Goal: Information Seeking & Learning: Learn about a topic

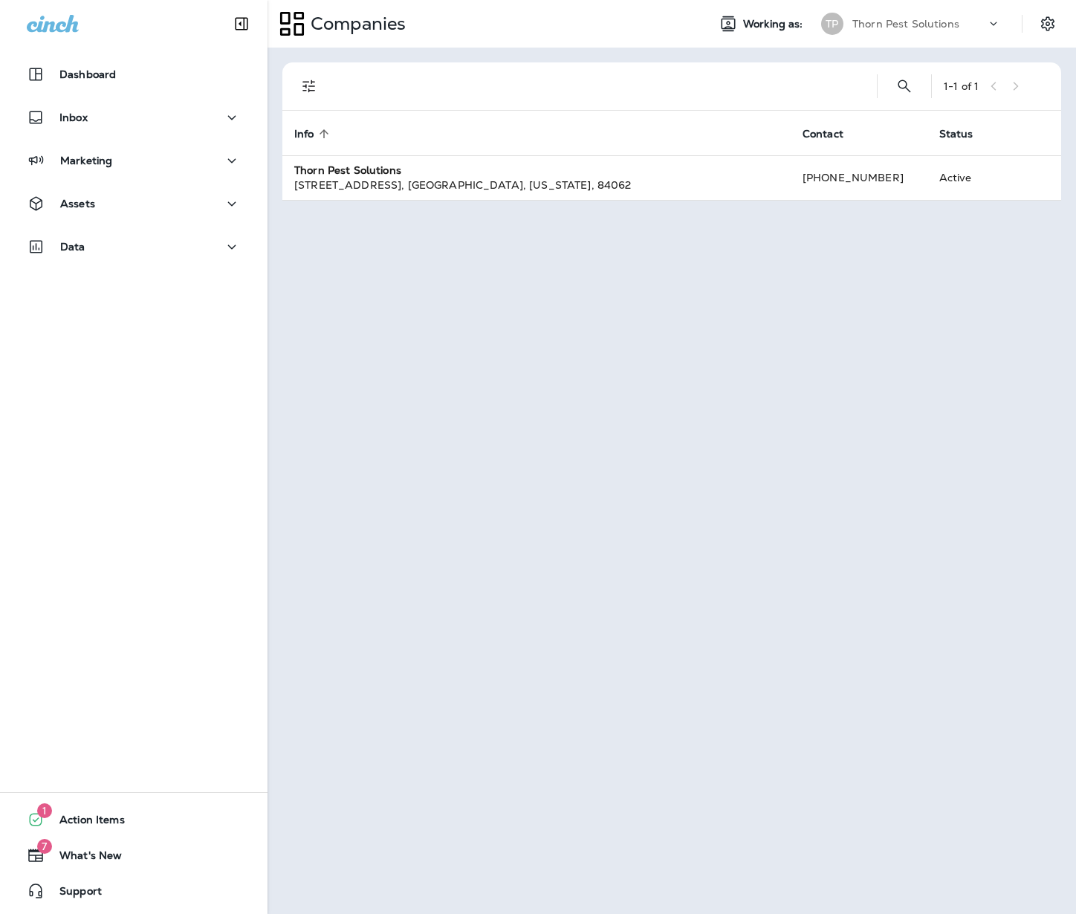
click at [952, 444] on div "1 - 1 of 1 Info sorted ascending Contact Status Thorn Pest Solutions [STREET_AD…" at bounding box center [672, 481] width 809 height 867
click at [223, 116] on icon "button" at bounding box center [232, 118] width 18 height 19
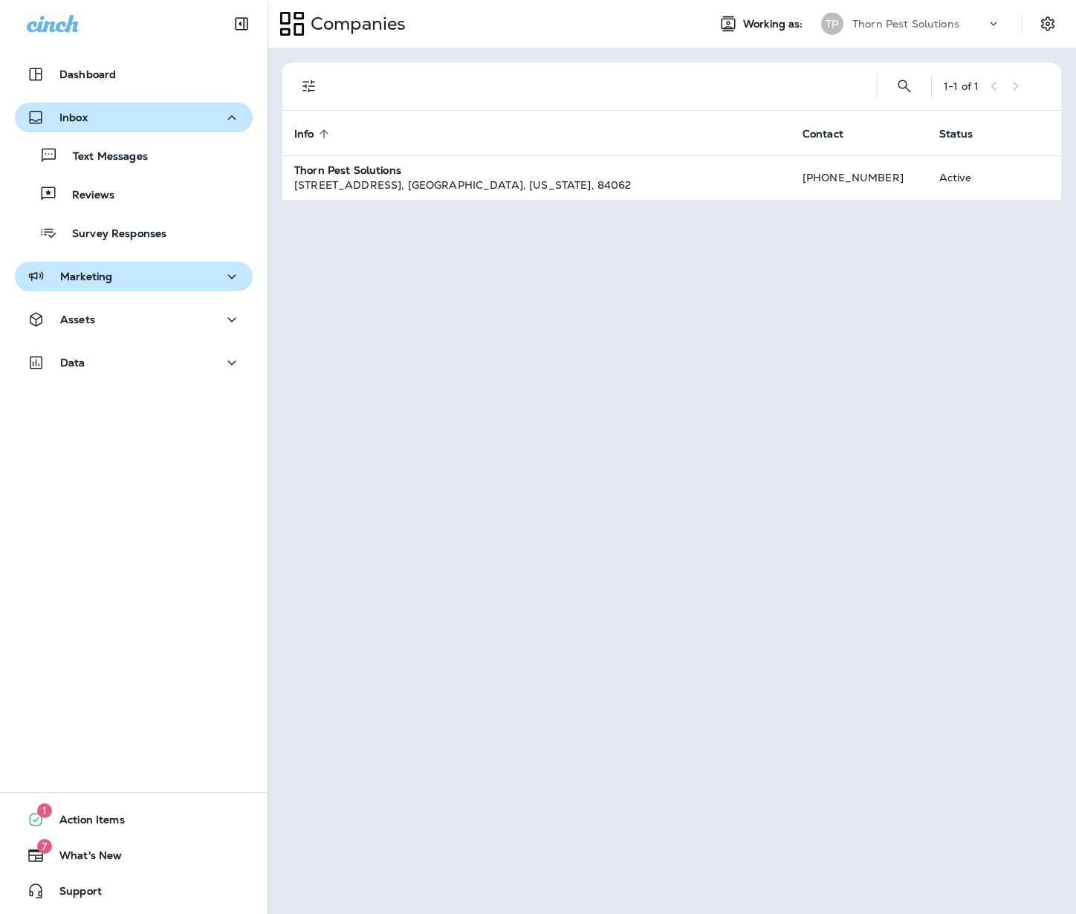
click at [182, 274] on div "Marketing" at bounding box center [134, 277] width 214 height 19
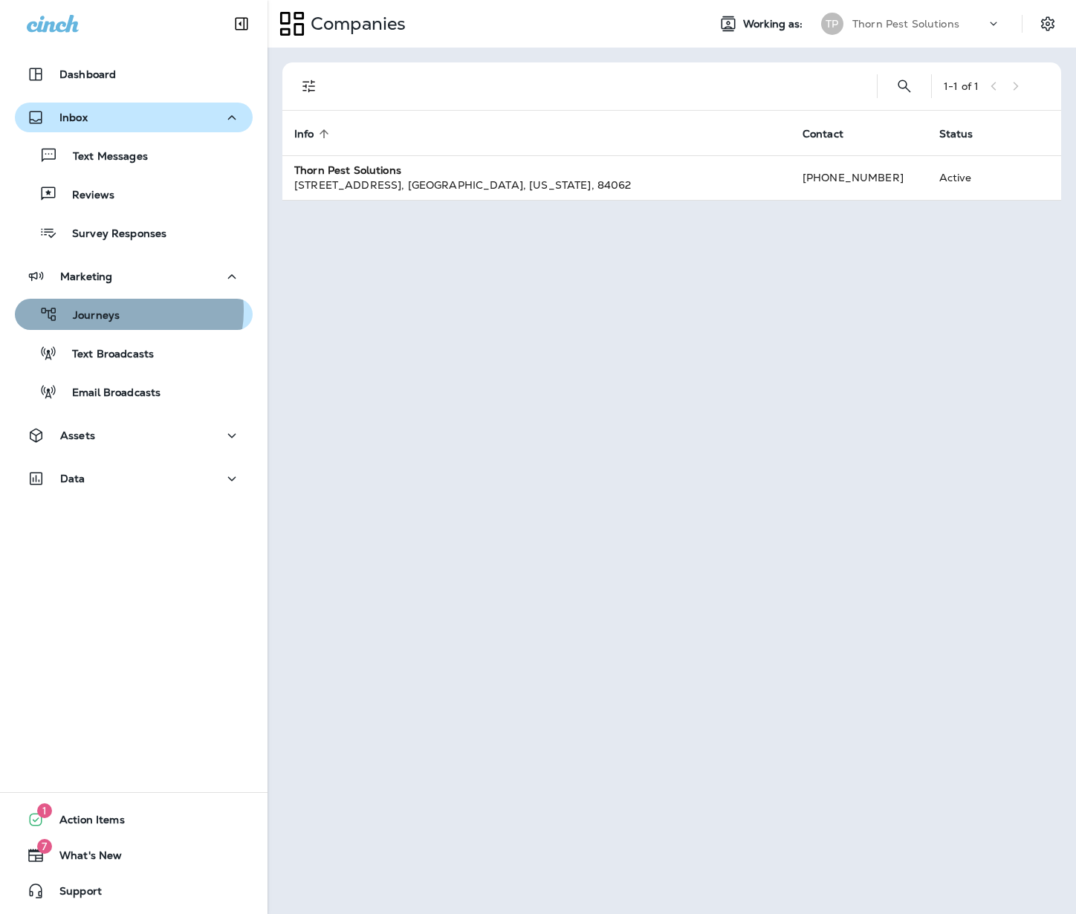
click at [125, 311] on div "Journeys" at bounding box center [134, 314] width 226 height 22
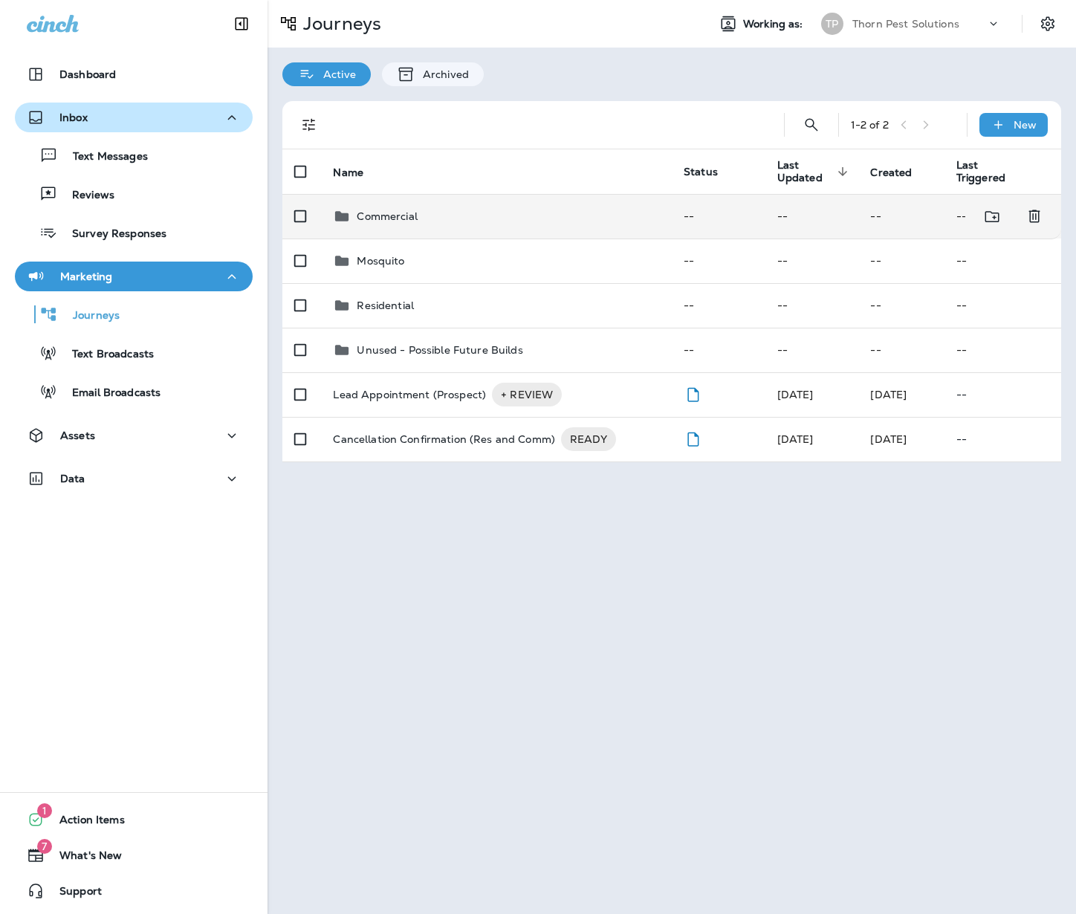
click at [471, 213] on div "Commercial" at bounding box center [496, 216] width 327 height 18
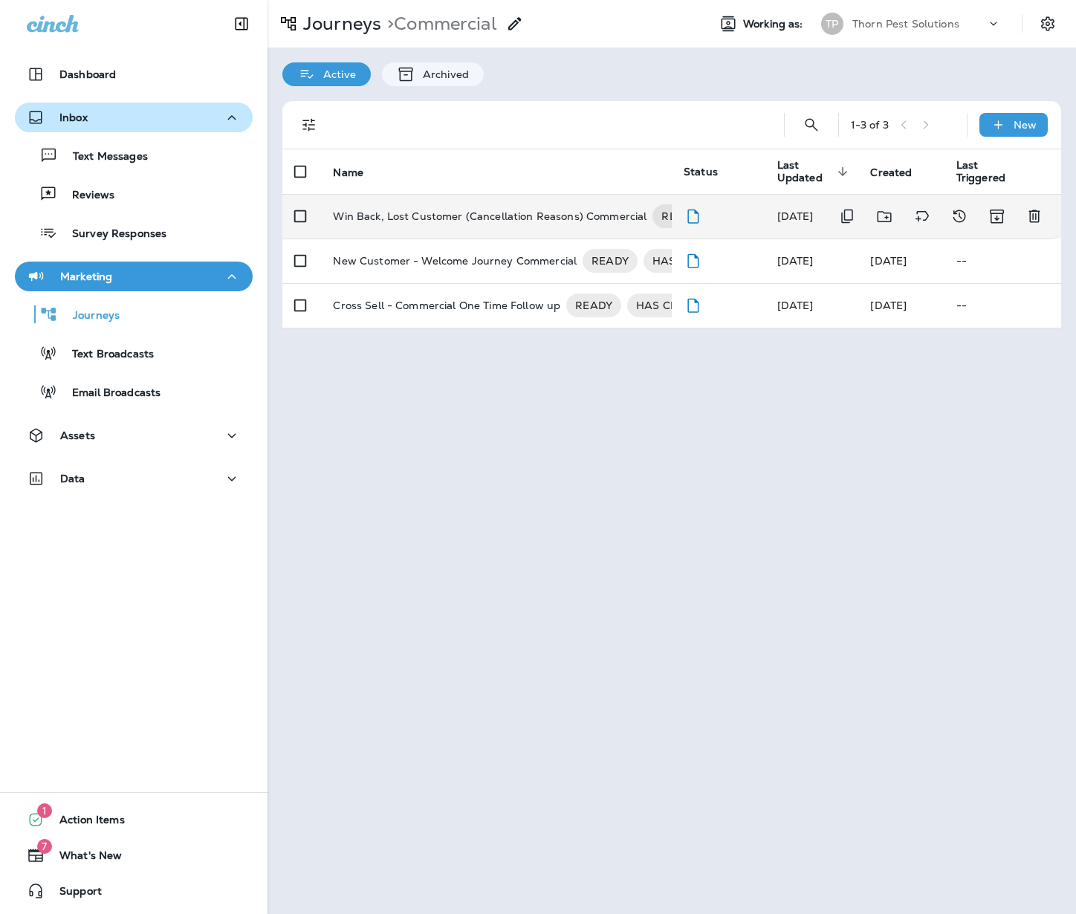
click at [523, 204] on p "Win Back, Lost Customer (Cancellation Reasons) Commercial" at bounding box center [490, 216] width 314 height 24
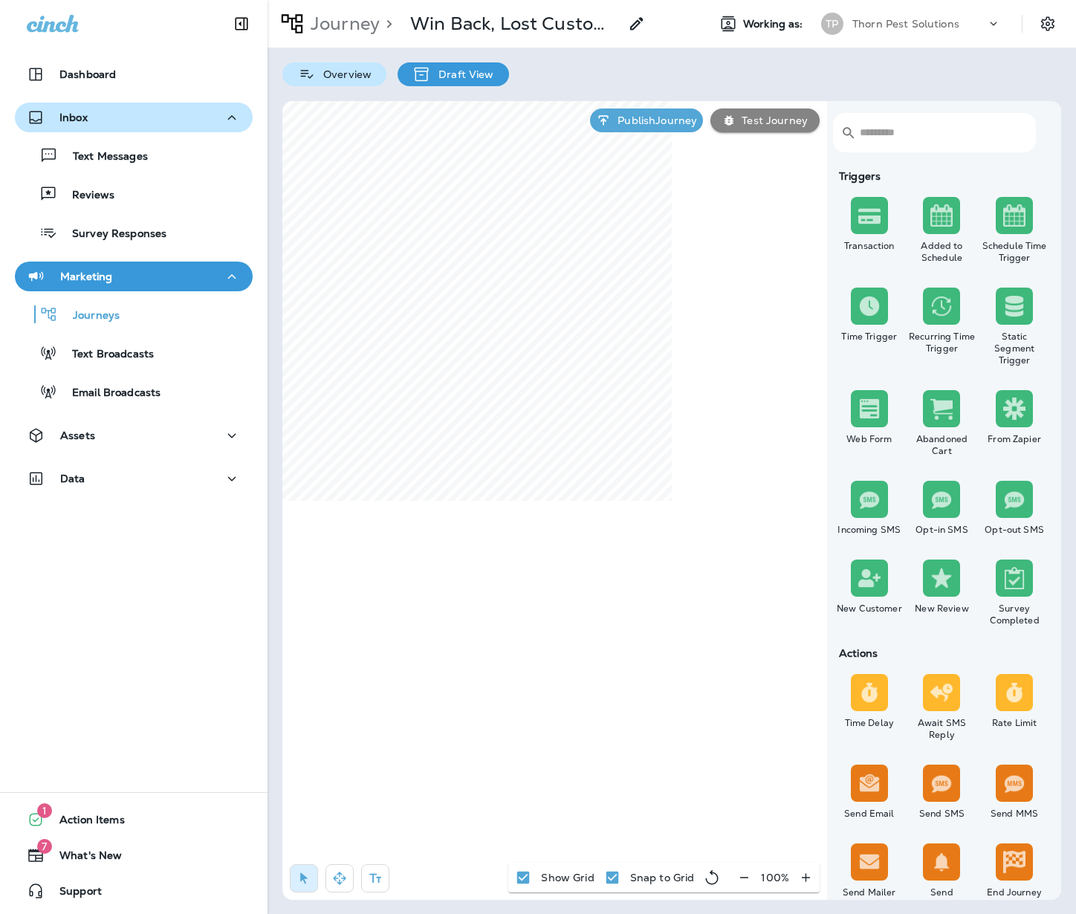
click at [360, 76] on p "Overview" at bounding box center [344, 74] width 56 height 12
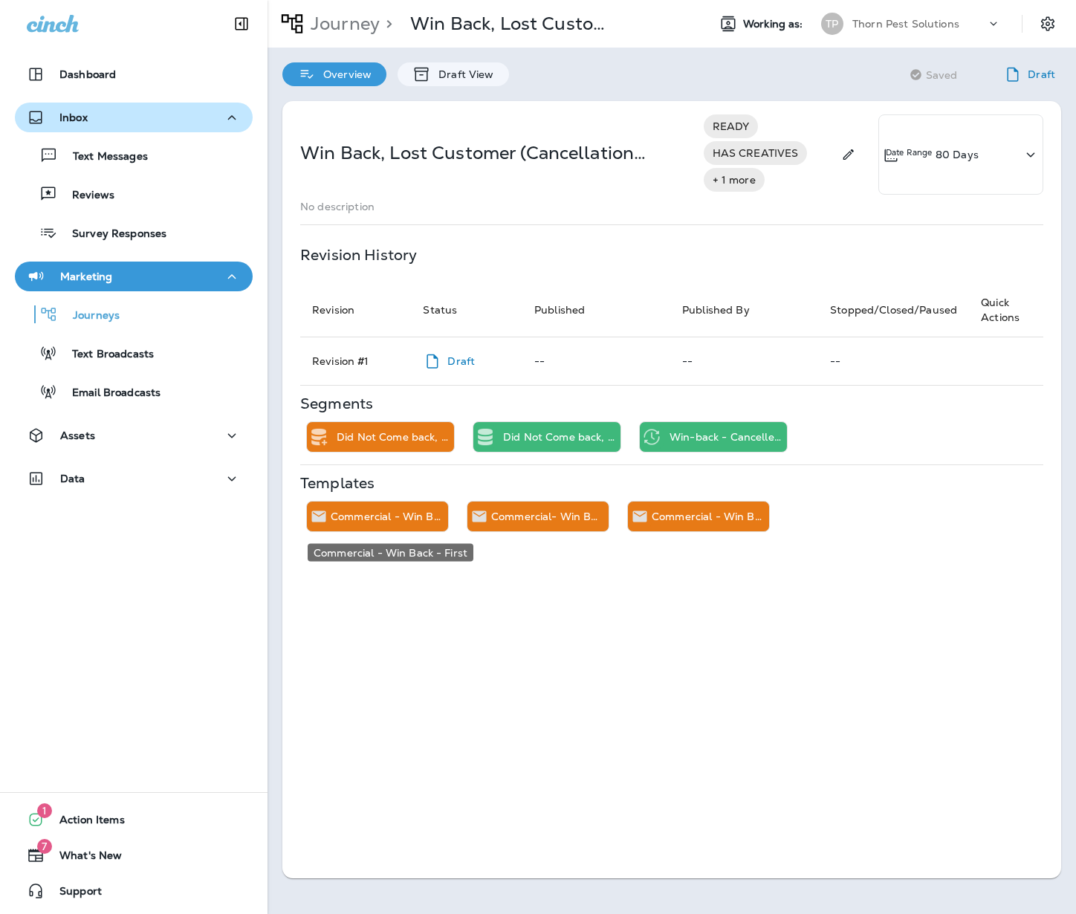
click at [384, 518] on p "Commercial - Win Back - First" at bounding box center [386, 517] width 111 height 12
click at [696, 643] on div "Win Back, Lost Customer (Cancellation Reasons) Commercial READY HAS CREATIVES +…" at bounding box center [671, 489] width 779 height 777
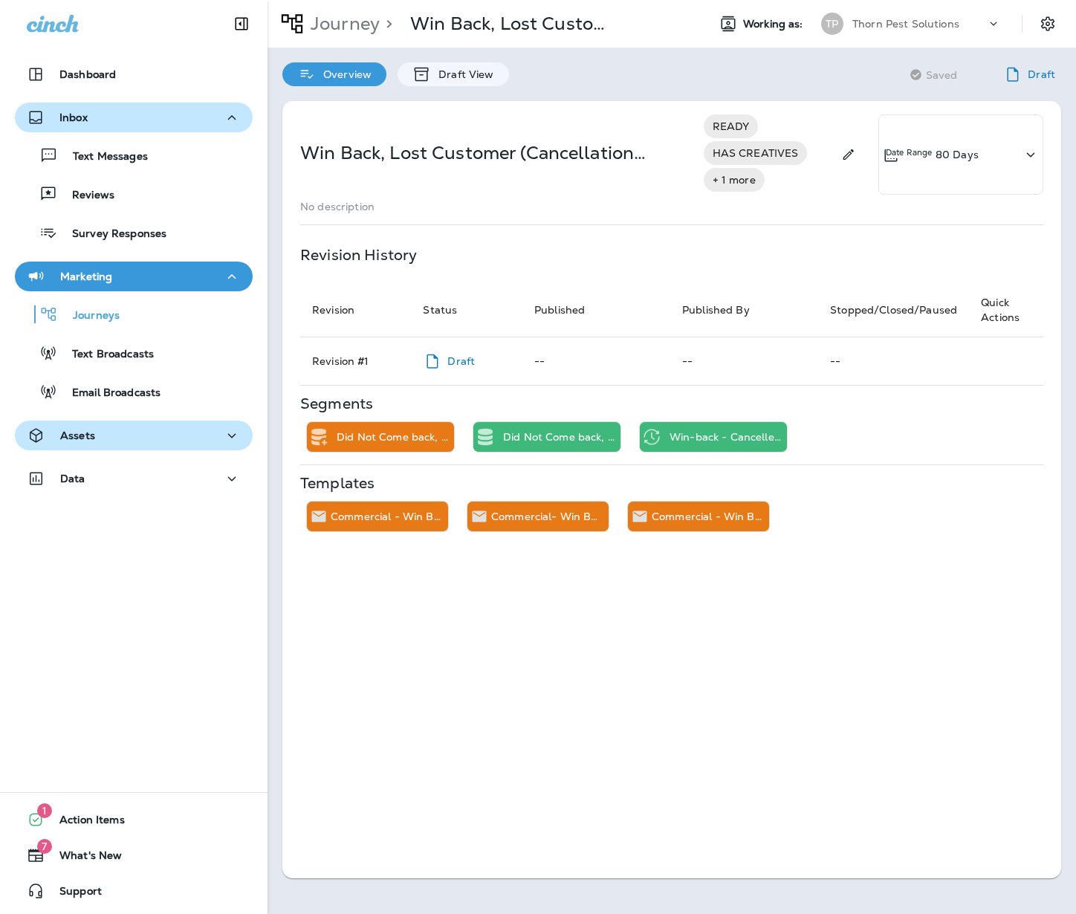
click at [176, 435] on div "Assets" at bounding box center [134, 436] width 214 height 19
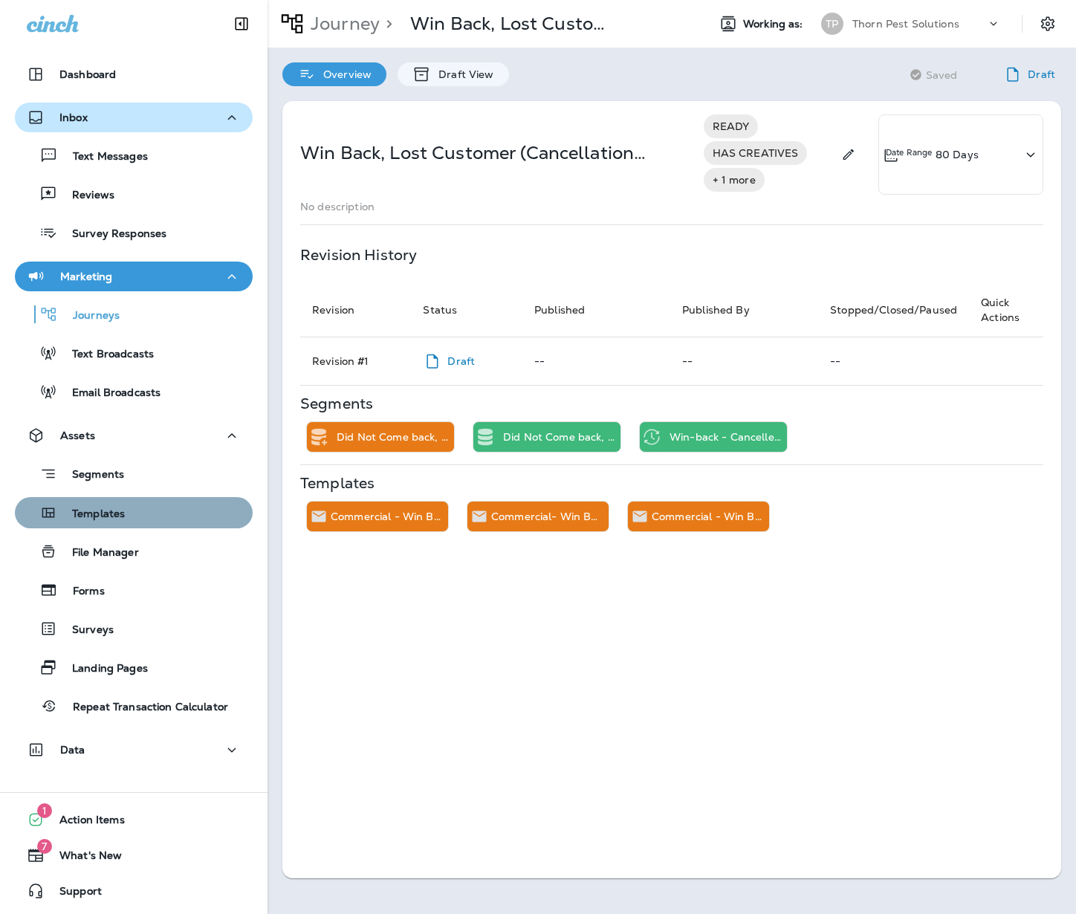
click at [167, 514] on div "Templates" at bounding box center [134, 513] width 226 height 22
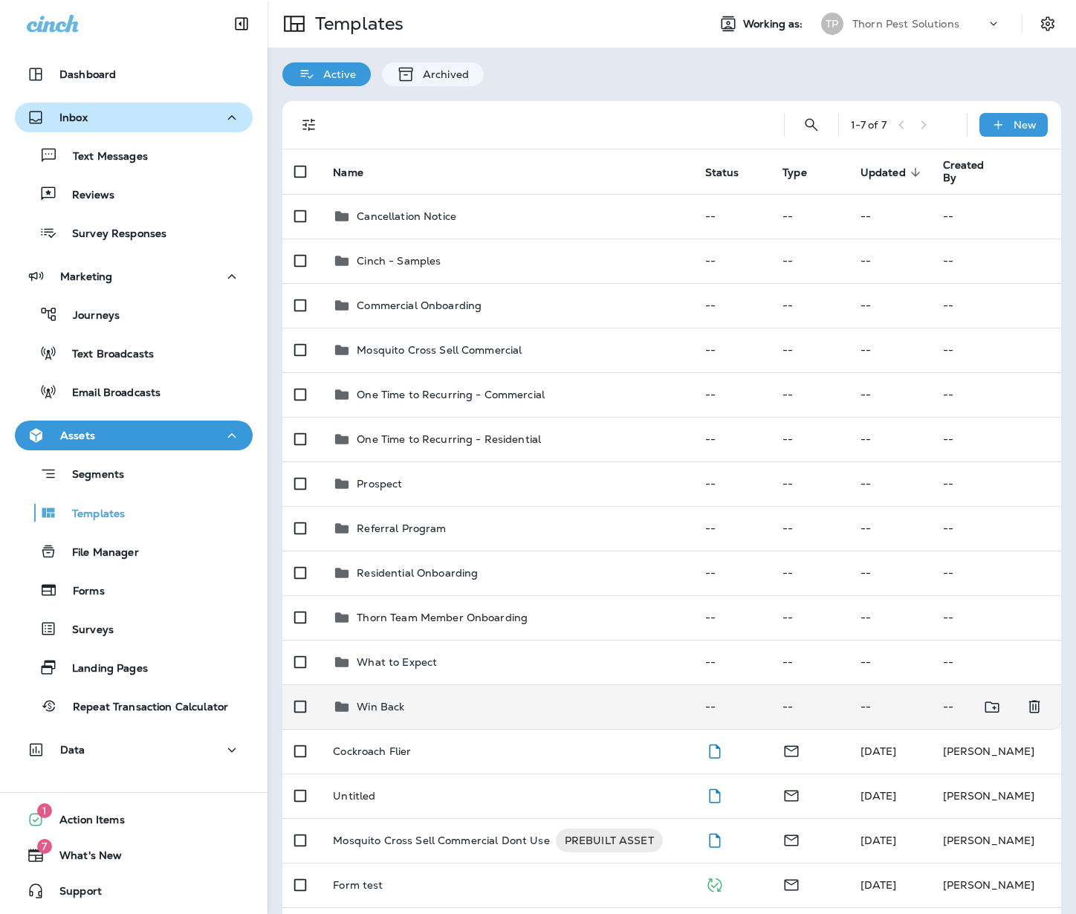
click at [516, 708] on td "Win Back" at bounding box center [507, 707] width 372 height 45
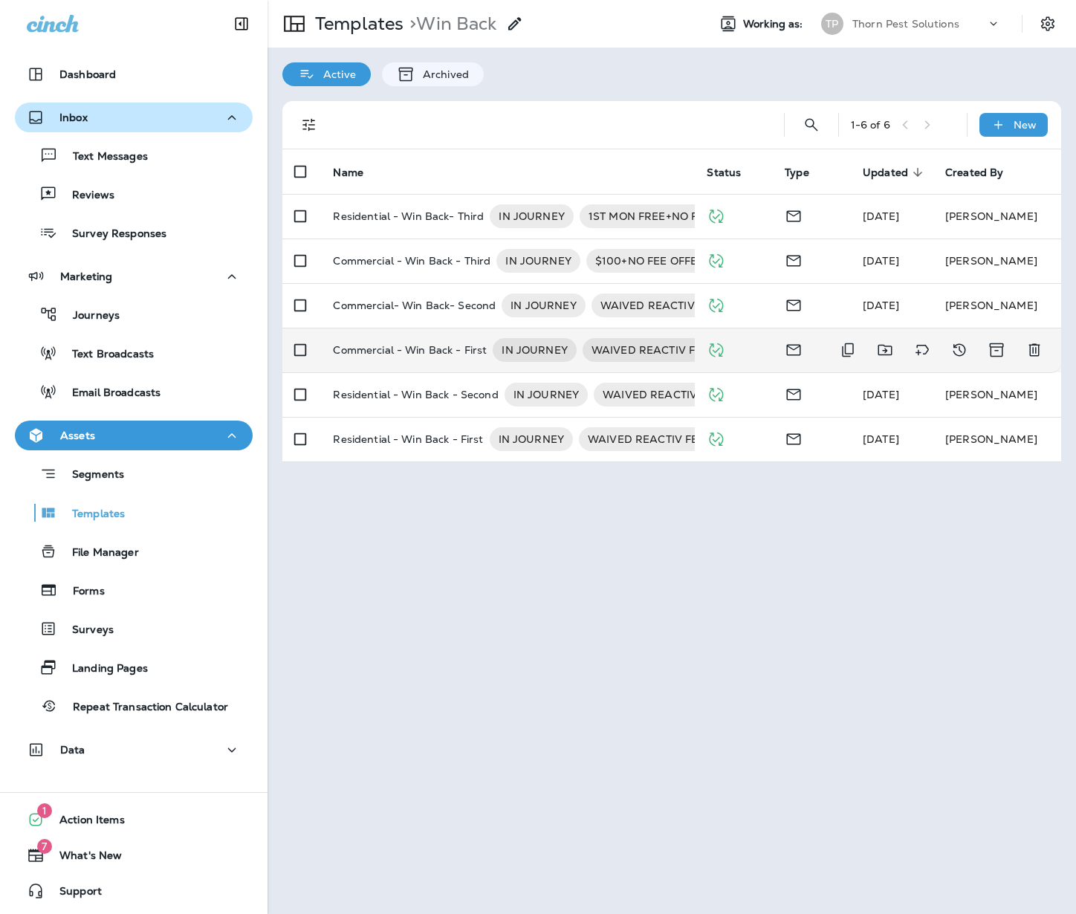
click at [355, 340] on p "Commercial - Win Back - First" at bounding box center [410, 350] width 154 height 24
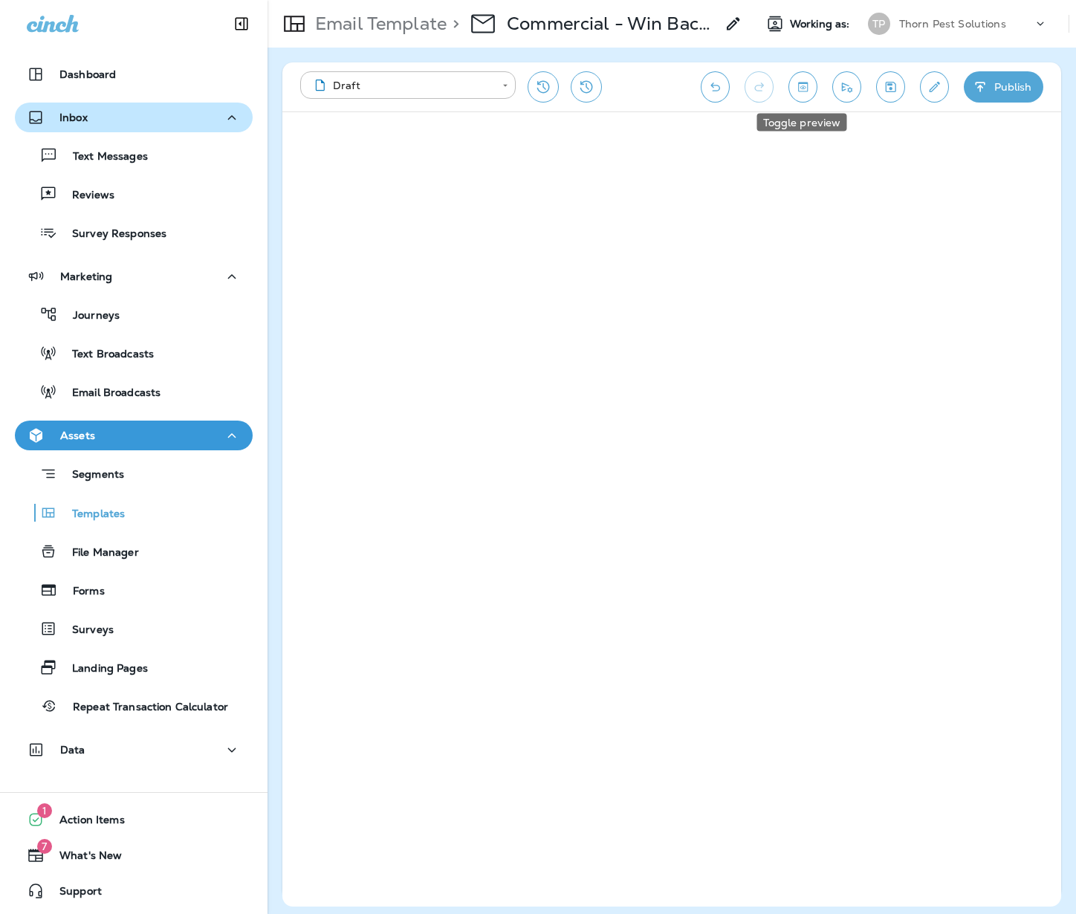
click at [800, 83] on icon "Toggle preview" at bounding box center [803, 87] width 10 height 10
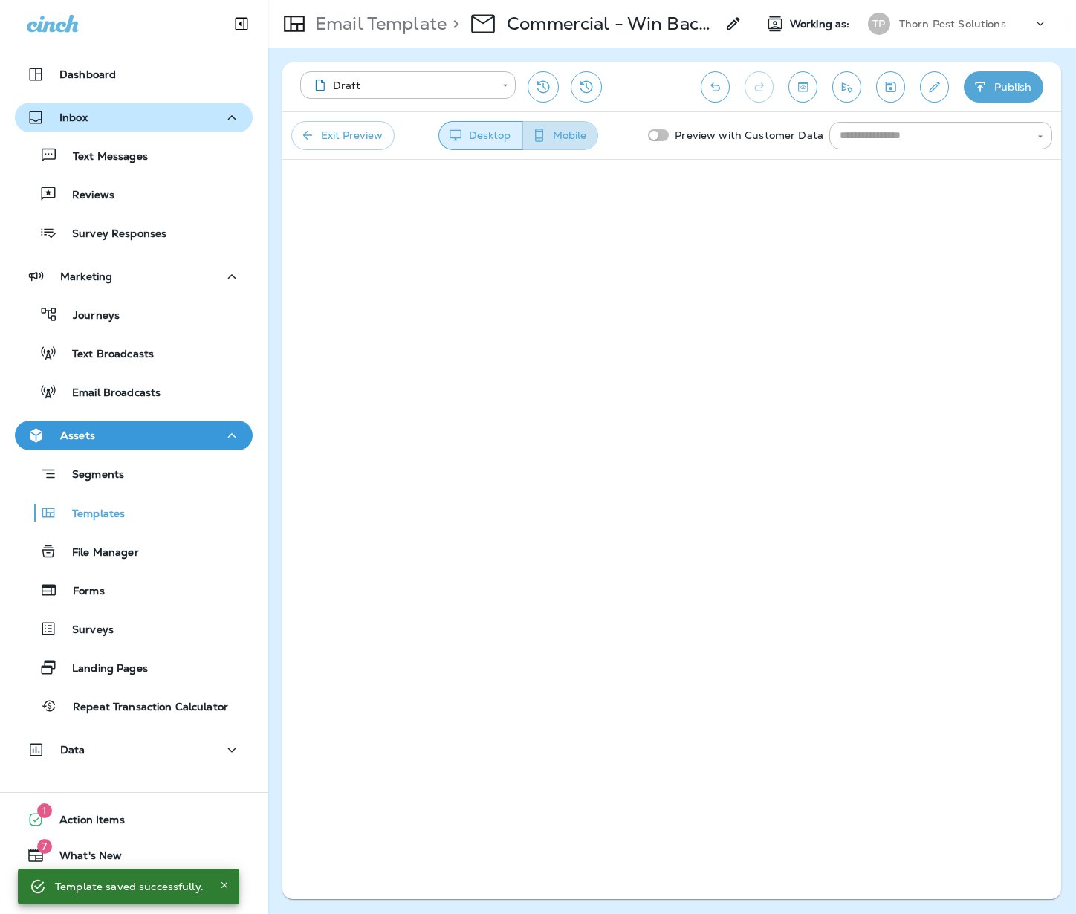
click at [583, 132] on button "Mobile" at bounding box center [561, 135] width 76 height 29
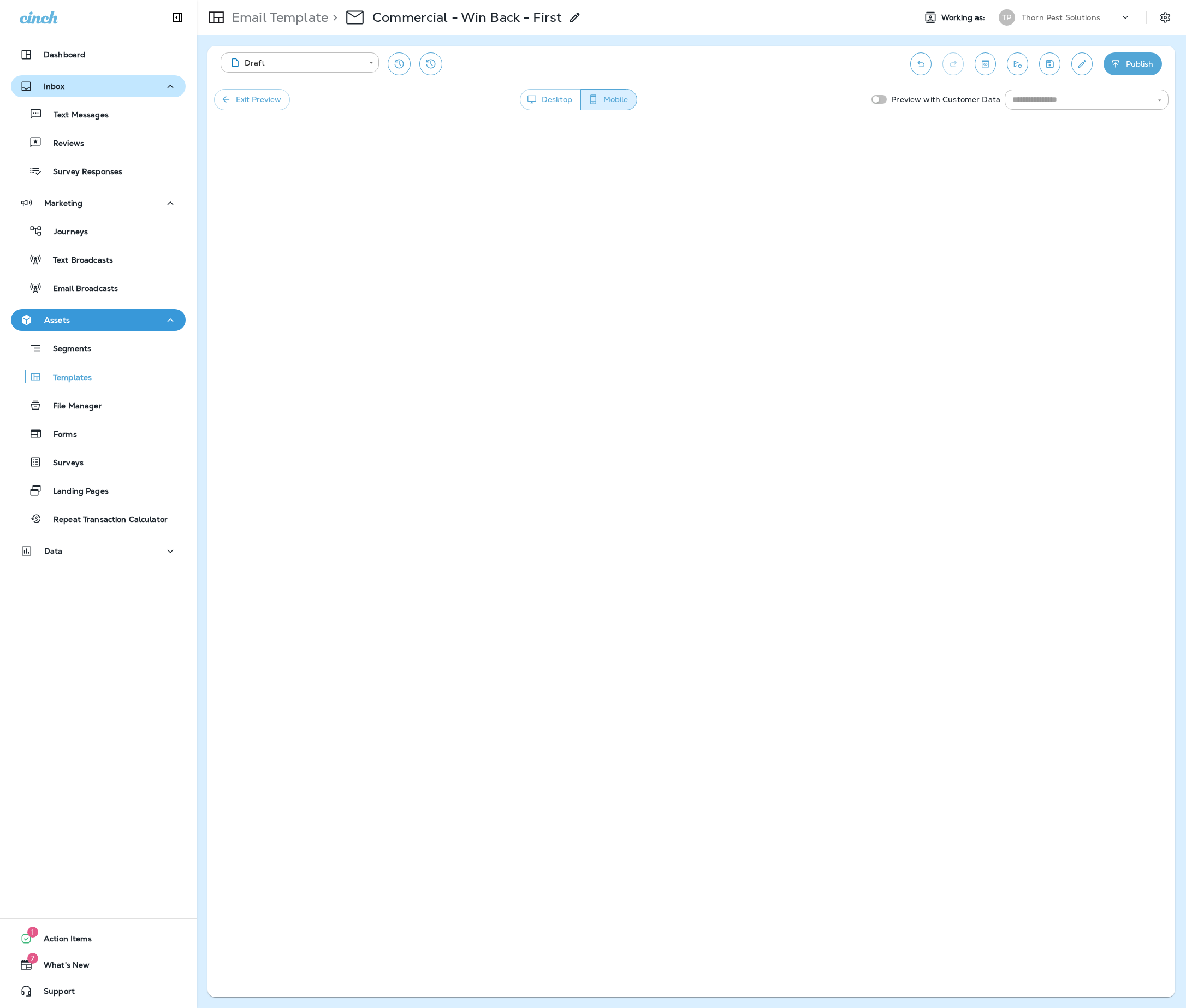
click at [534, 106] on button "Desktop" at bounding box center [550, 99] width 61 height 21
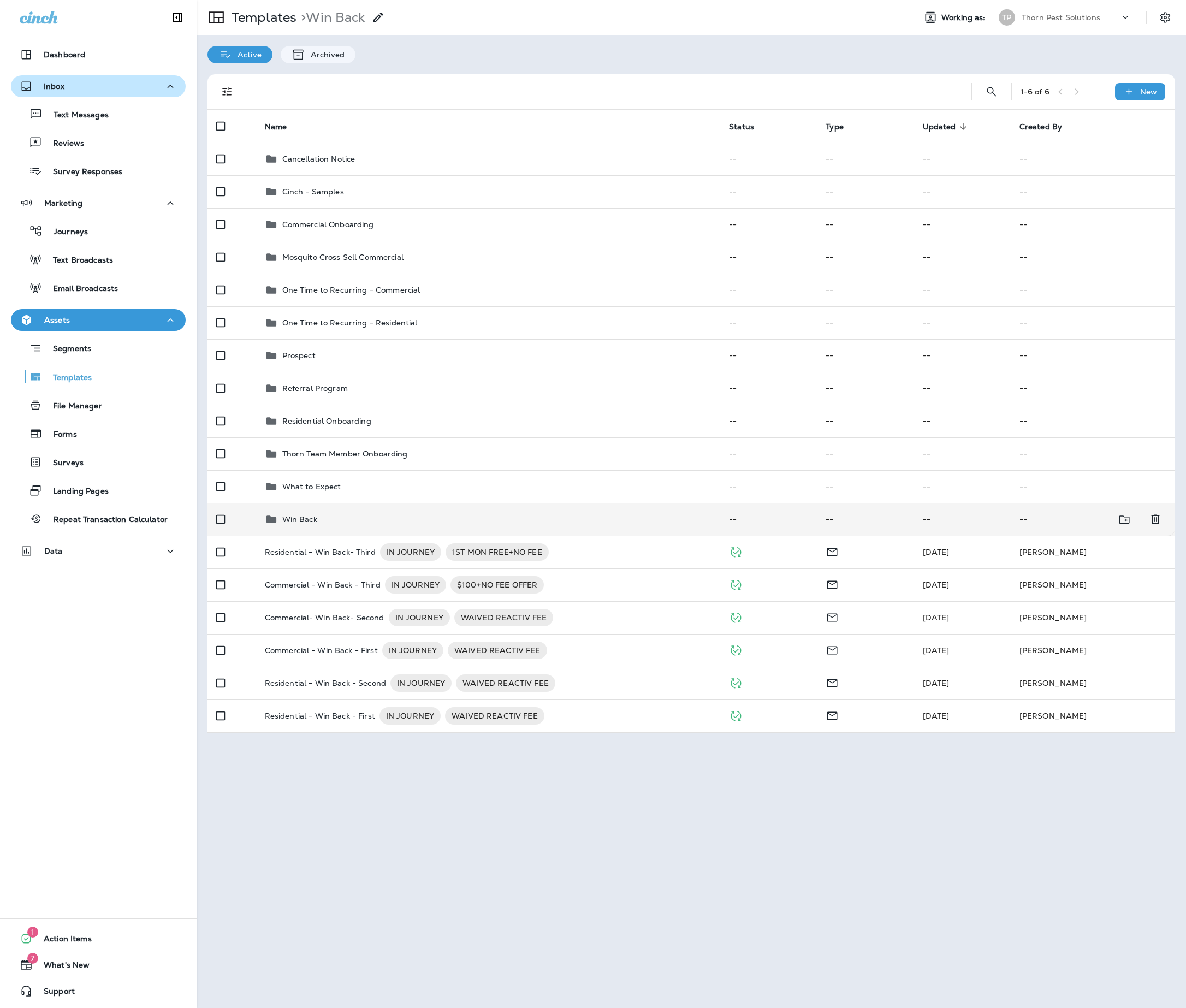
click at [332, 526] on div "Win Back" at bounding box center [488, 519] width 448 height 13
click at [295, 524] on p "Win Back" at bounding box center [300, 519] width 35 height 9
click at [296, 524] on p "Win Back" at bounding box center [300, 519] width 35 height 9
click at [334, 526] on div "Win Back" at bounding box center [488, 519] width 448 height 13
click at [298, 524] on p "Win Back" at bounding box center [300, 519] width 35 height 9
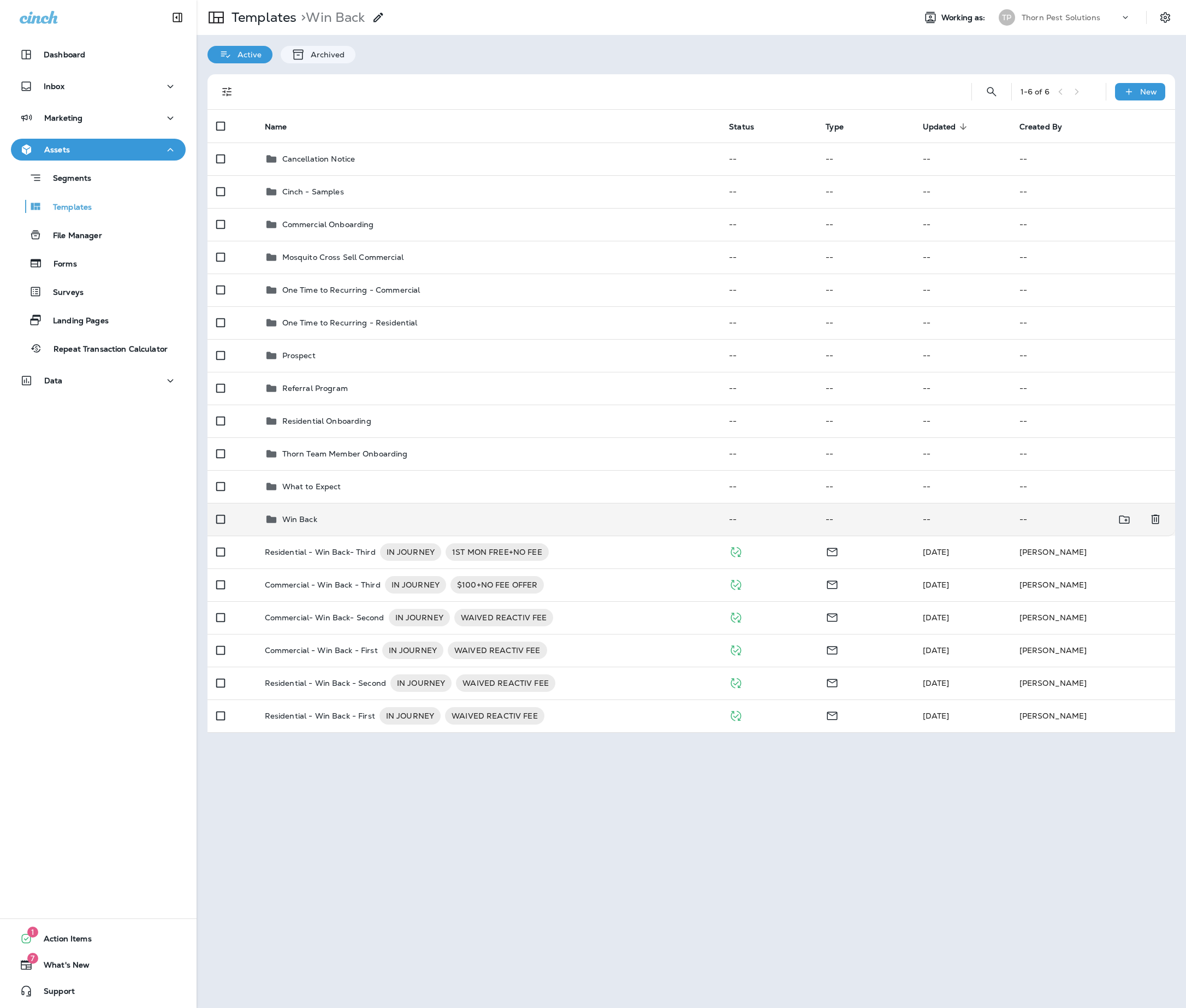
click at [331, 526] on div "Win Back" at bounding box center [488, 519] width 448 height 13
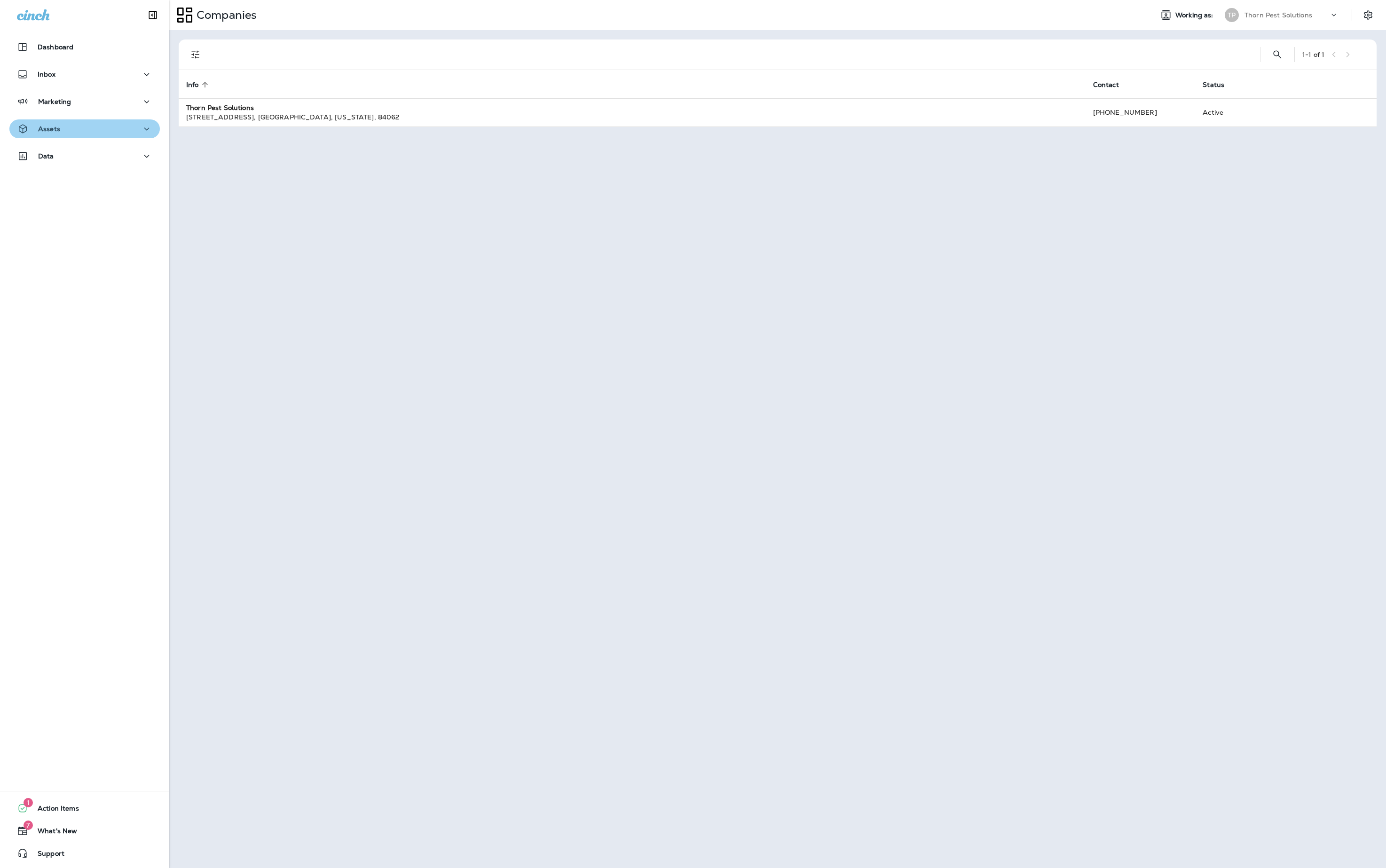
click at [111, 131] on div "Assets" at bounding box center [85, 129] width 135 height 12
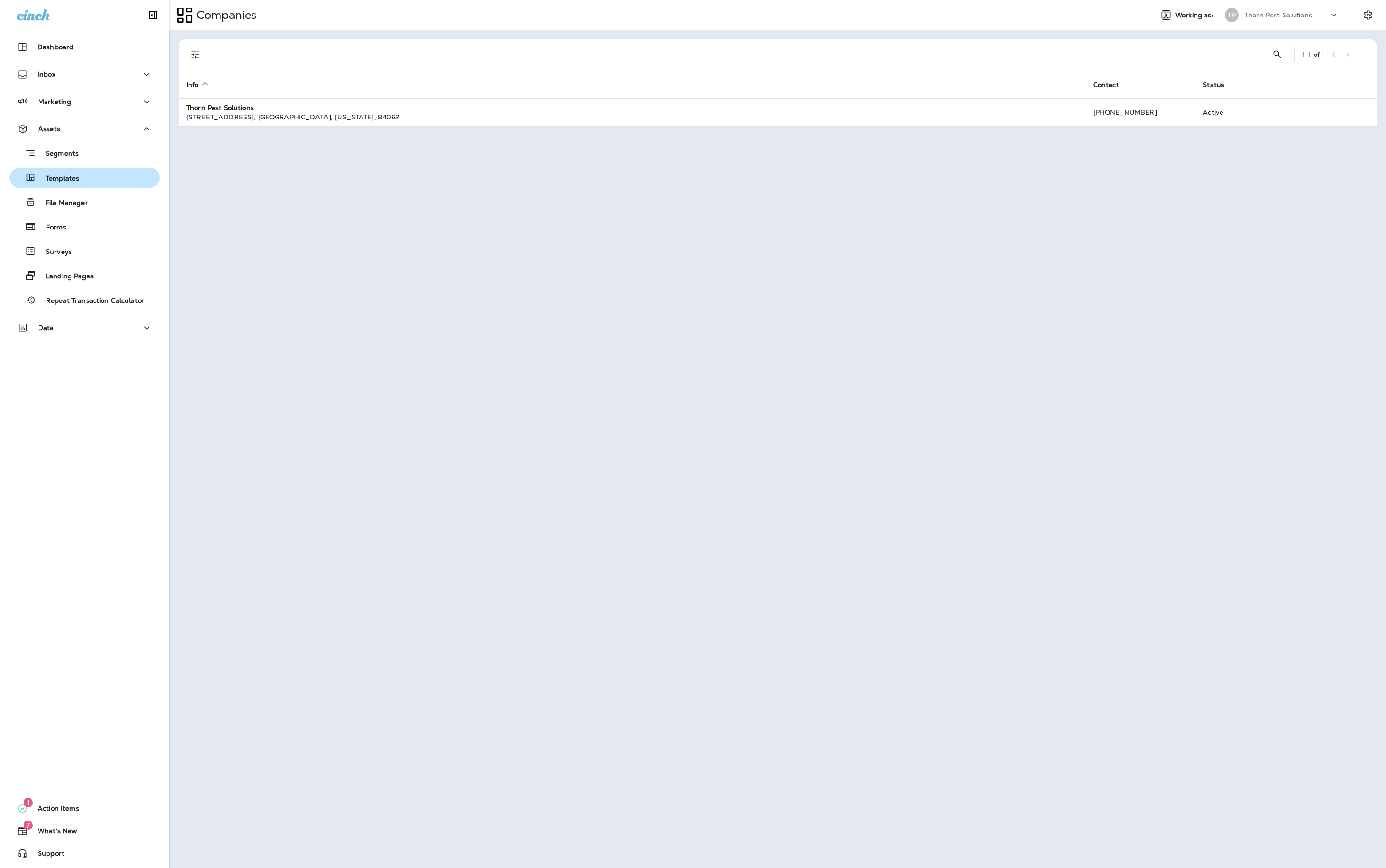
click at [79, 178] on p "Templates" at bounding box center [58, 179] width 43 height 9
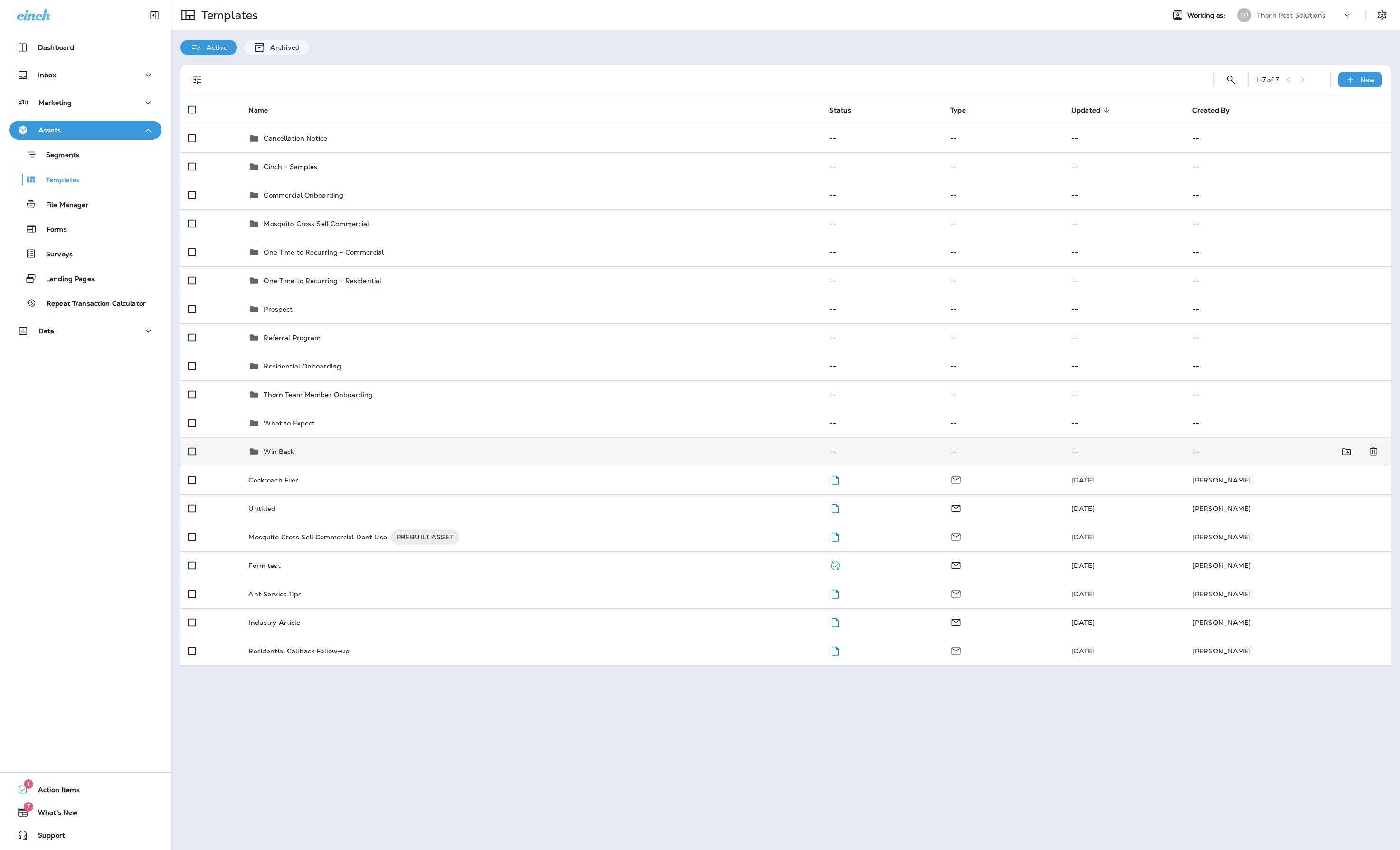
click at [314, 458] on div "Win Back" at bounding box center [531, 452] width 565 height 12
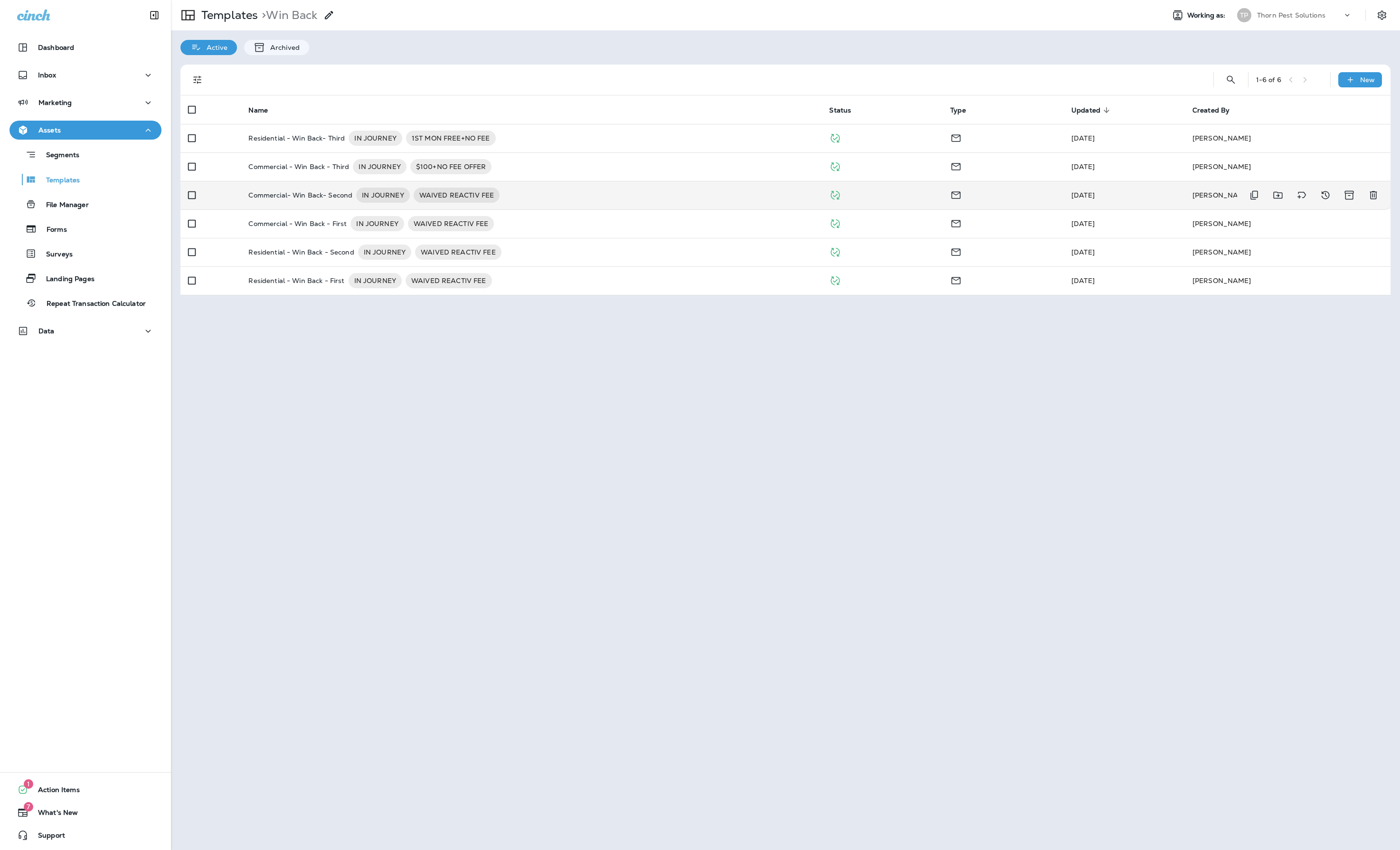
click at [330, 201] on p "Commercial- Win Back- Second" at bounding box center [300, 196] width 104 height 15
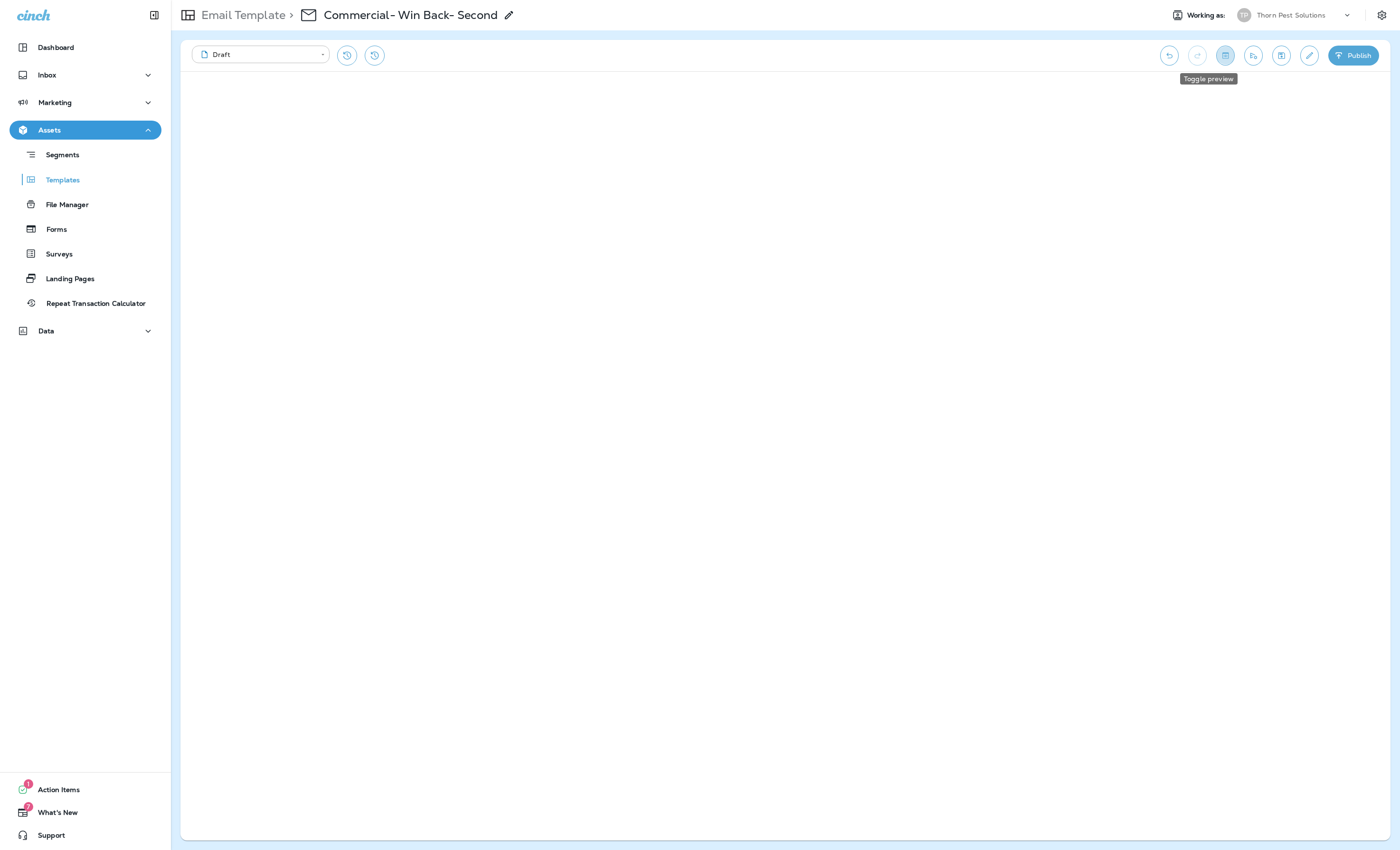
click at [1220, 54] on icon "Toggle preview" at bounding box center [1226, 56] width 10 height 10
click at [58, 182] on p "Templates" at bounding box center [58, 181] width 43 height 9
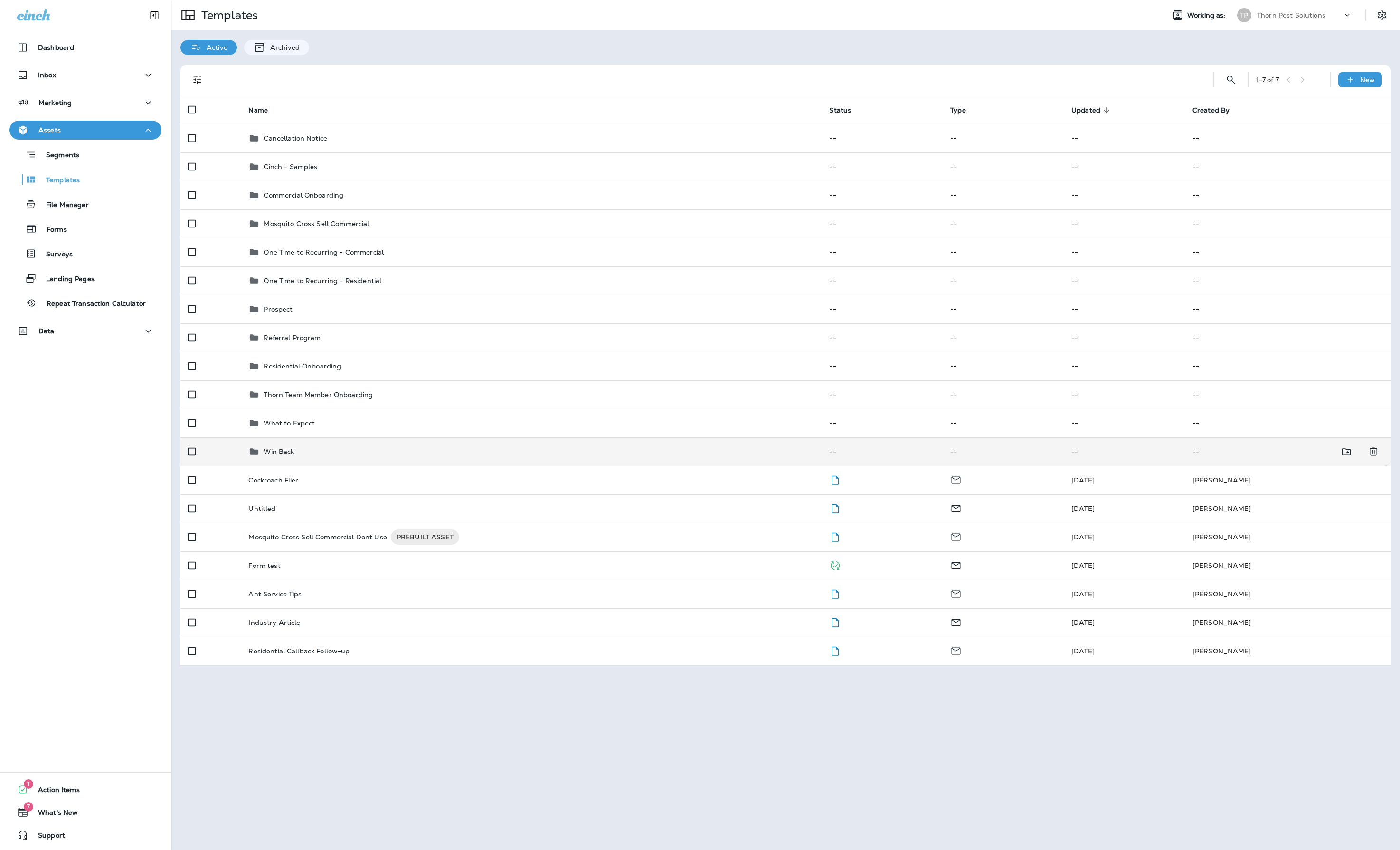
click at [295, 466] on td "Win Back" at bounding box center [531, 452] width 581 height 29
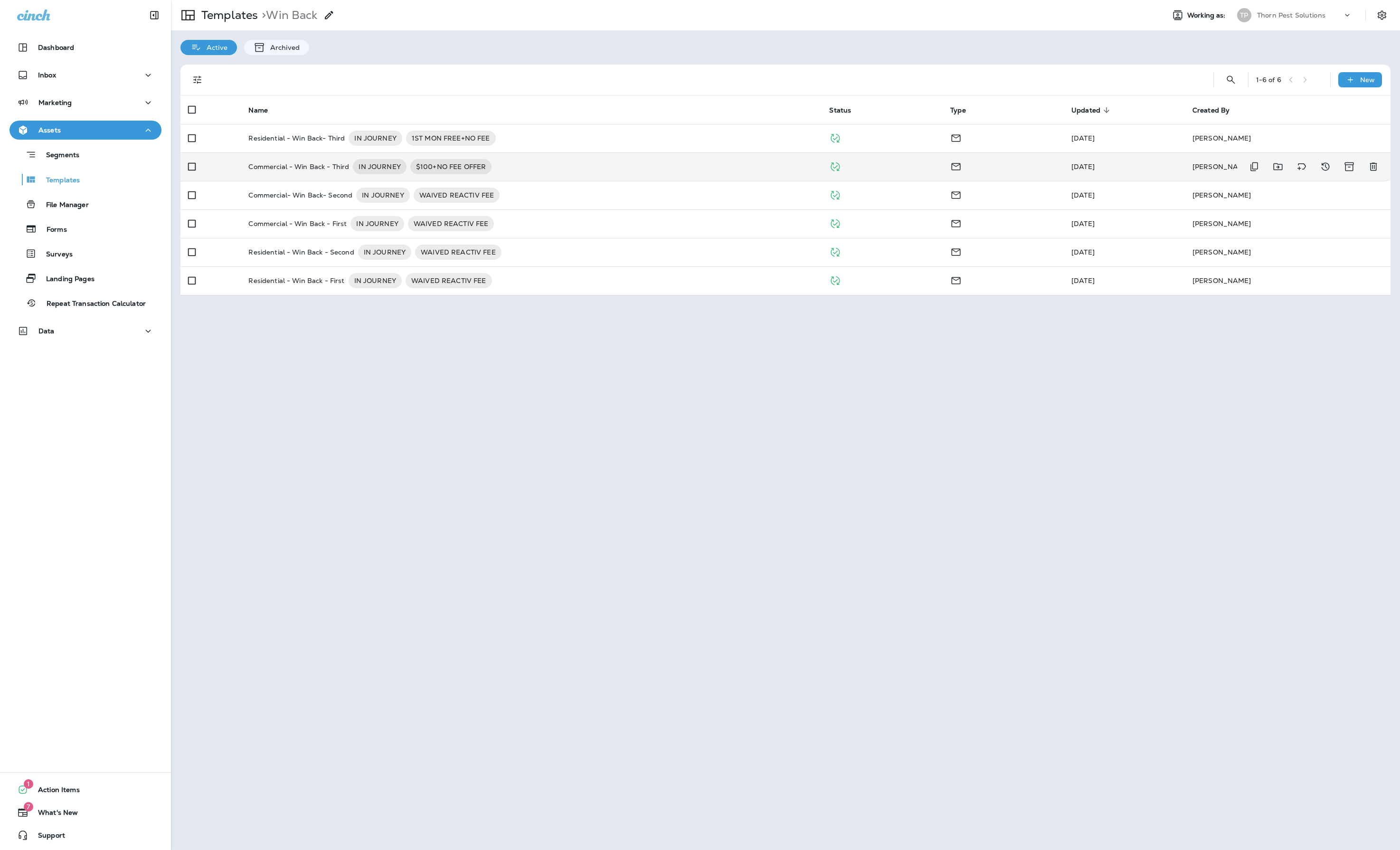
click at [304, 172] on p "Commercial - Win Back - Third" at bounding box center [299, 167] width 101 height 15
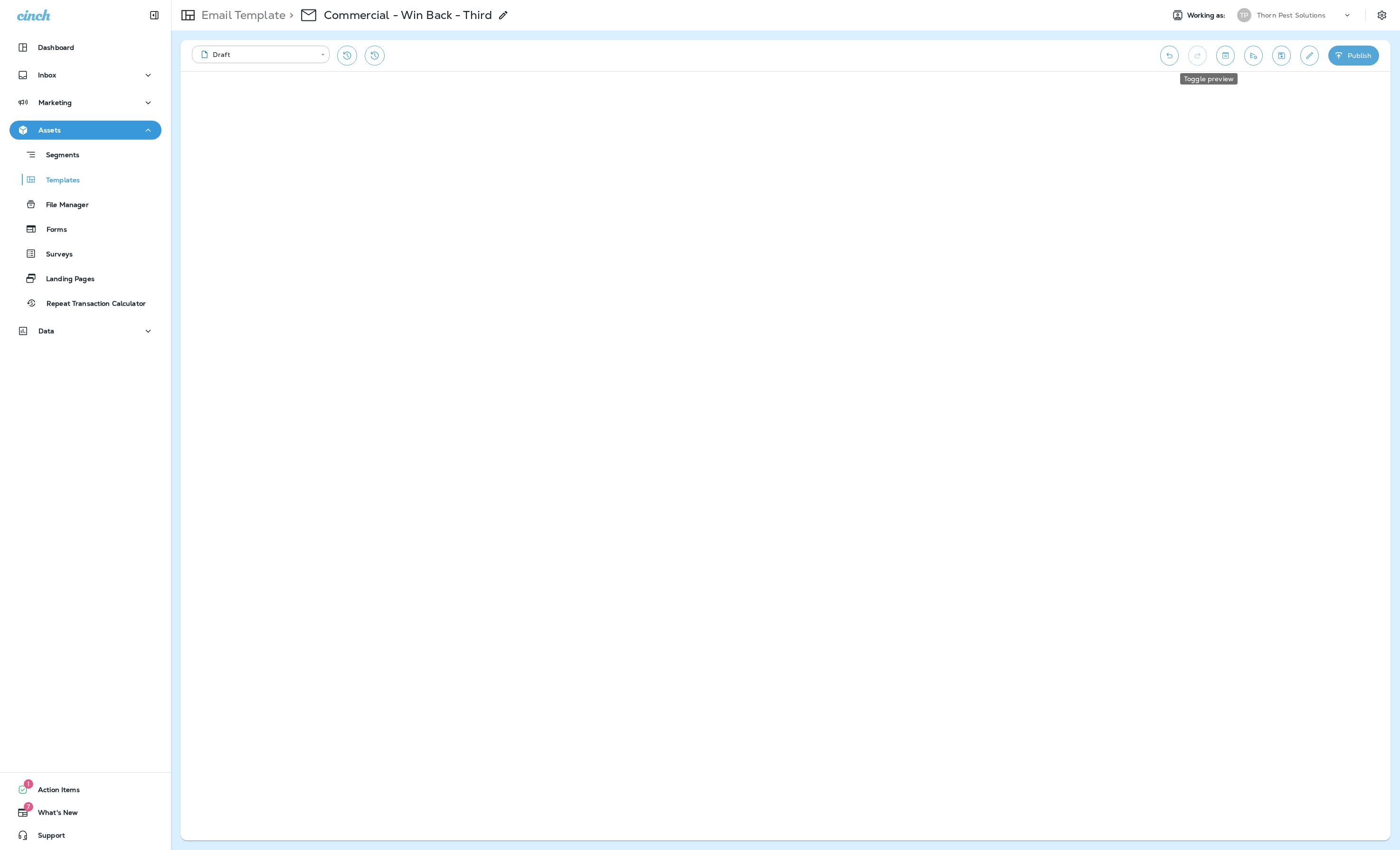
click at [1220, 52] on icon "Toggle preview" at bounding box center [1226, 56] width 10 height 10
click at [76, 182] on p "Templates" at bounding box center [58, 181] width 43 height 9
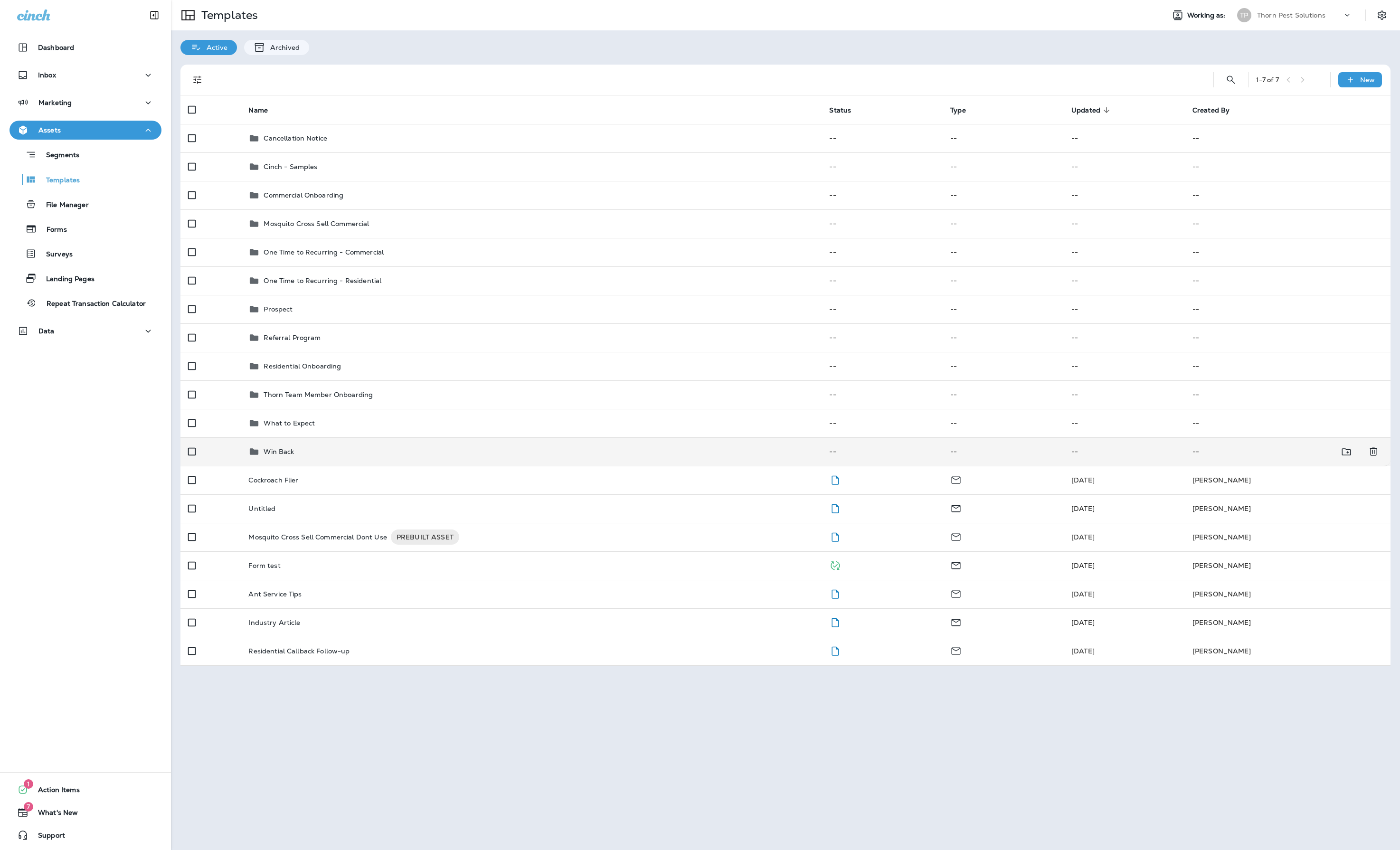
click at [337, 458] on div "Win Back" at bounding box center [531, 452] width 565 height 12
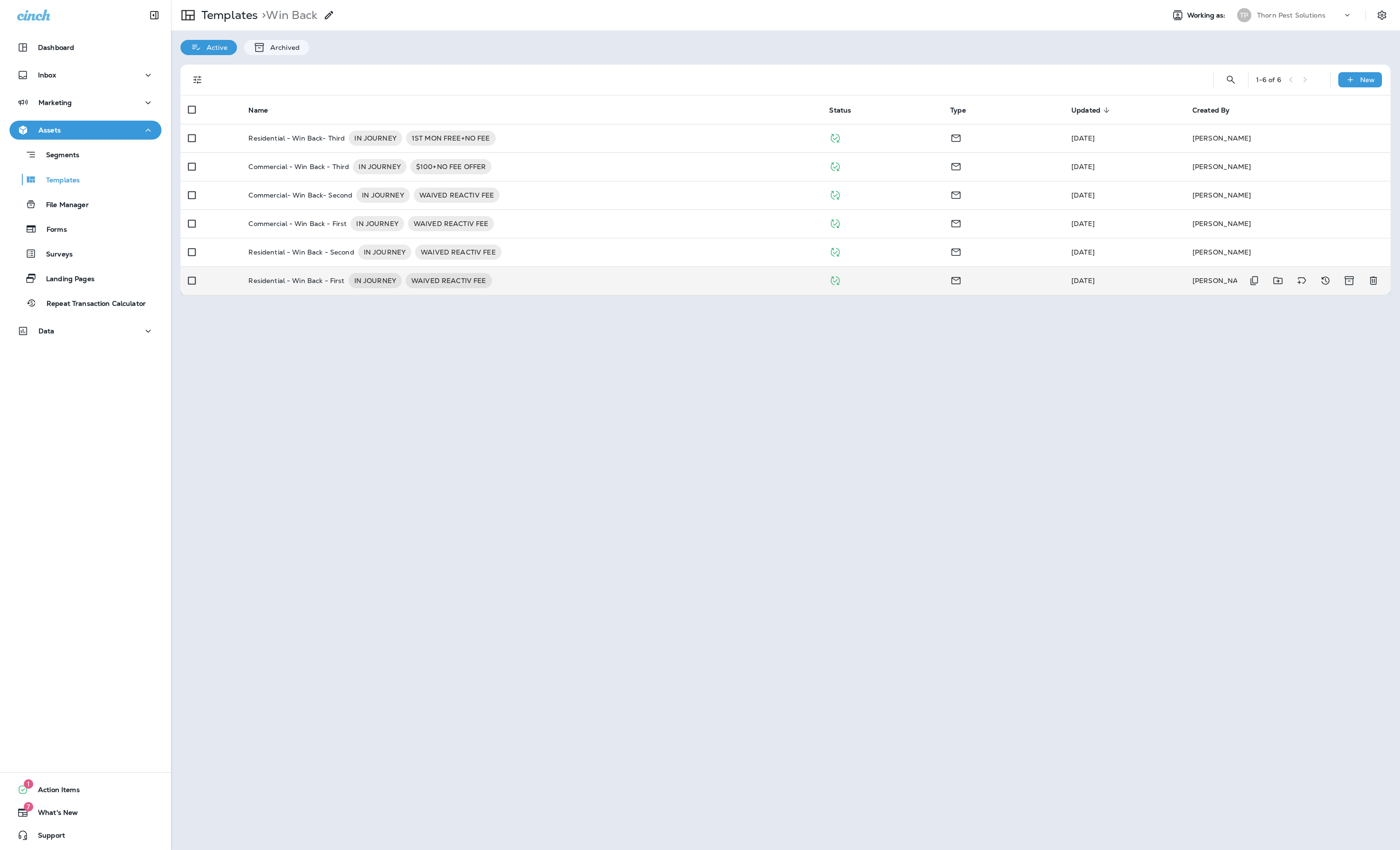
click at [325, 288] on p "Residential - Win Back - First" at bounding box center [296, 281] width 96 height 15
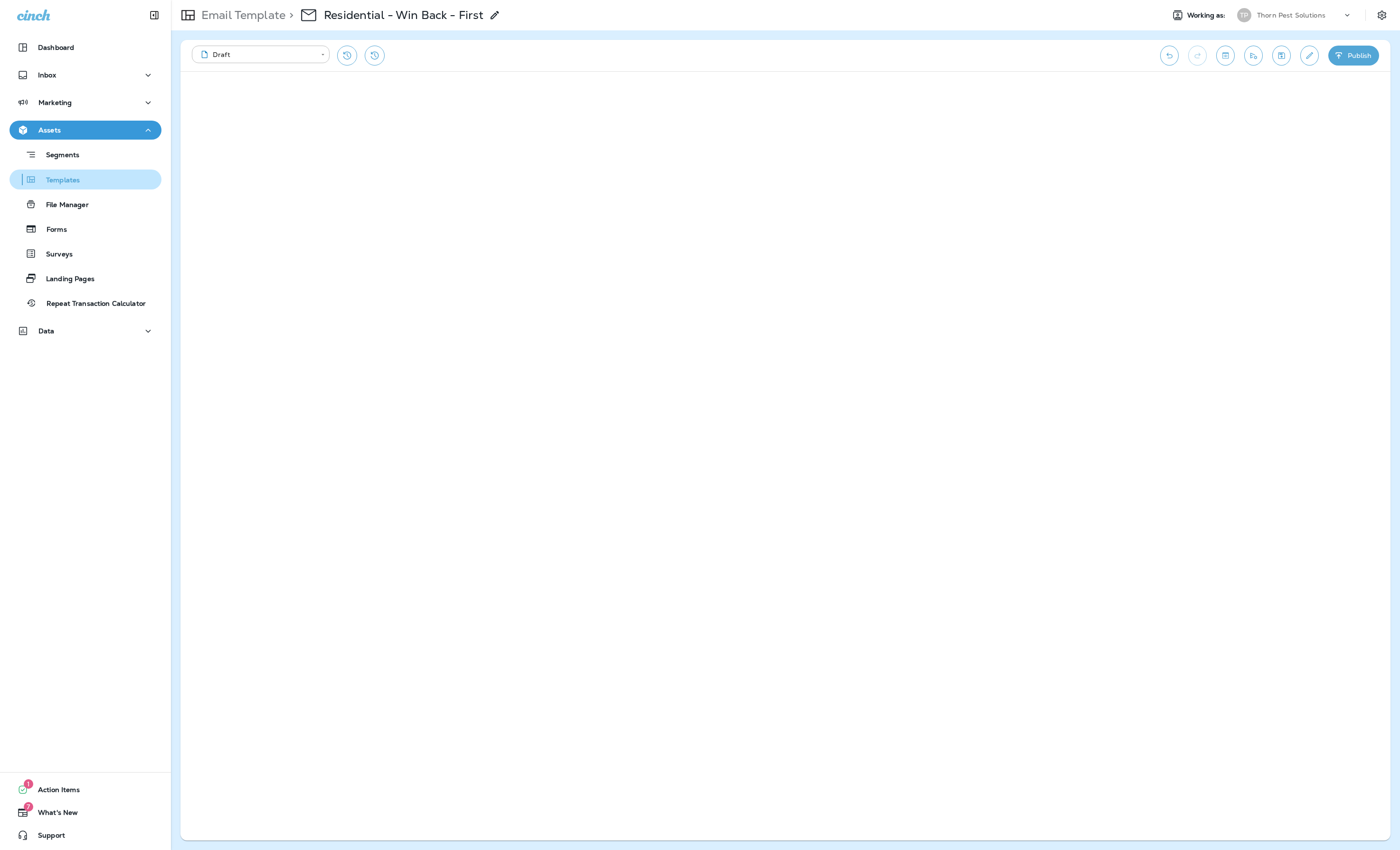
click at [79, 180] on p "Templates" at bounding box center [58, 181] width 43 height 9
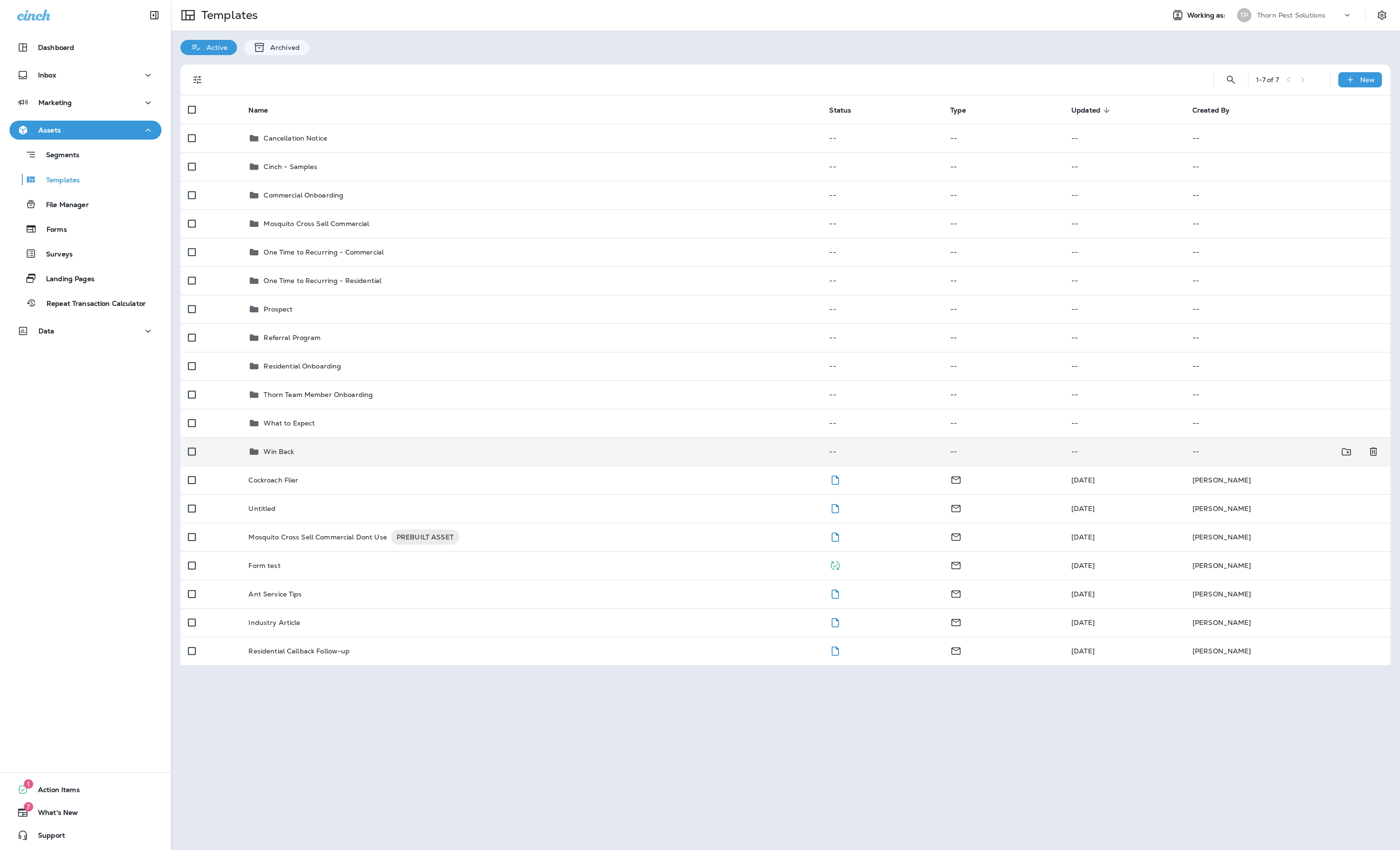
click at [294, 456] on p "Win Back" at bounding box center [279, 452] width 31 height 8
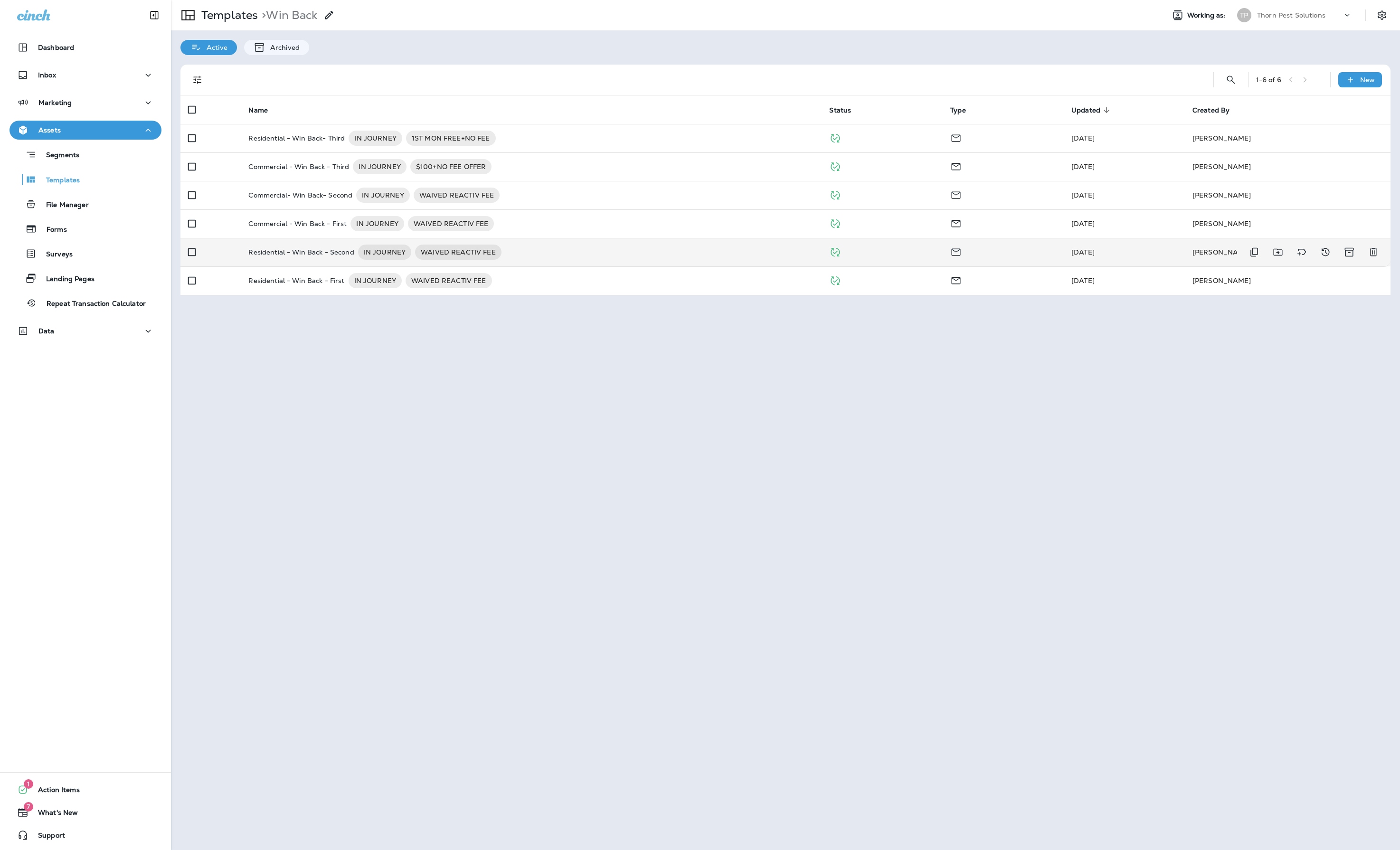
click at [323, 260] on p "Residential - Win Back - Second" at bounding box center [301, 252] width 105 height 15
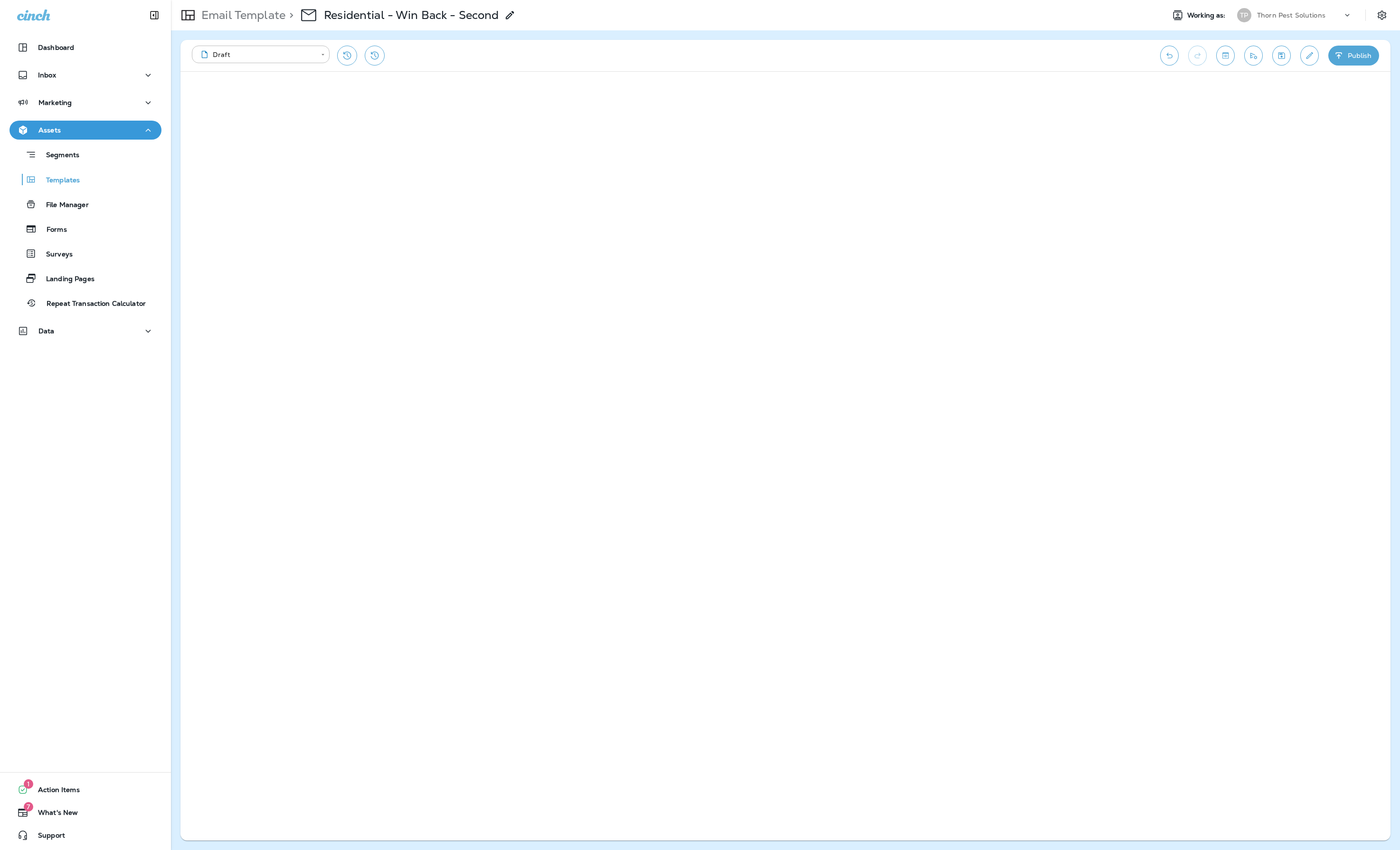
drag, startPoint x: 1215, startPoint y: 54, endPoint x: 1222, endPoint y: 106, distance: 52.5
click at [1222, 54] on icon "Toggle preview" at bounding box center [1226, 56] width 6 height 6
click at [80, 180] on p "Templates" at bounding box center [58, 181] width 43 height 9
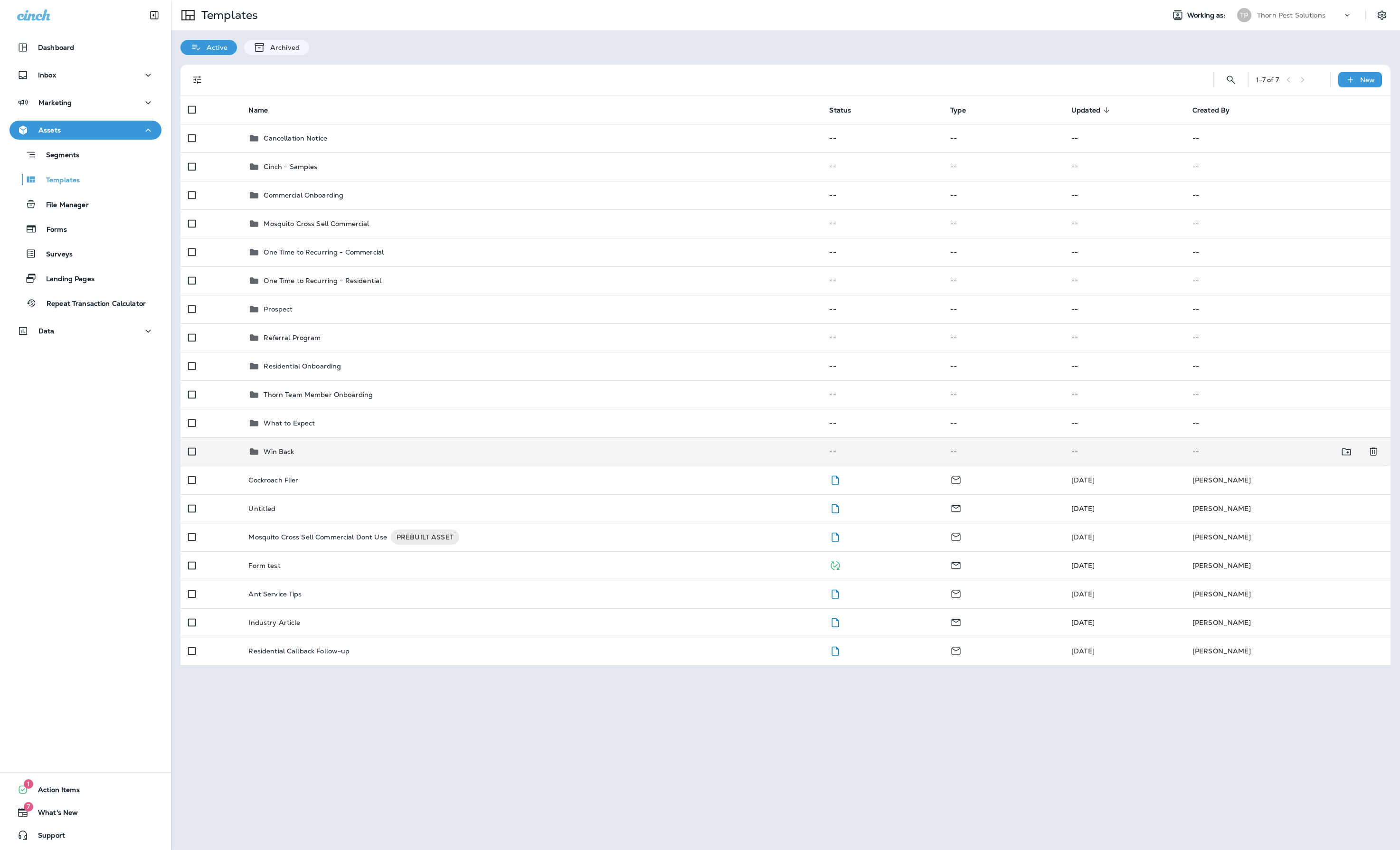
click at [308, 458] on div "Win Back" at bounding box center [531, 452] width 565 height 12
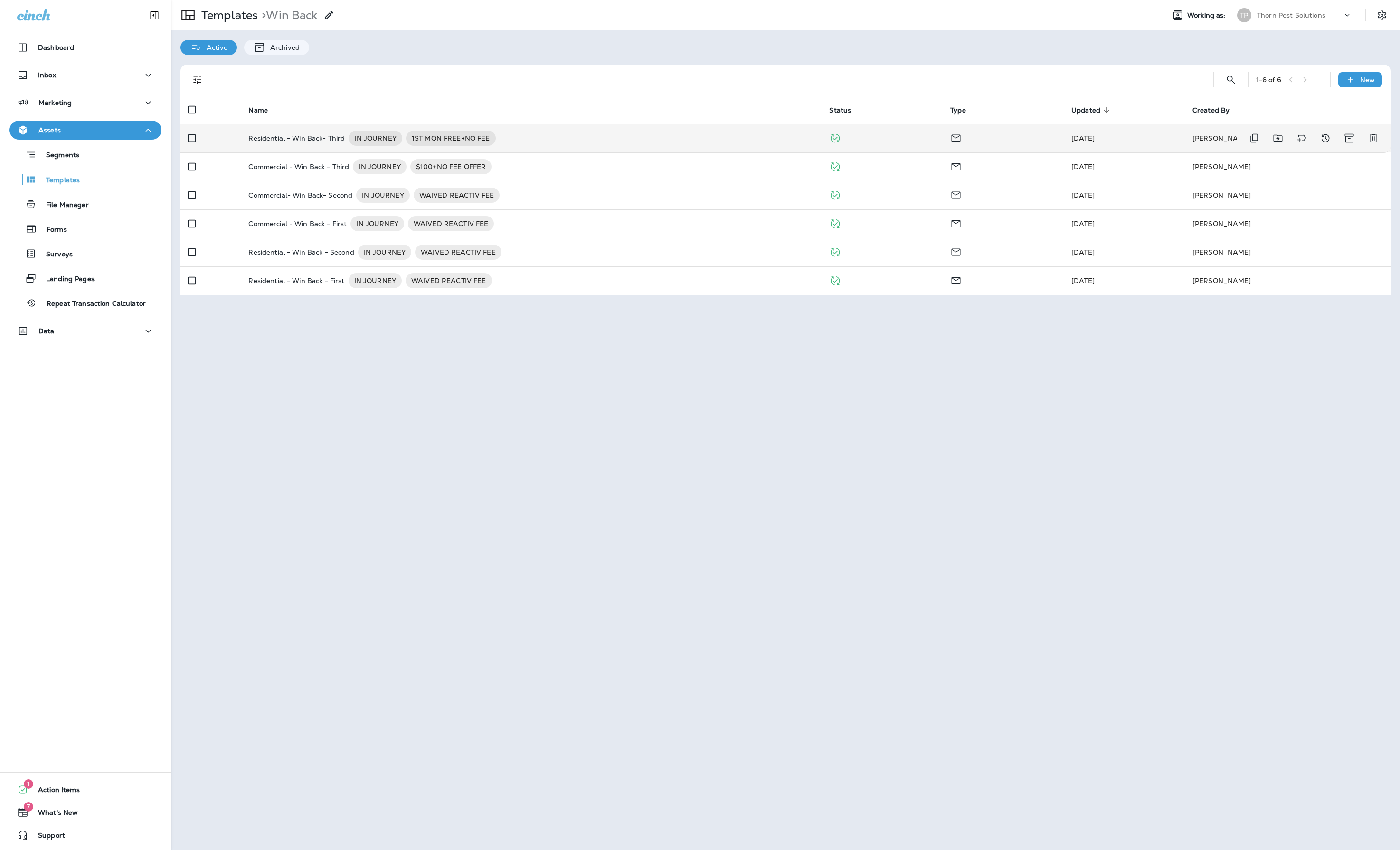
click at [307, 140] on p "Residential - Win Back- Third" at bounding box center [296, 138] width 96 height 15
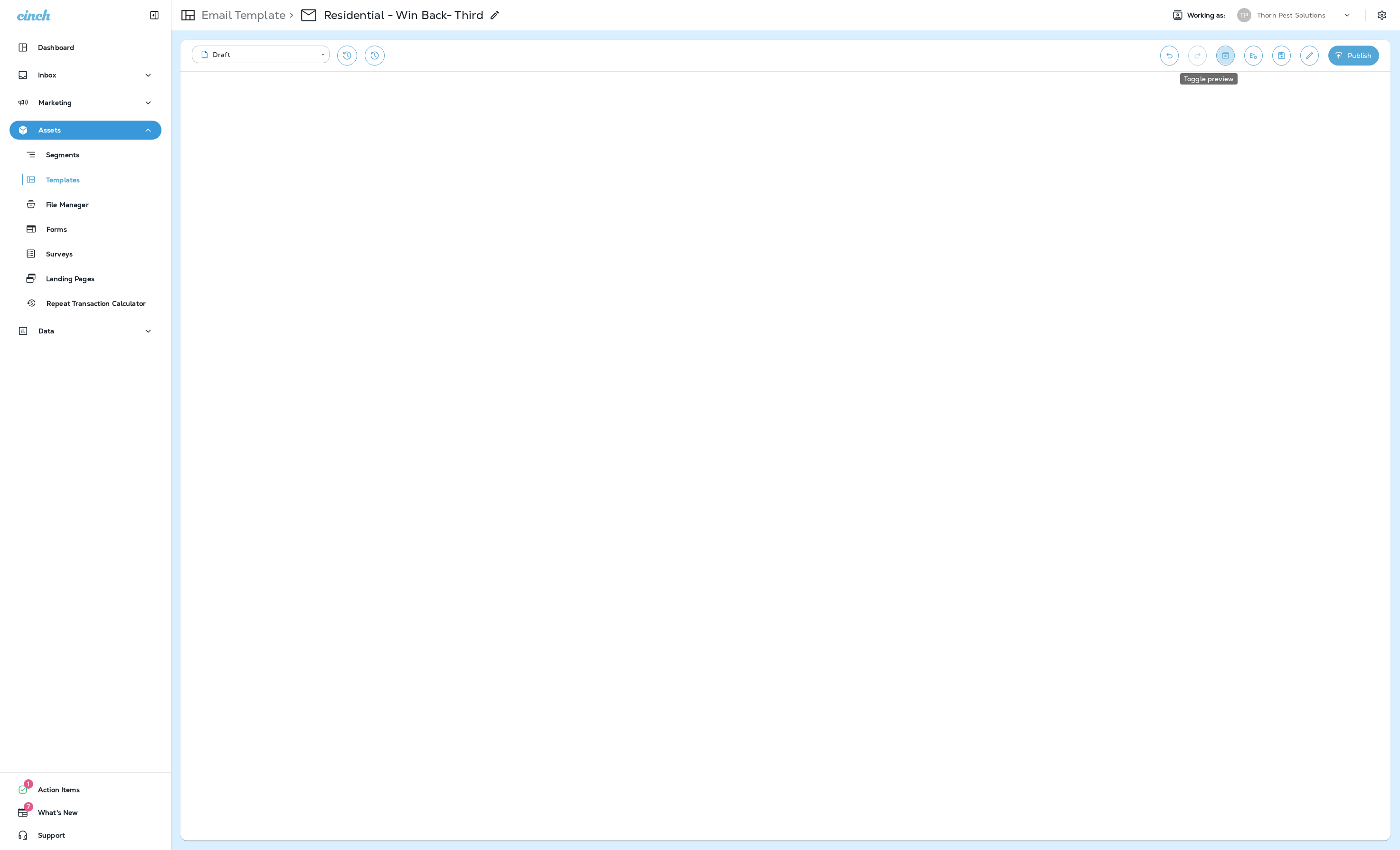
click at [1220, 55] on button "Toggle preview" at bounding box center [1225, 55] width 19 height 20
click at [56, 180] on p "Templates" at bounding box center [58, 181] width 43 height 9
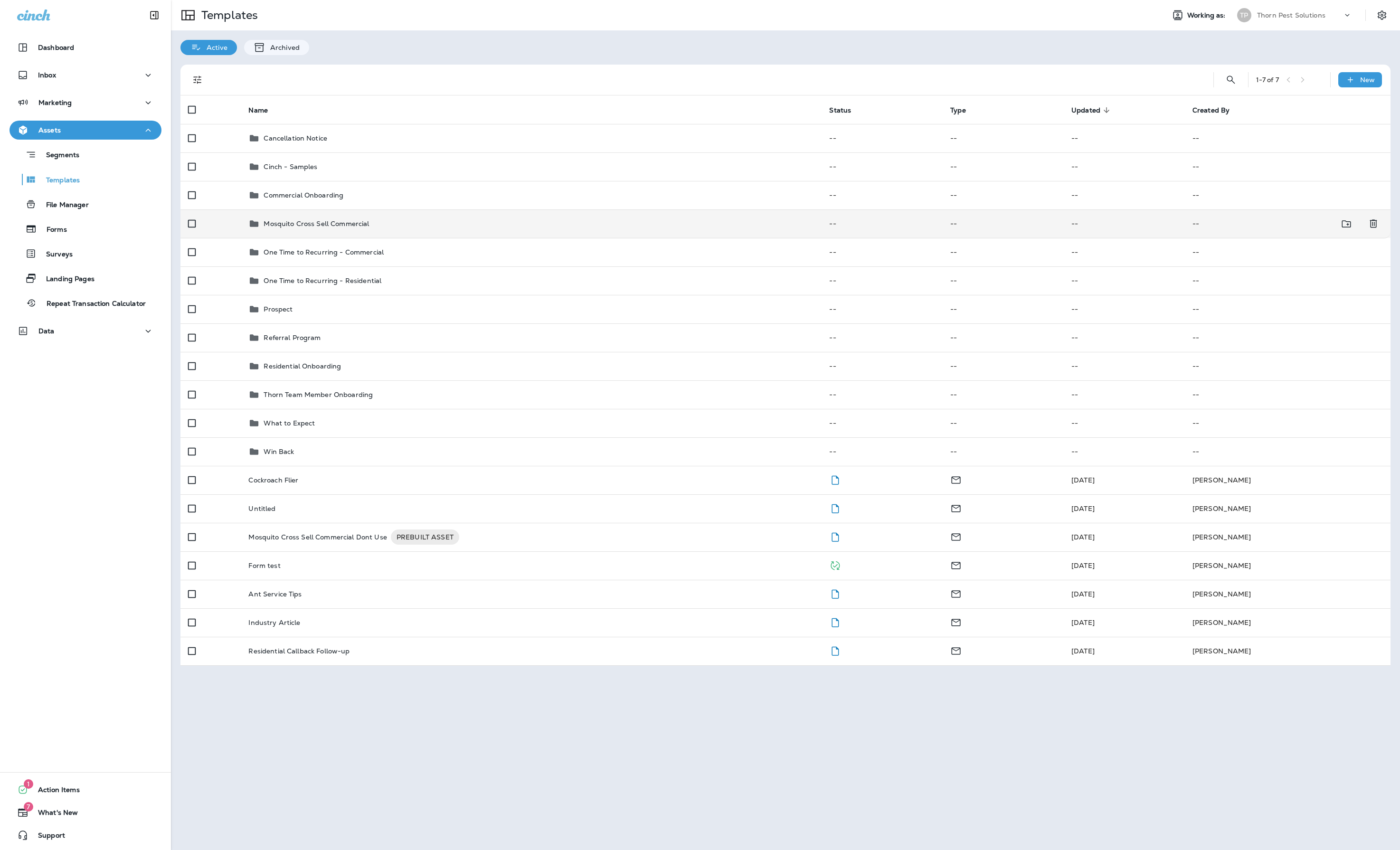
click at [298, 228] on p "Mosquito Cross Sell Commercial" at bounding box center [316, 224] width 105 height 8
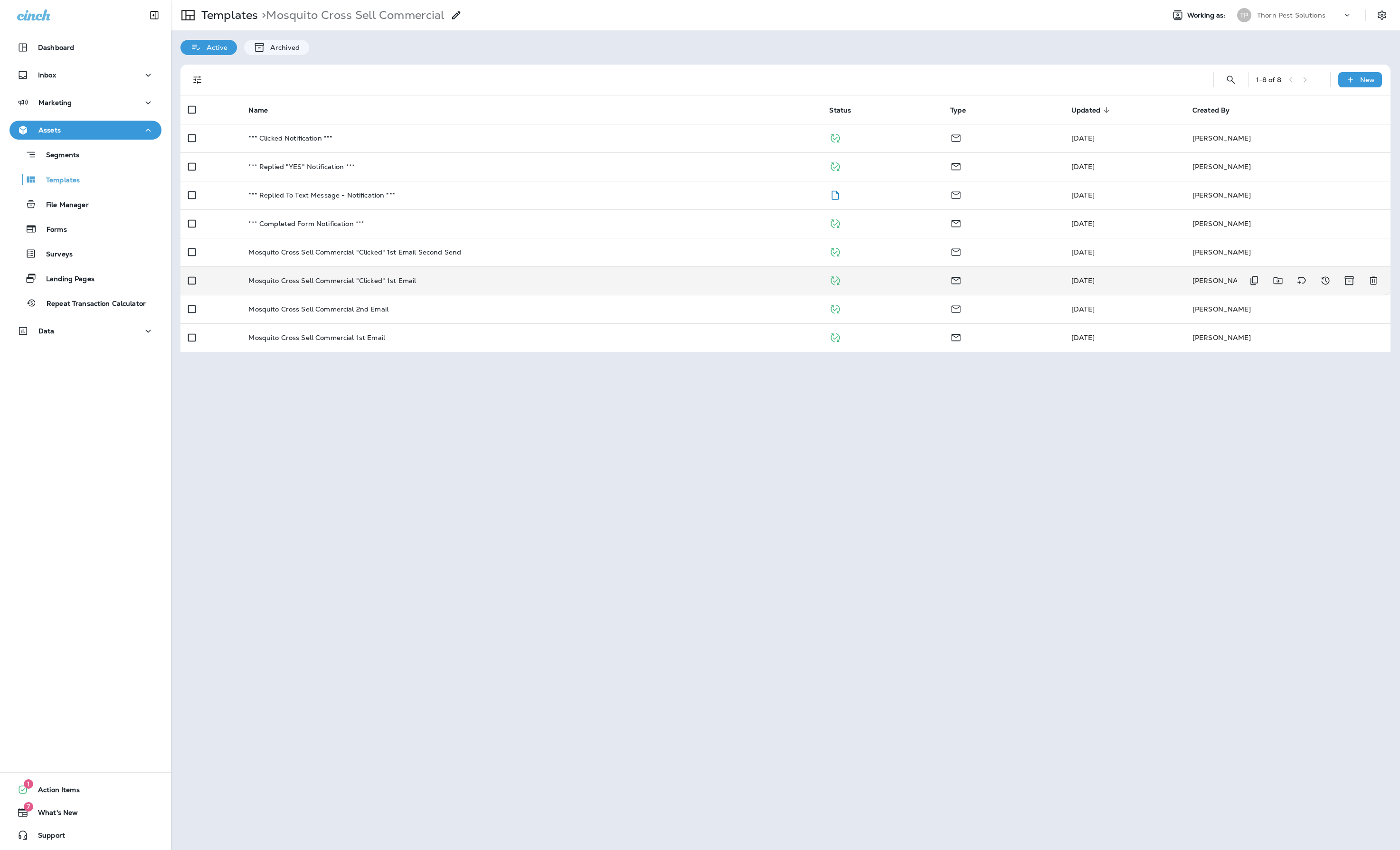
click at [486, 284] on div "Mosquito Cross Sell Commercial "Clicked" 1st Email" at bounding box center [531, 281] width 565 height 8
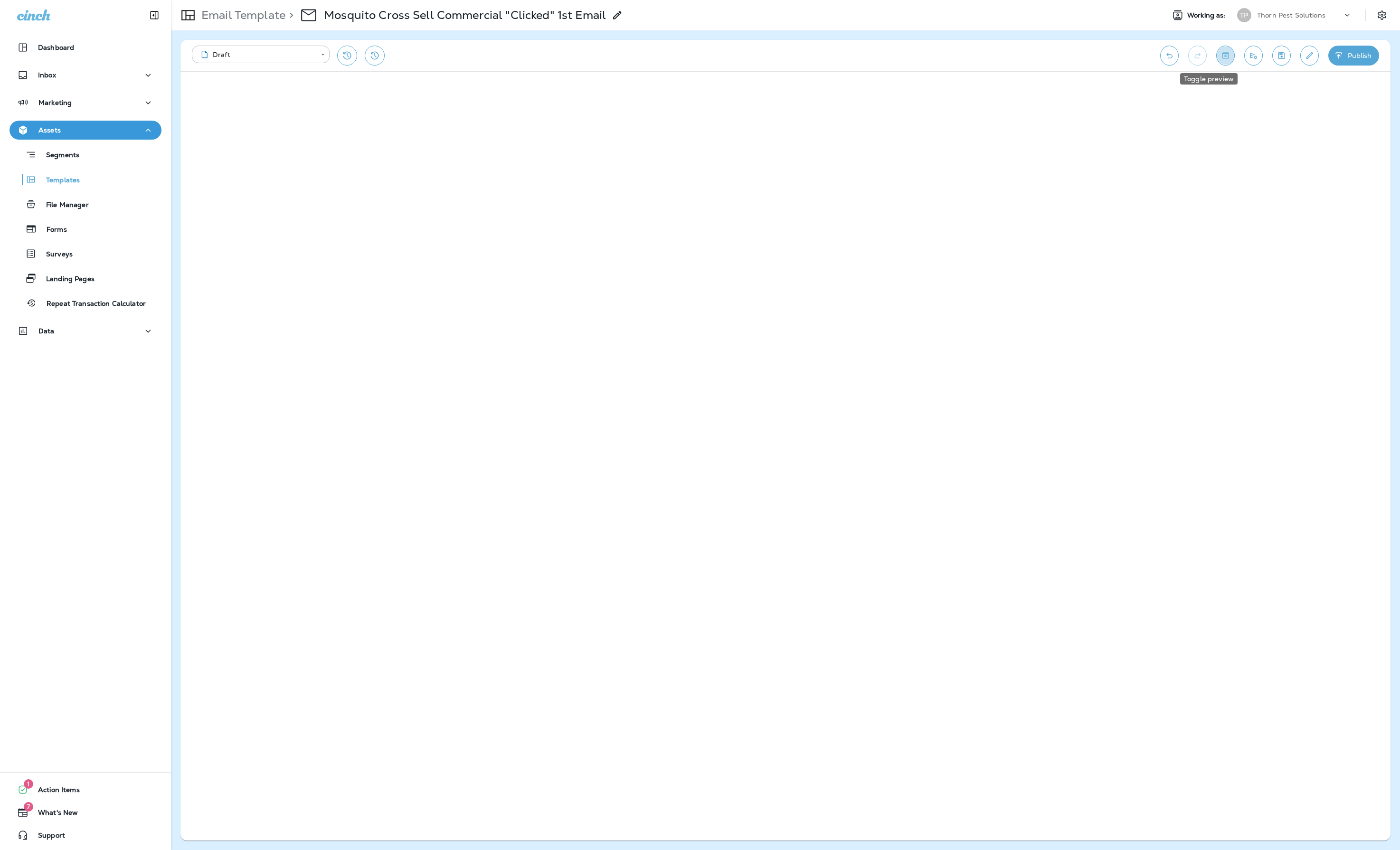
click at [1216, 64] on button "Toggle preview" at bounding box center [1225, 55] width 19 height 20
click at [60, 176] on p "Templates" at bounding box center [58, 181] width 43 height 9
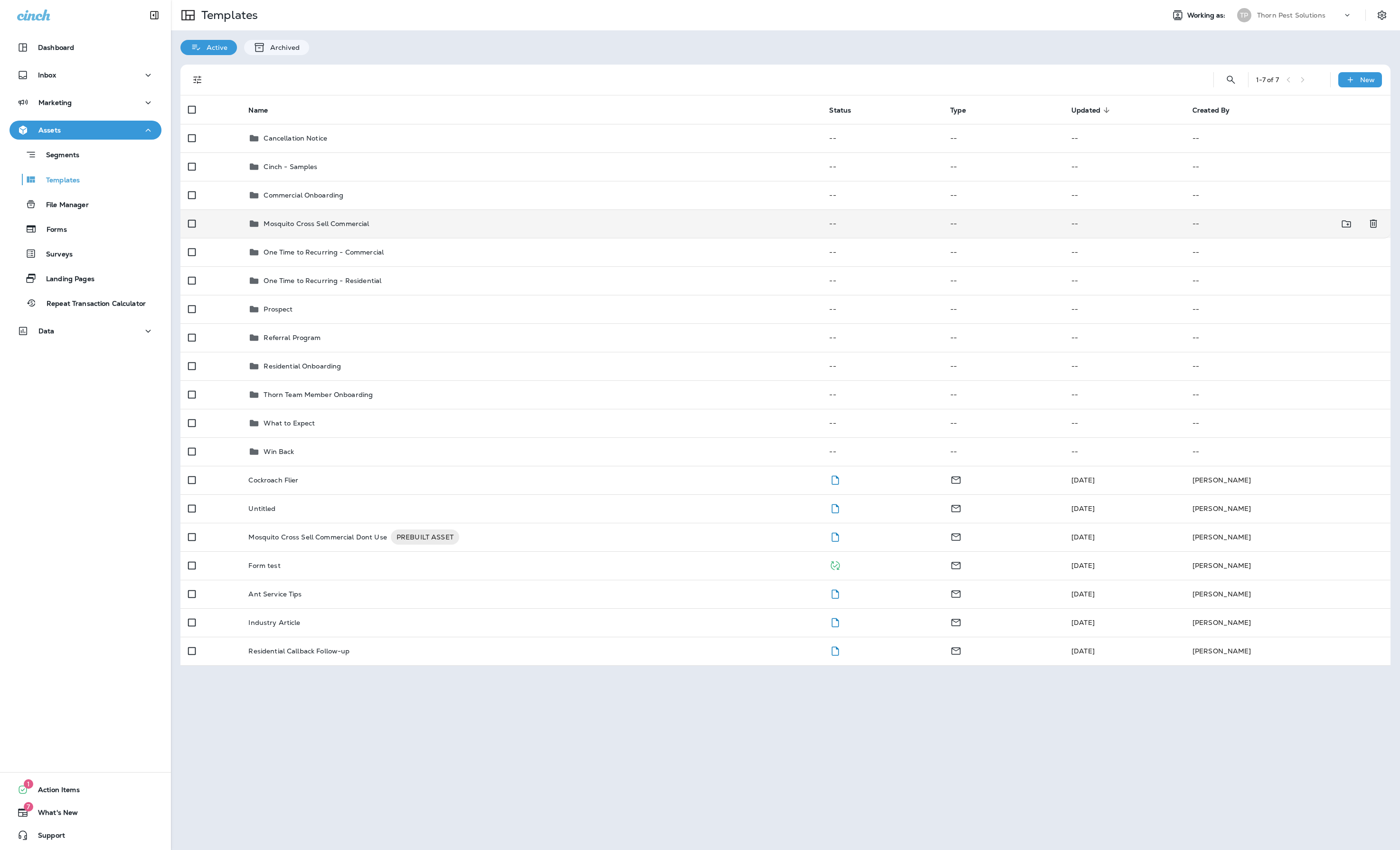
click at [423, 229] on div "Mosquito Cross Sell Commercial" at bounding box center [531, 224] width 565 height 12
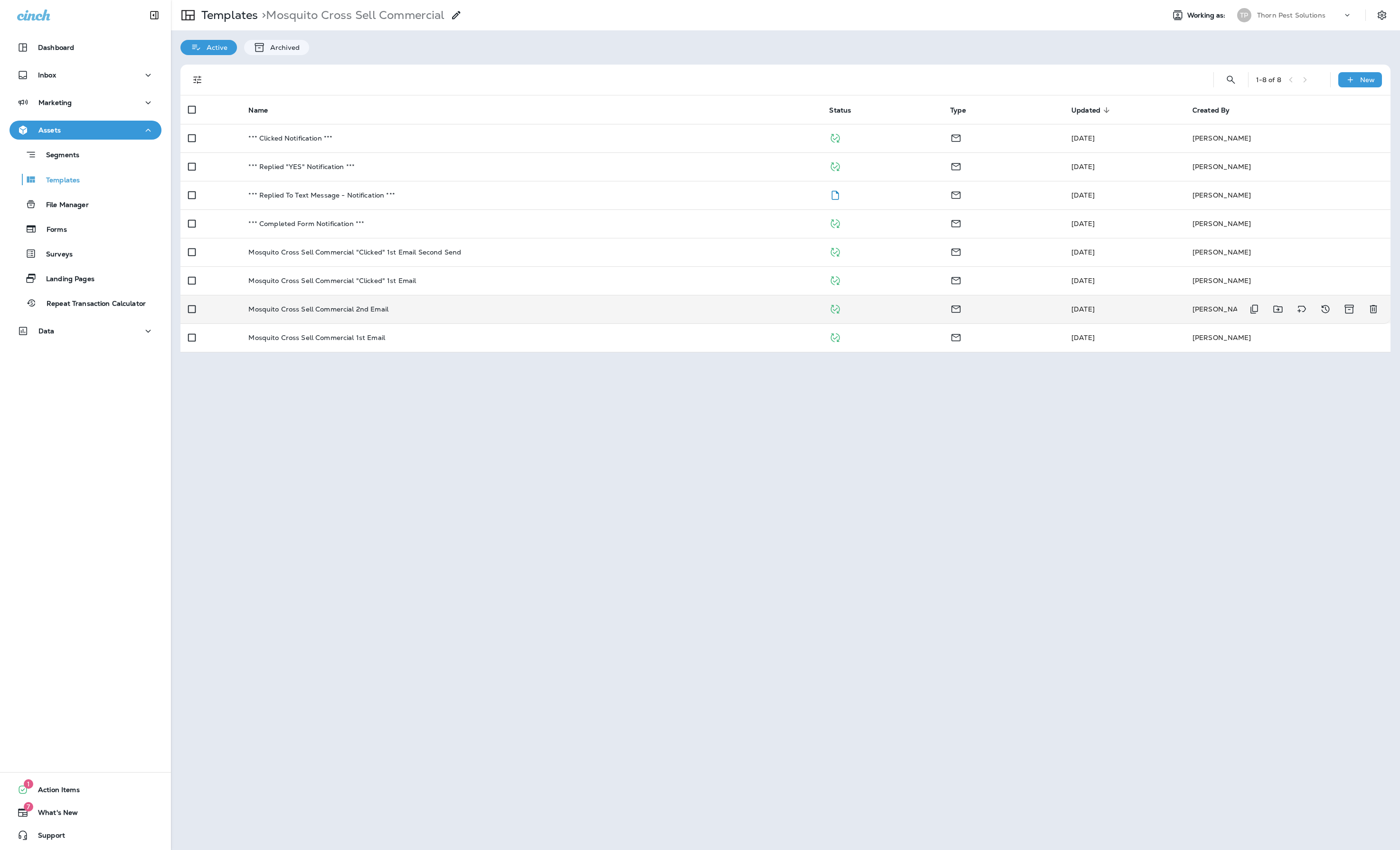
click at [450, 313] on div "Mosquito Cross Sell Commercial 2nd Email" at bounding box center [531, 309] width 565 height 8
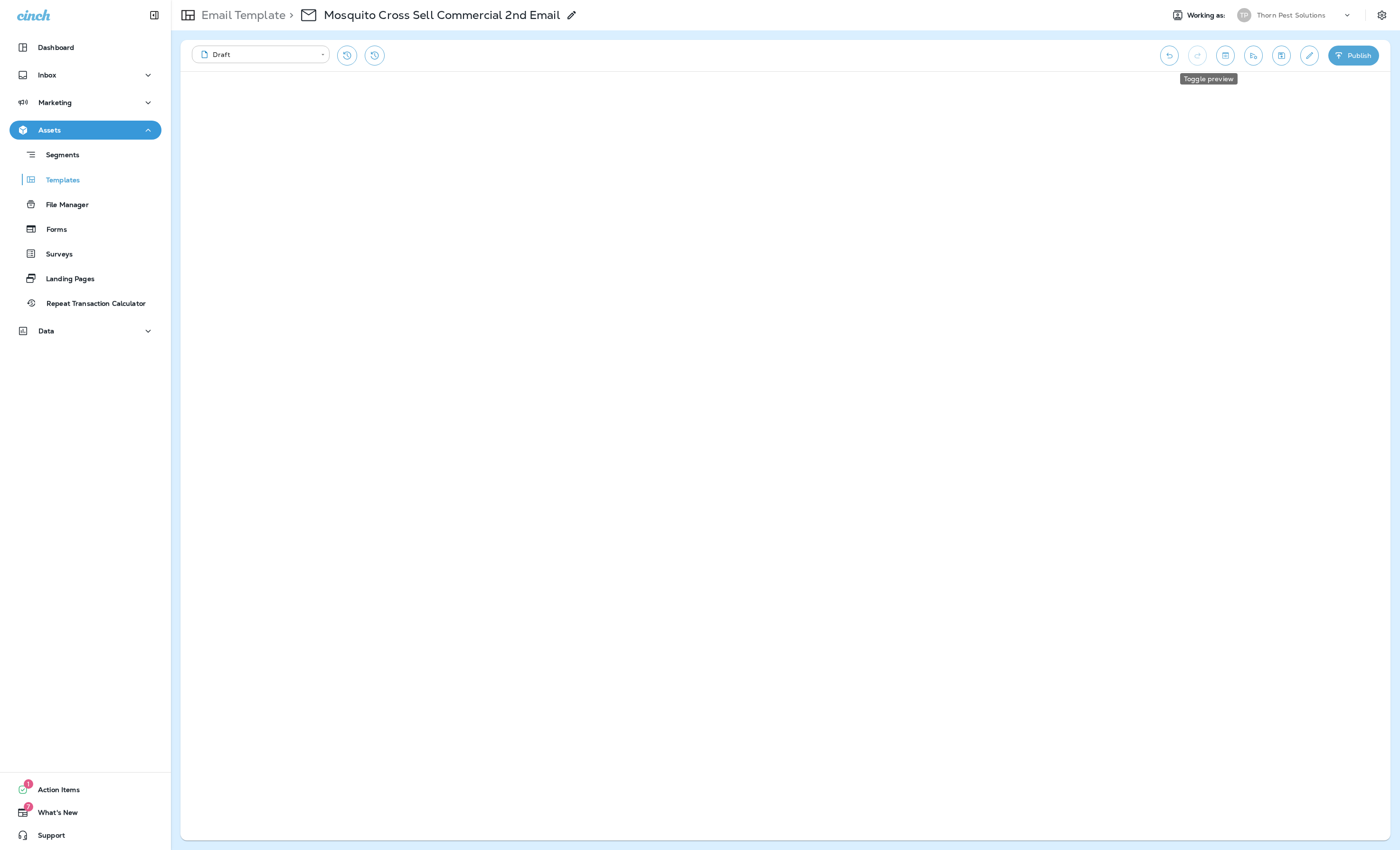
click at [1220, 56] on icon "Toggle preview" at bounding box center [1226, 56] width 10 height 10
click at [80, 176] on p "Templates" at bounding box center [58, 181] width 43 height 9
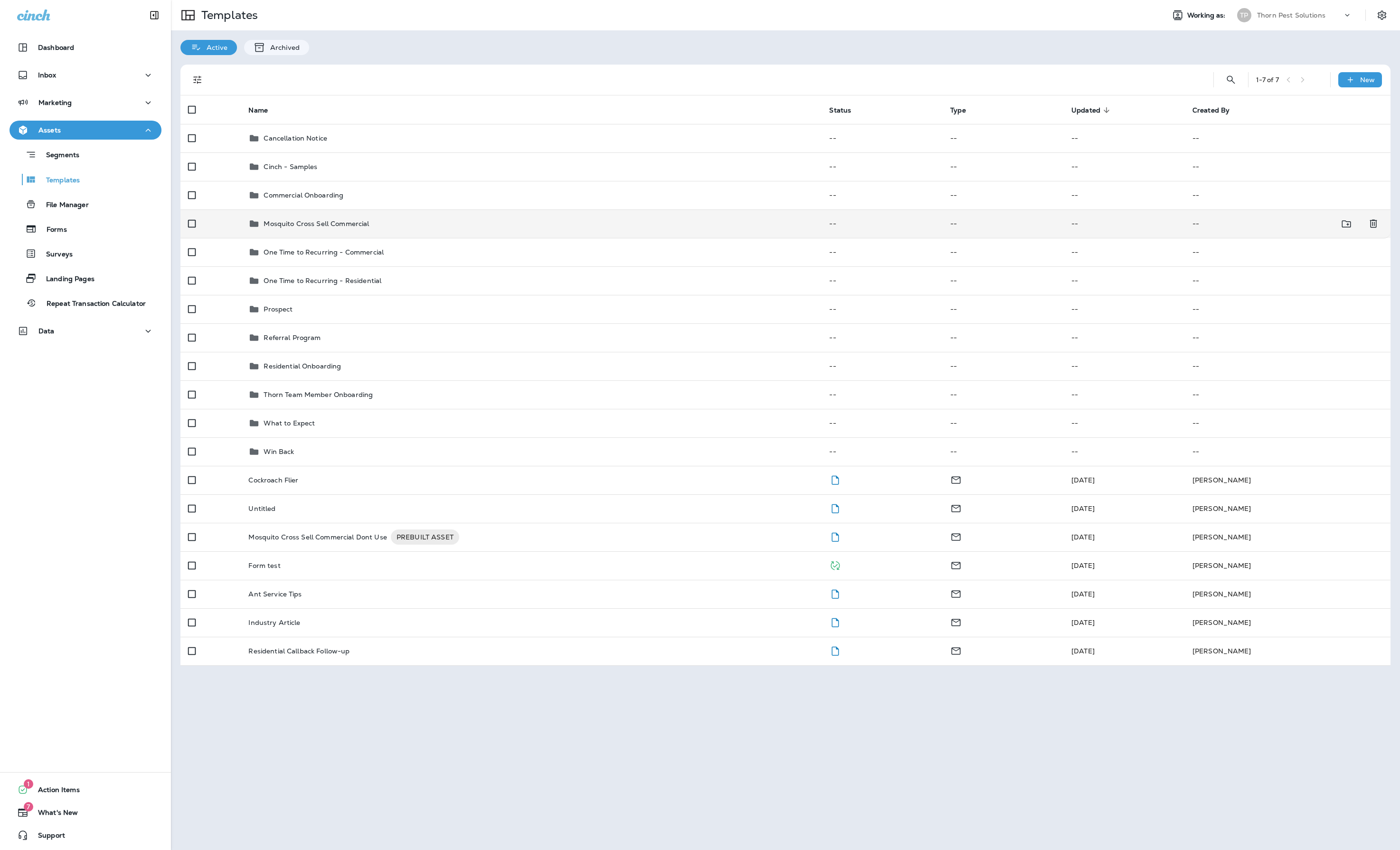
click at [369, 228] on p "Mosquito Cross Sell Commercial" at bounding box center [316, 224] width 105 height 8
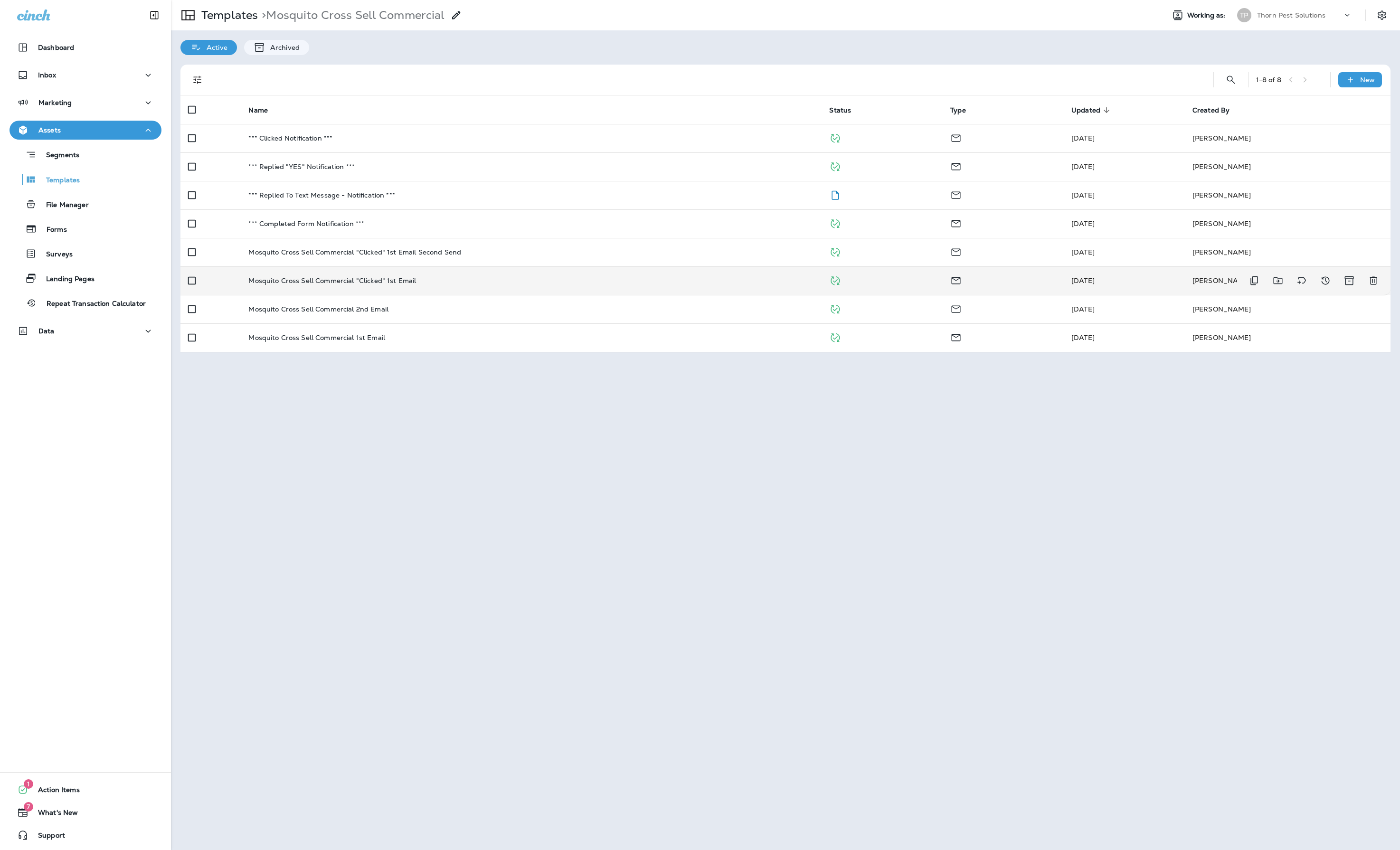
click at [476, 284] on div "Mosquito Cross Sell Commercial "Clicked" 1st Email" at bounding box center [531, 281] width 565 height 8
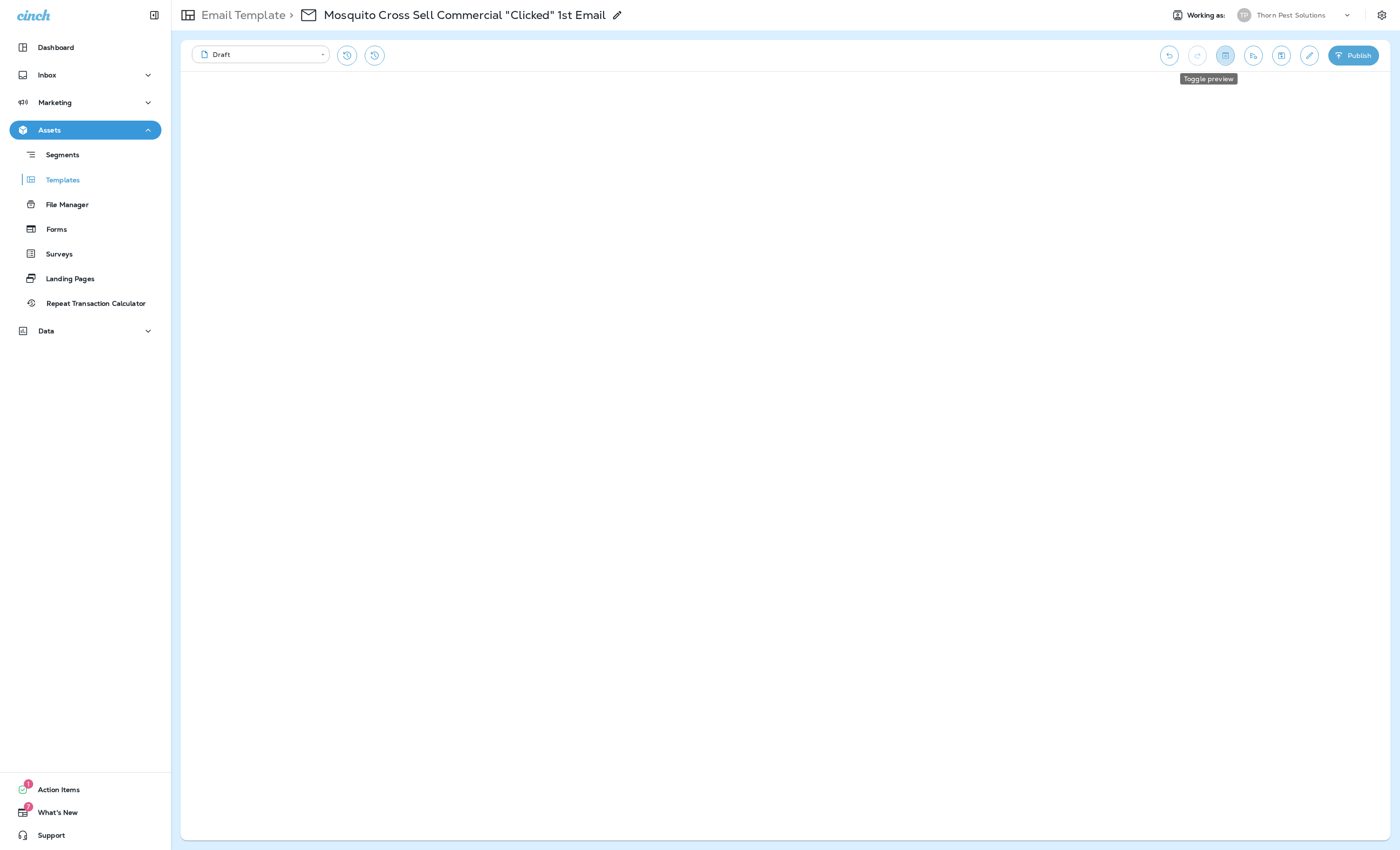
click at [1220, 59] on icon "Toggle preview" at bounding box center [1226, 56] width 10 height 10
click at [74, 178] on p "Templates" at bounding box center [58, 181] width 43 height 9
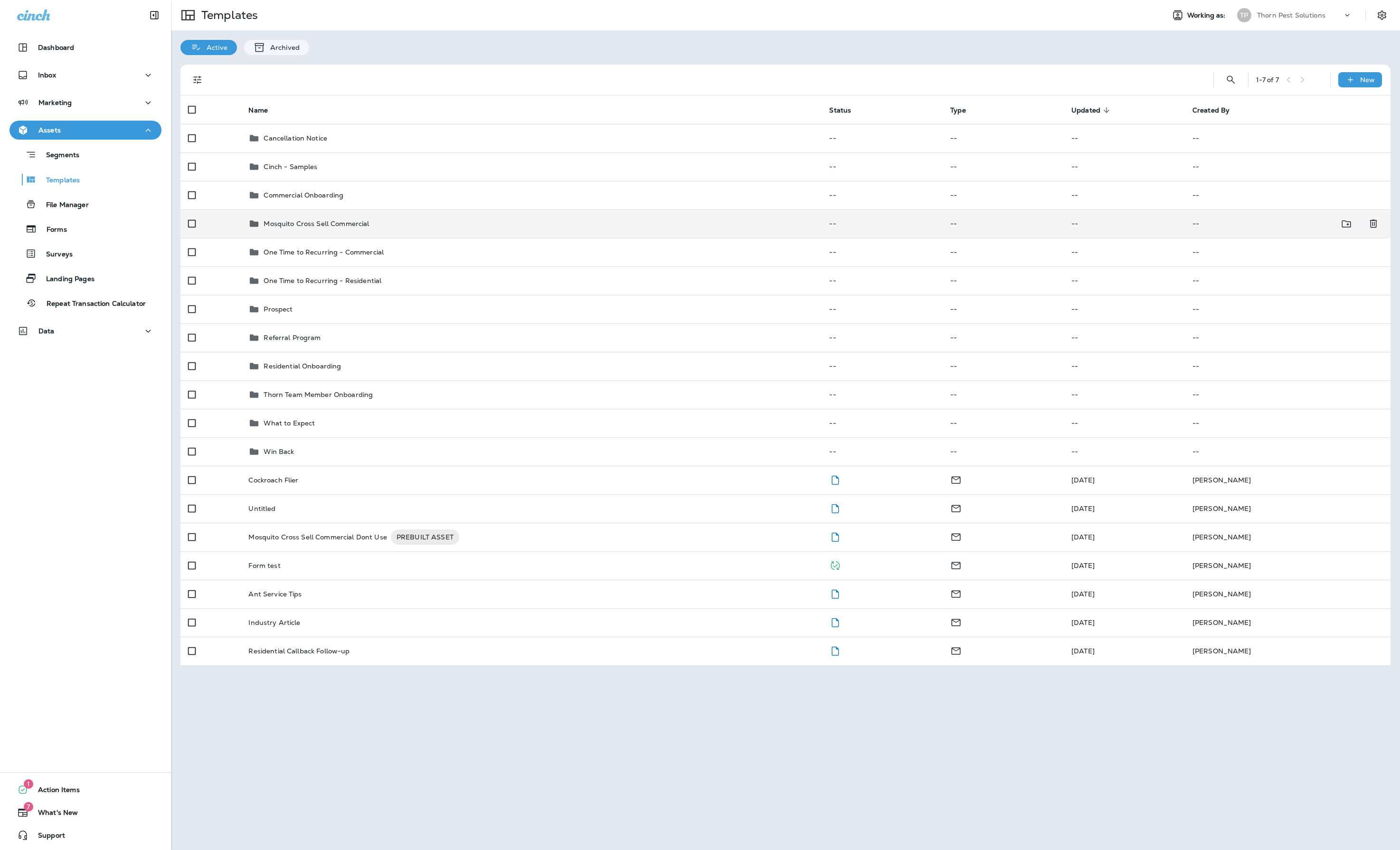
click at [328, 228] on p "Mosquito Cross Sell Commercial" at bounding box center [316, 224] width 105 height 8
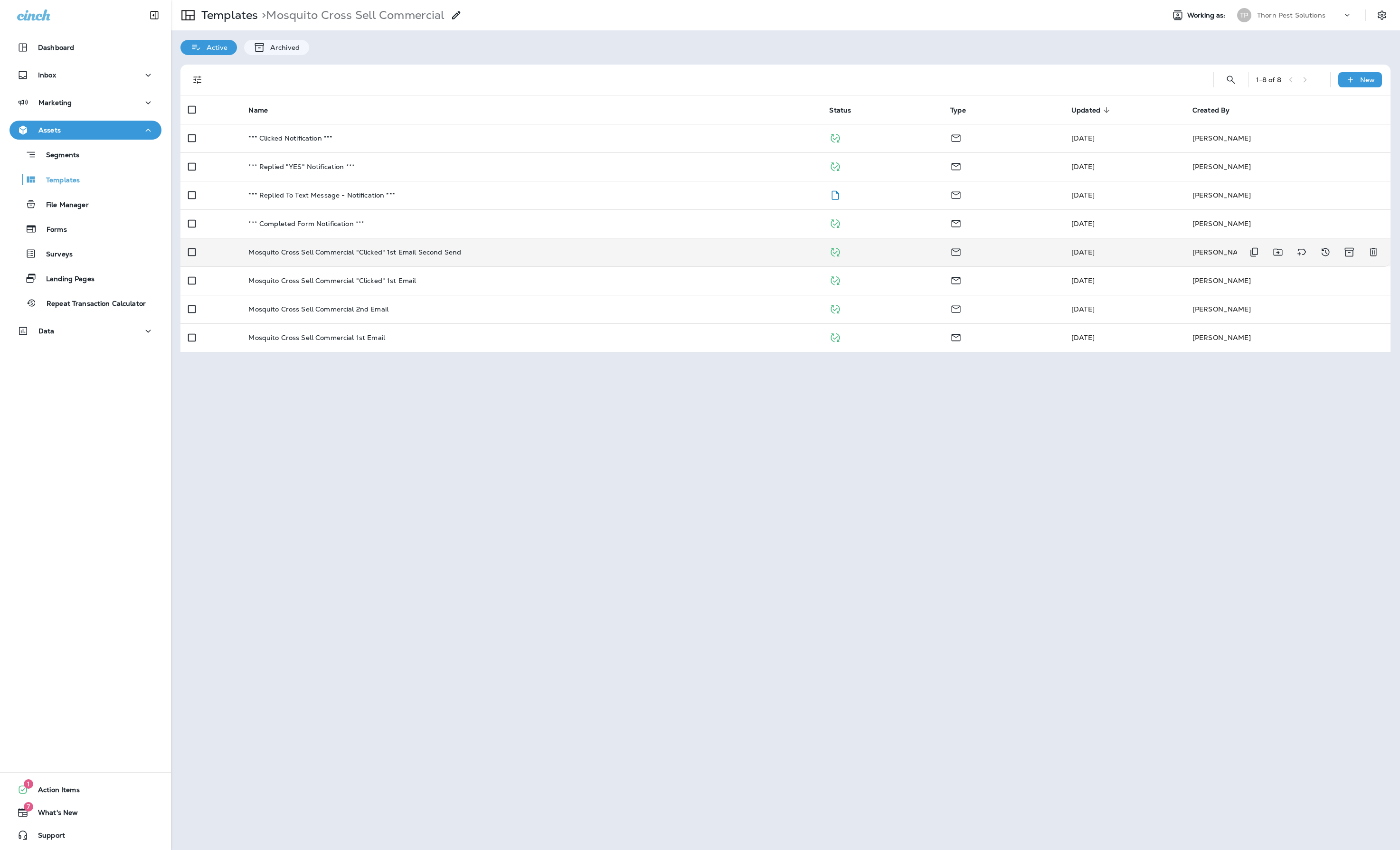
click at [530, 258] on td "Mosquito Cross Sell Commercial "Clicked" 1st Email Second Send" at bounding box center [531, 252] width 581 height 29
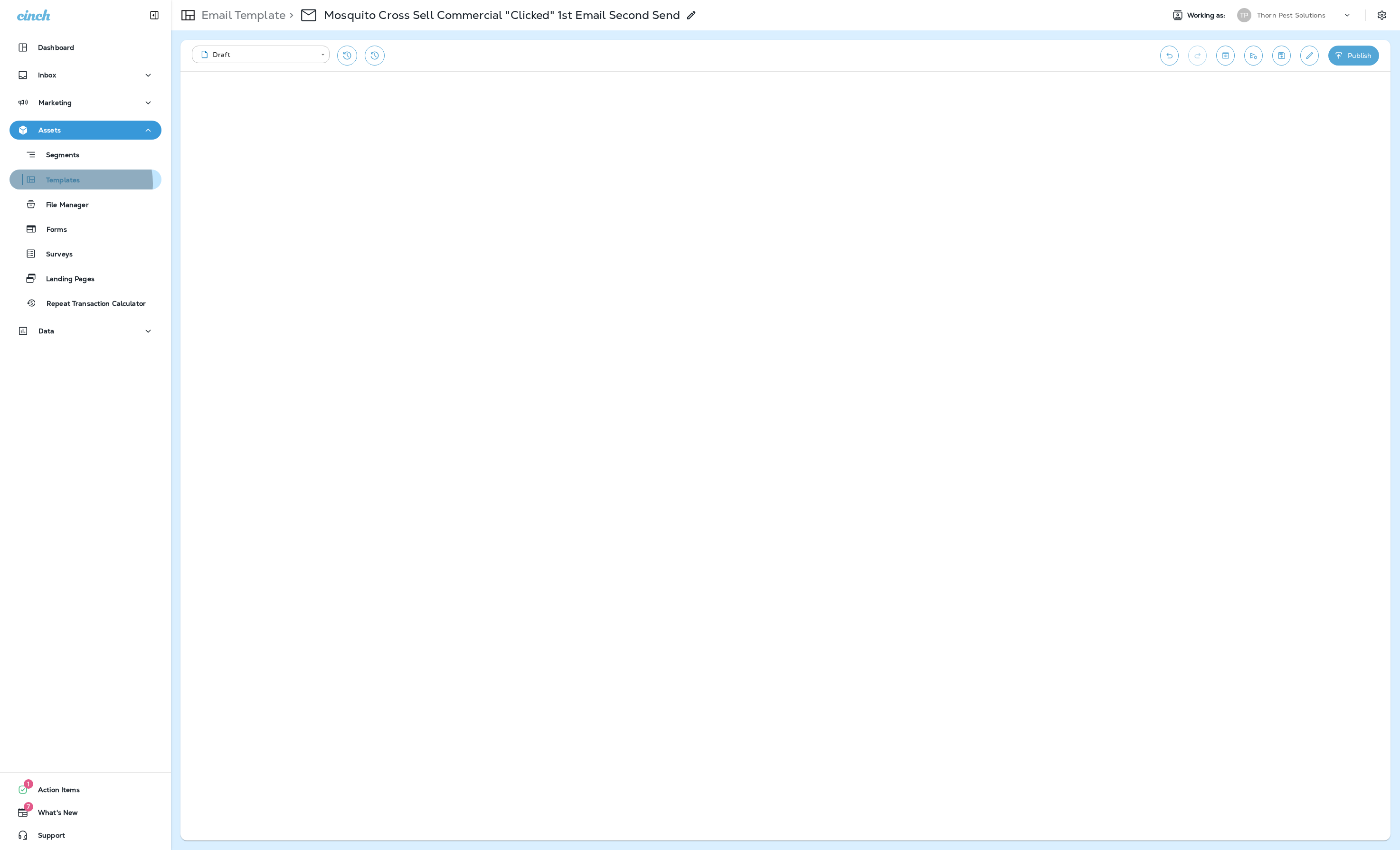
click at [80, 183] on p "Templates" at bounding box center [58, 181] width 43 height 9
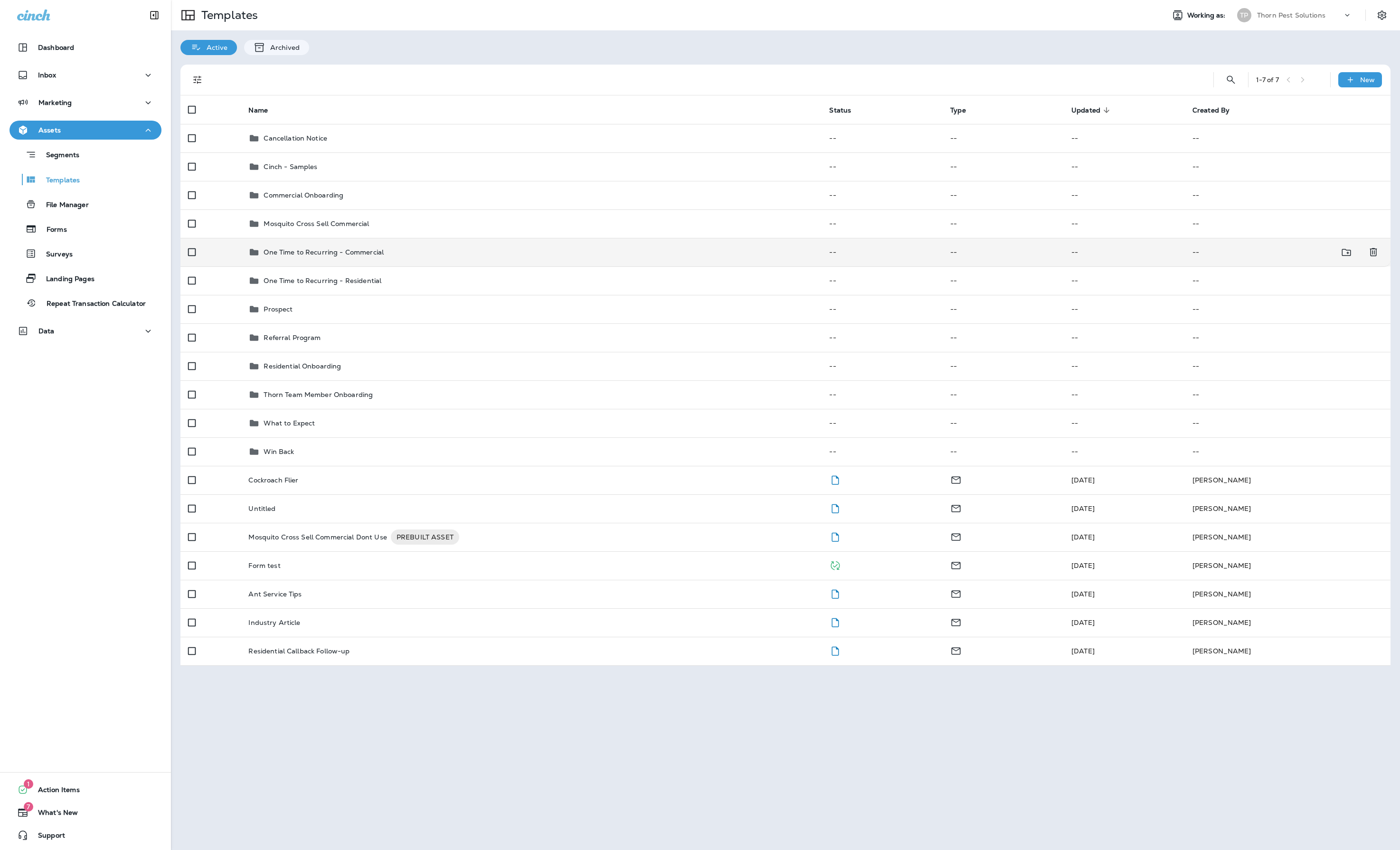
click at [486, 258] on div "One Time to Recurring - Commercial" at bounding box center [531, 252] width 565 height 12
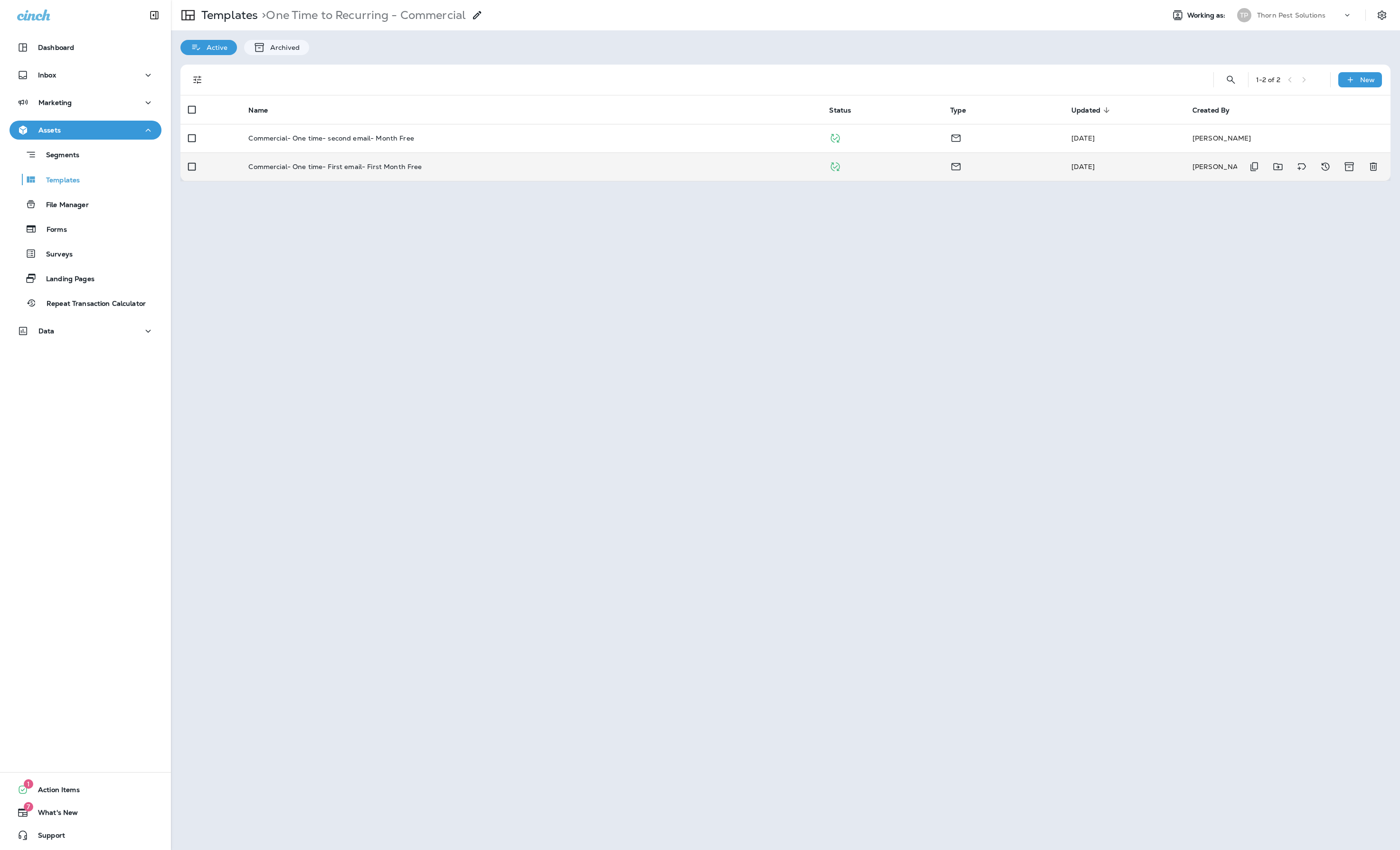
click at [477, 170] on div "Commercial- One time- First email- First Month Free" at bounding box center [531, 167] width 565 height 8
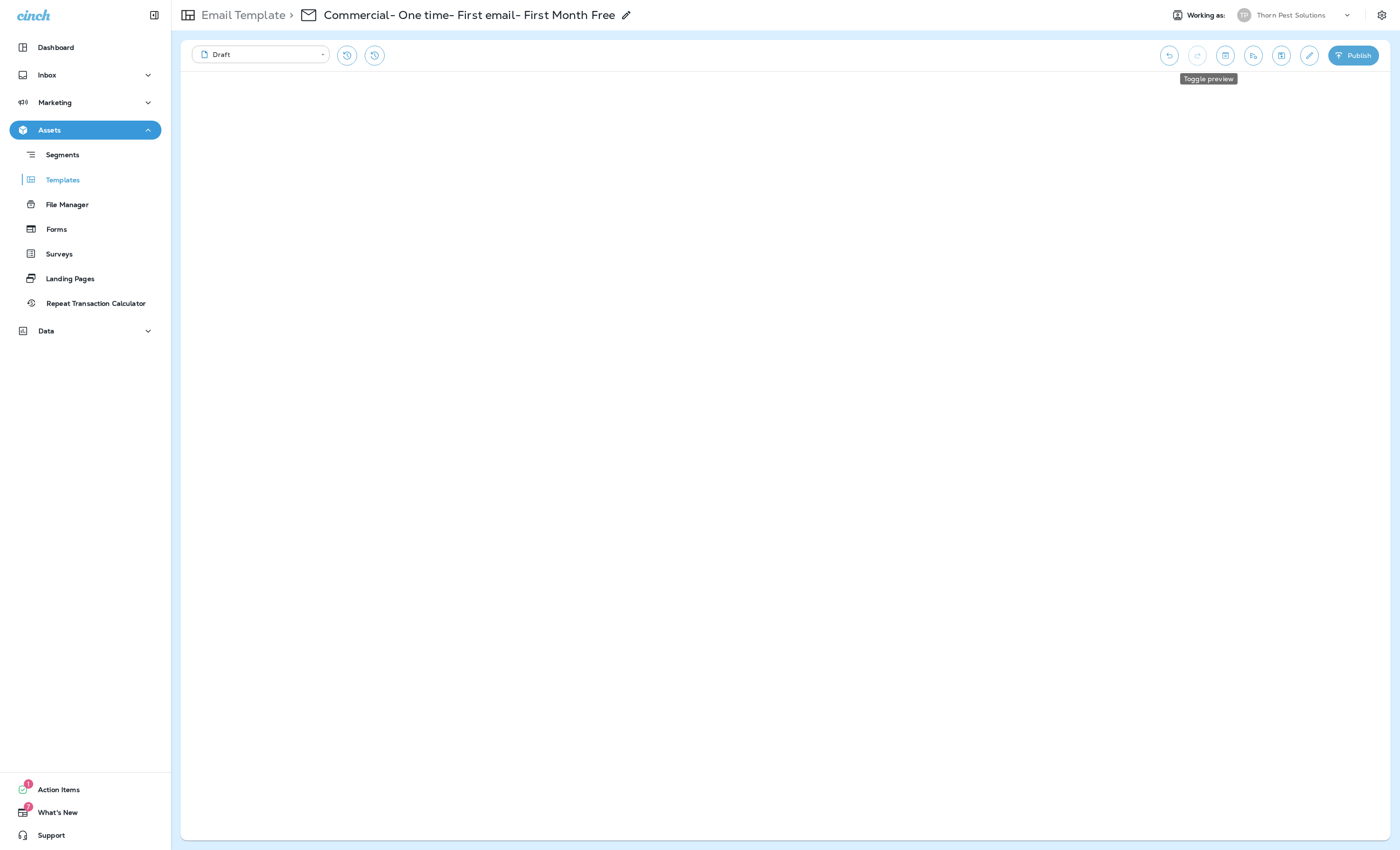
click at [1216, 49] on button "Toggle preview" at bounding box center [1225, 55] width 19 height 20
click at [70, 178] on p "Templates" at bounding box center [58, 181] width 43 height 9
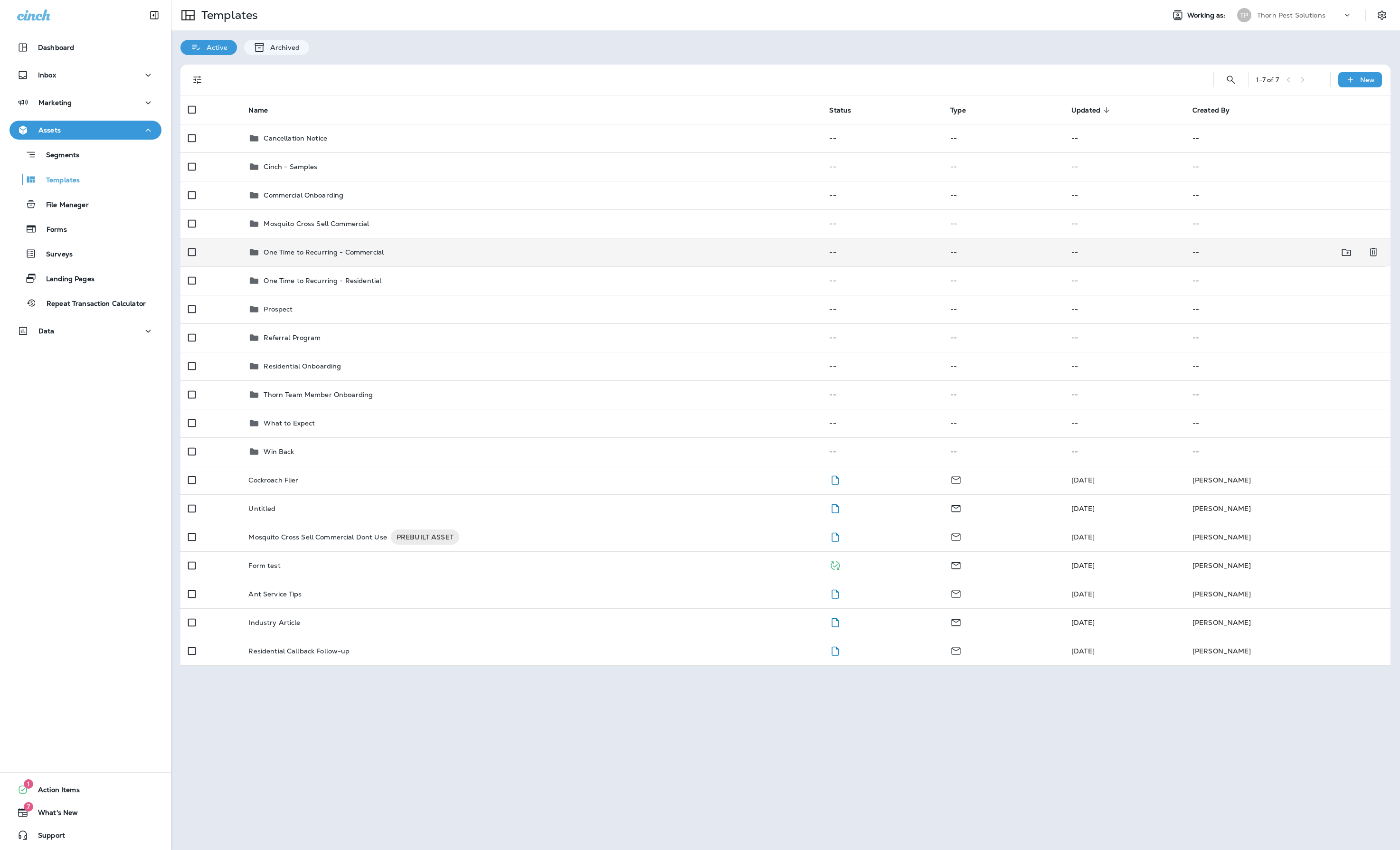
click at [437, 258] on div "One Time to Recurring - Commercial" at bounding box center [531, 252] width 565 height 12
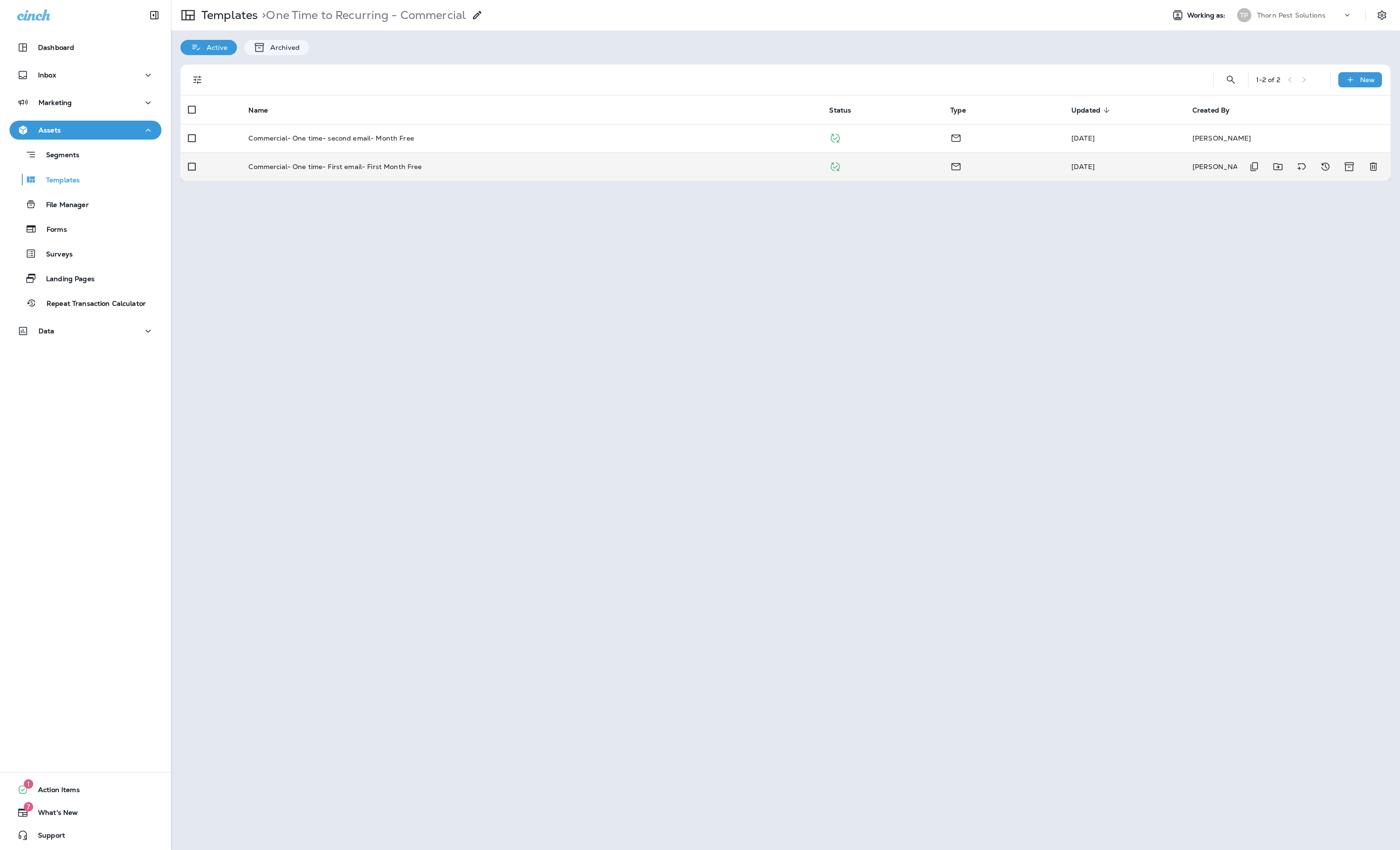
click at [551, 168] on div "Commercial- One time- First email- First Month Free" at bounding box center [531, 167] width 565 height 8
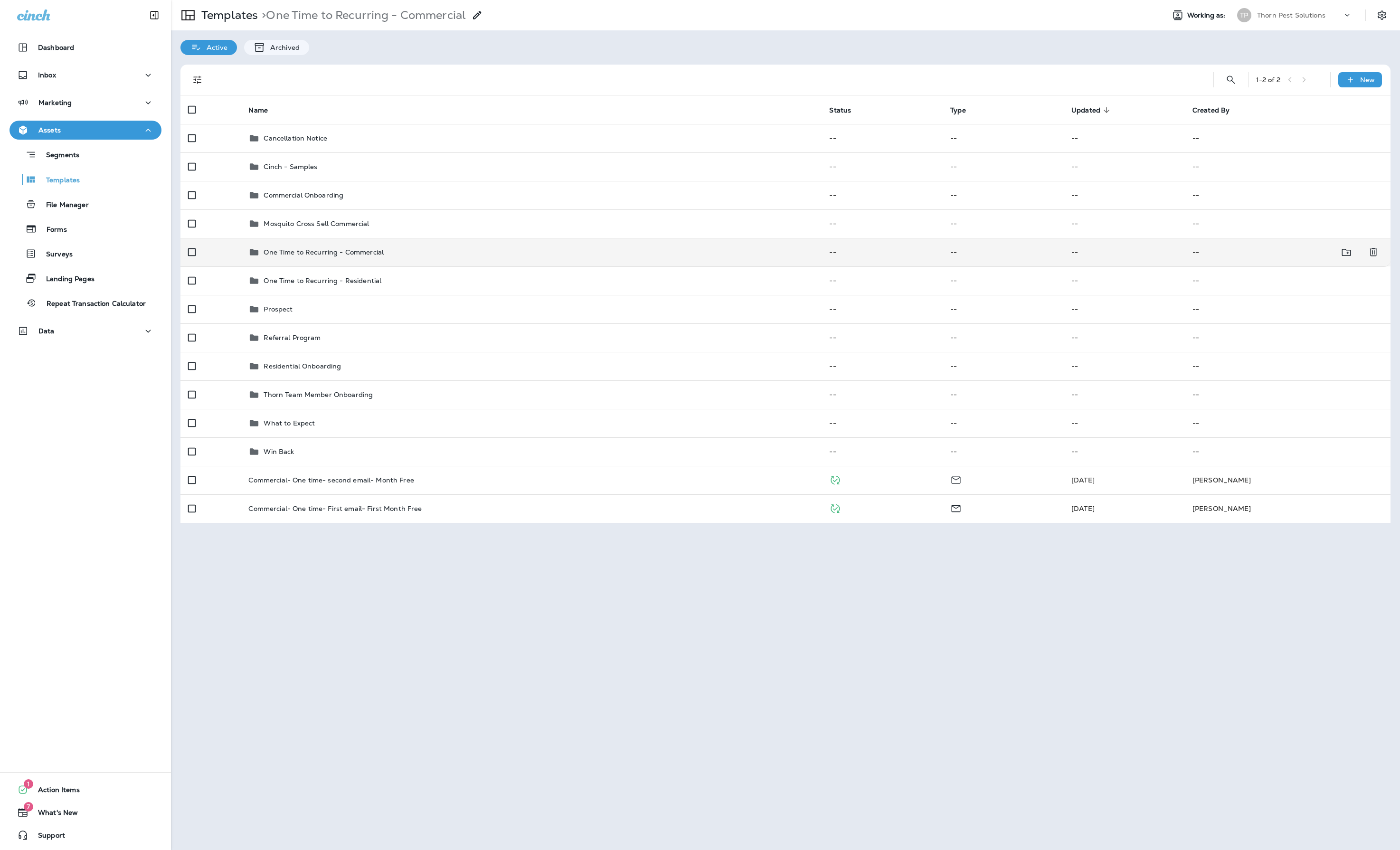
click at [468, 258] on div "One Time to Recurring - Commercial" at bounding box center [531, 252] width 565 height 12
click at [281, 256] on p "One Time to Recurring - Commercial" at bounding box center [324, 252] width 120 height 8
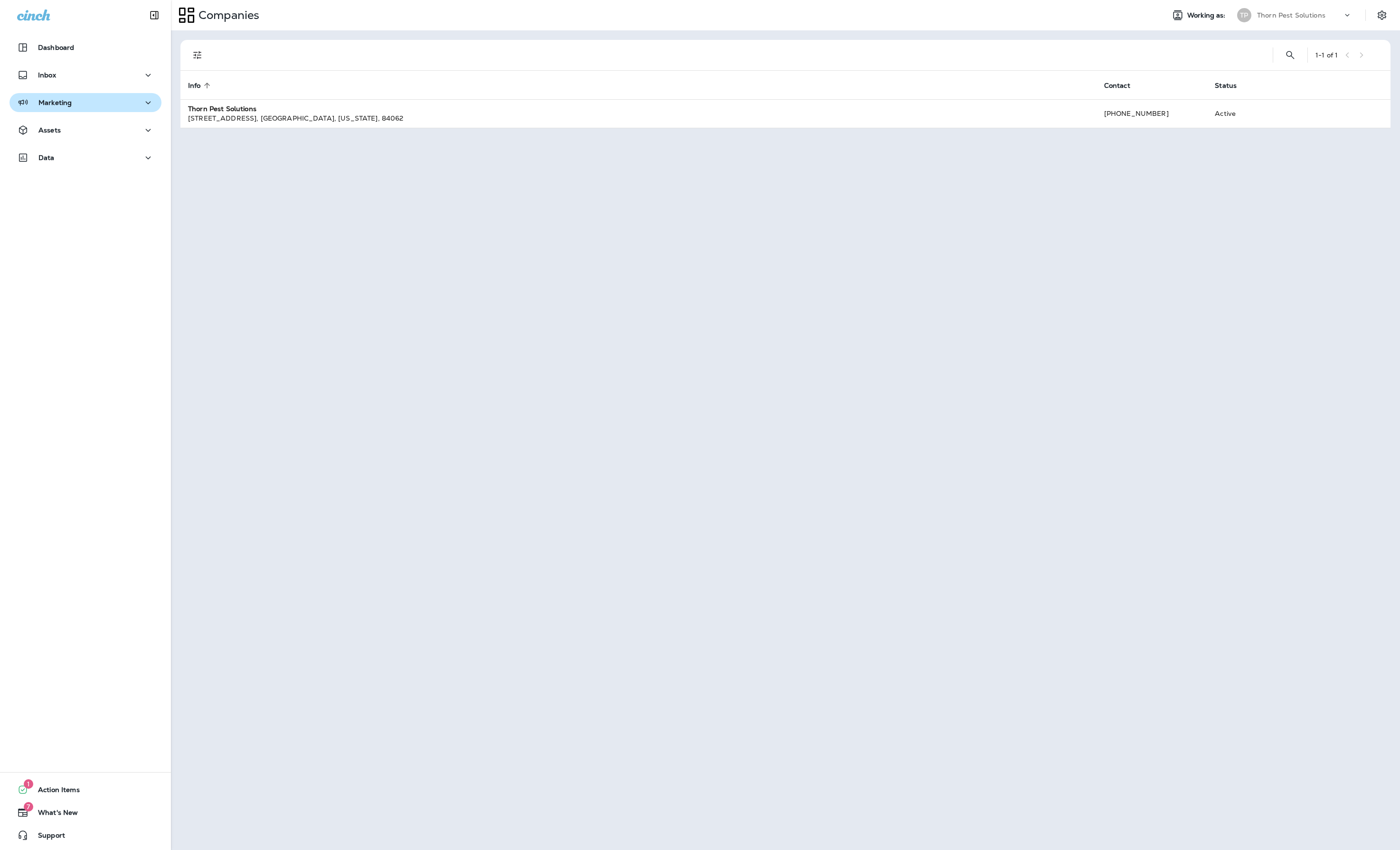
click at [128, 101] on div "Marketing" at bounding box center [86, 103] width 137 height 12
click at [114, 129] on div "Journeys" at bounding box center [86, 127] width 144 height 14
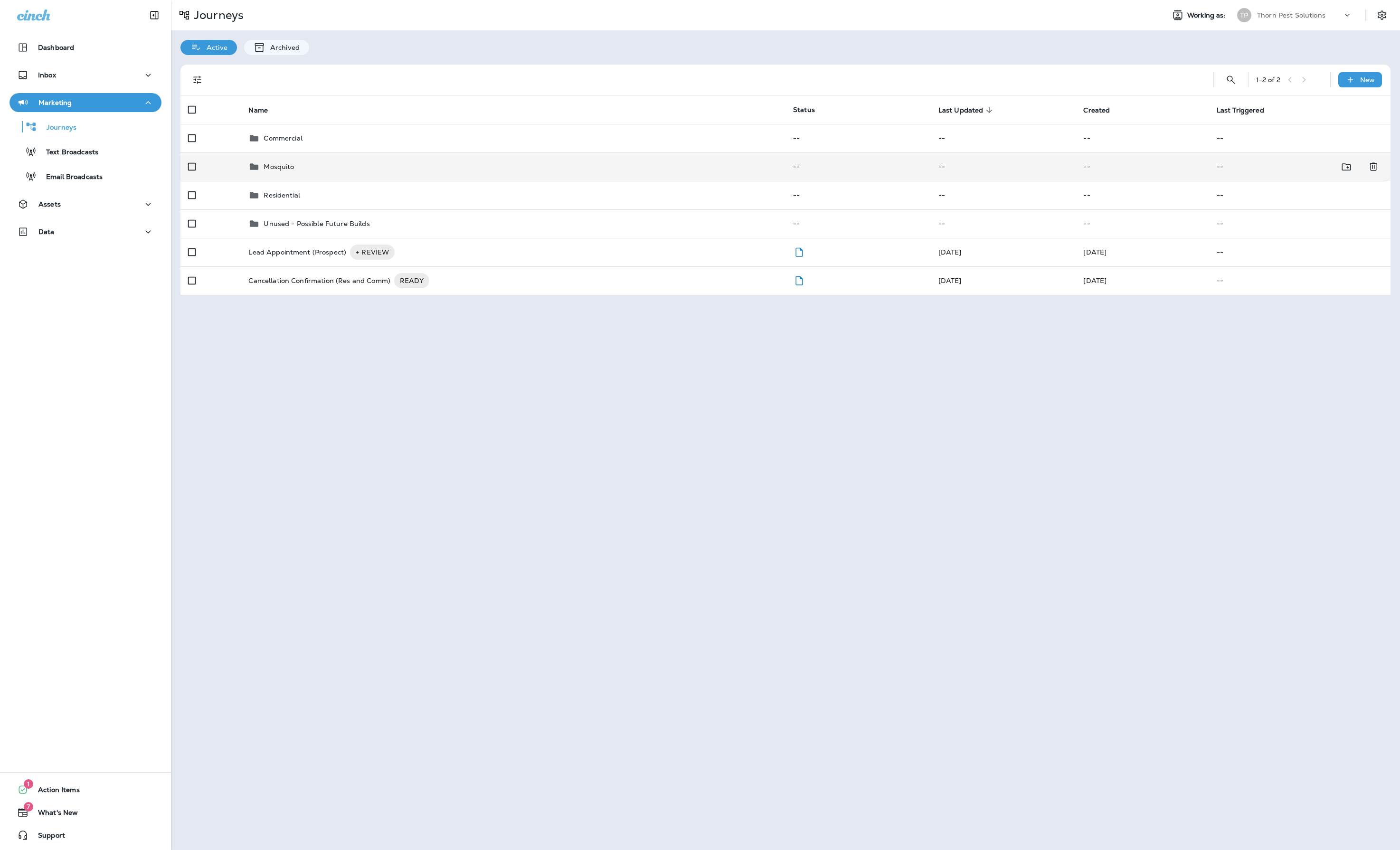
click at [294, 166] on p "Mosquito" at bounding box center [279, 167] width 31 height 8
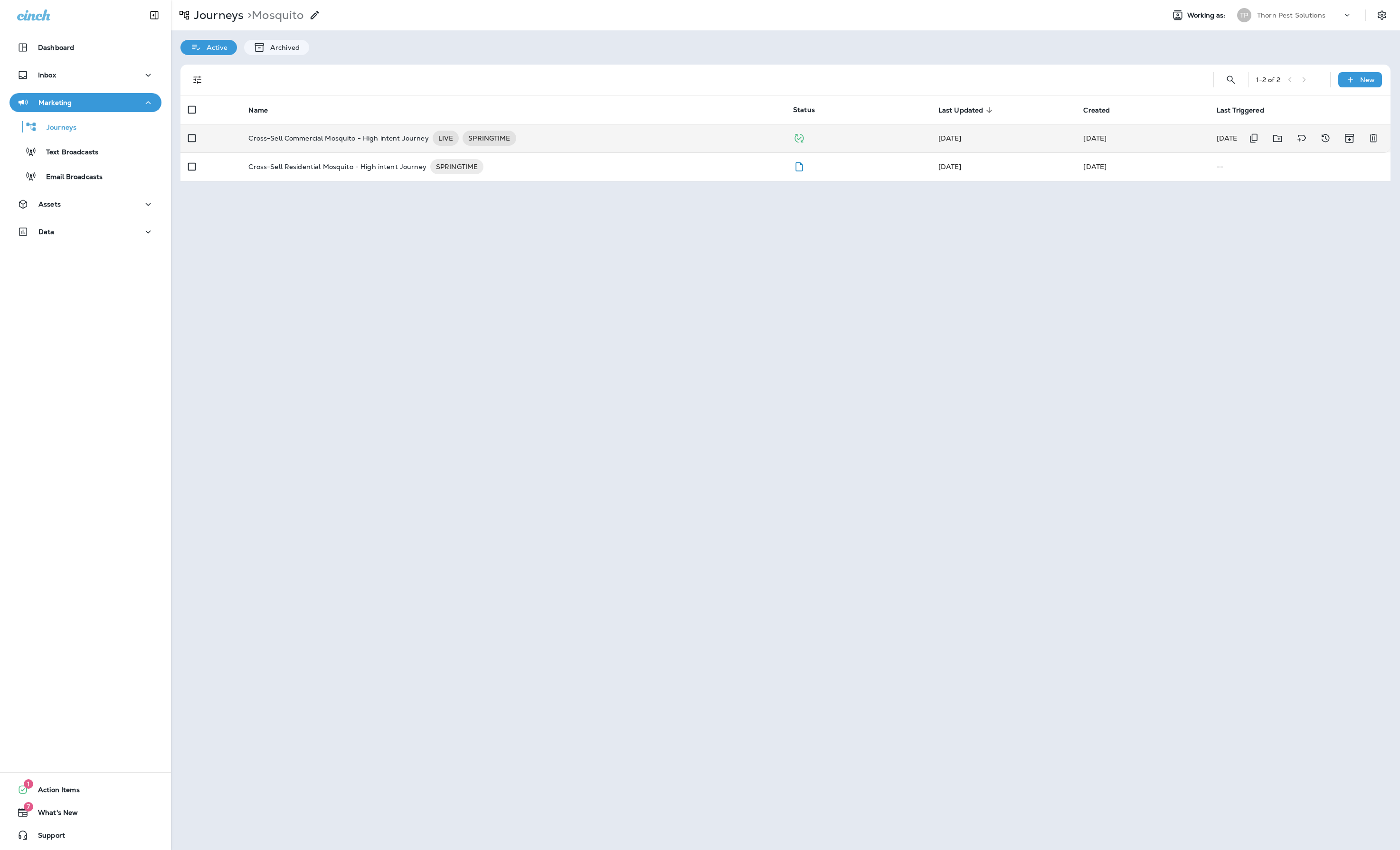
click at [397, 143] on p "Cross-Sell Commercial Mosquito - High intent Journey" at bounding box center [339, 138] width 180 height 15
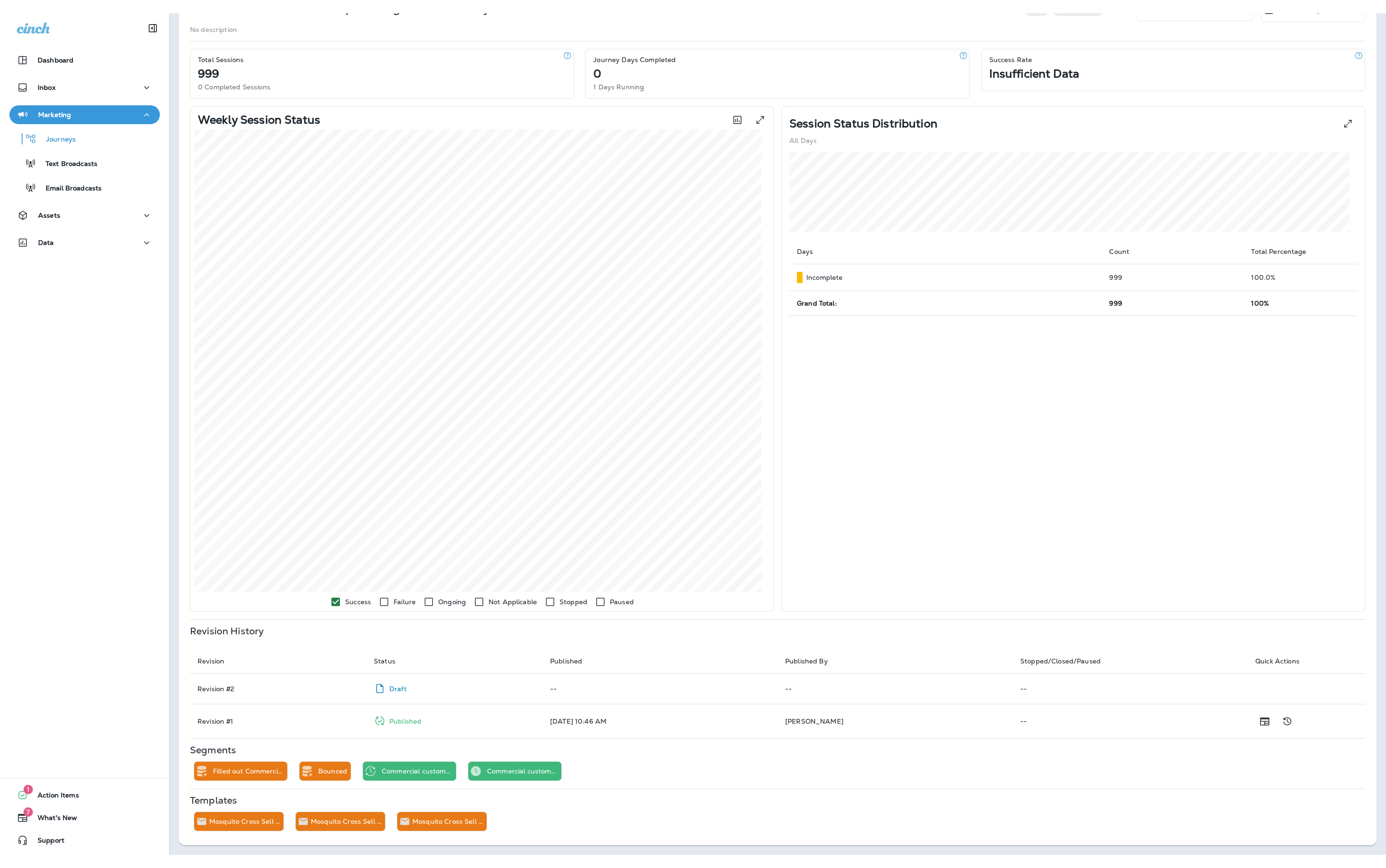
scroll to position [118, 0]
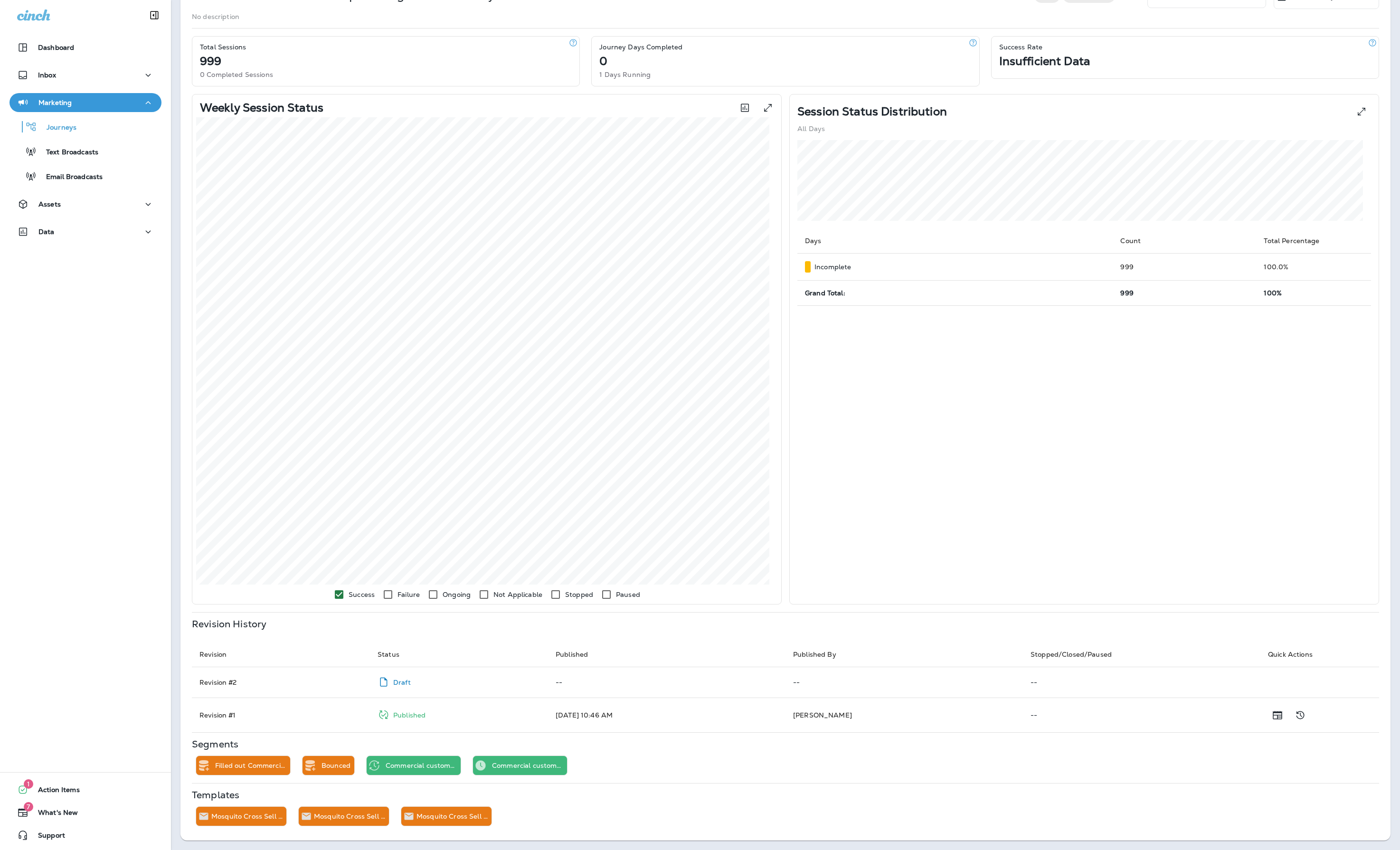
click at [569, 803] on div "Templates Mosquito Cross Sell Commercial "Clicked" 1st Email Mosquito Cross Sel…" at bounding box center [785, 808] width 1187 height 35
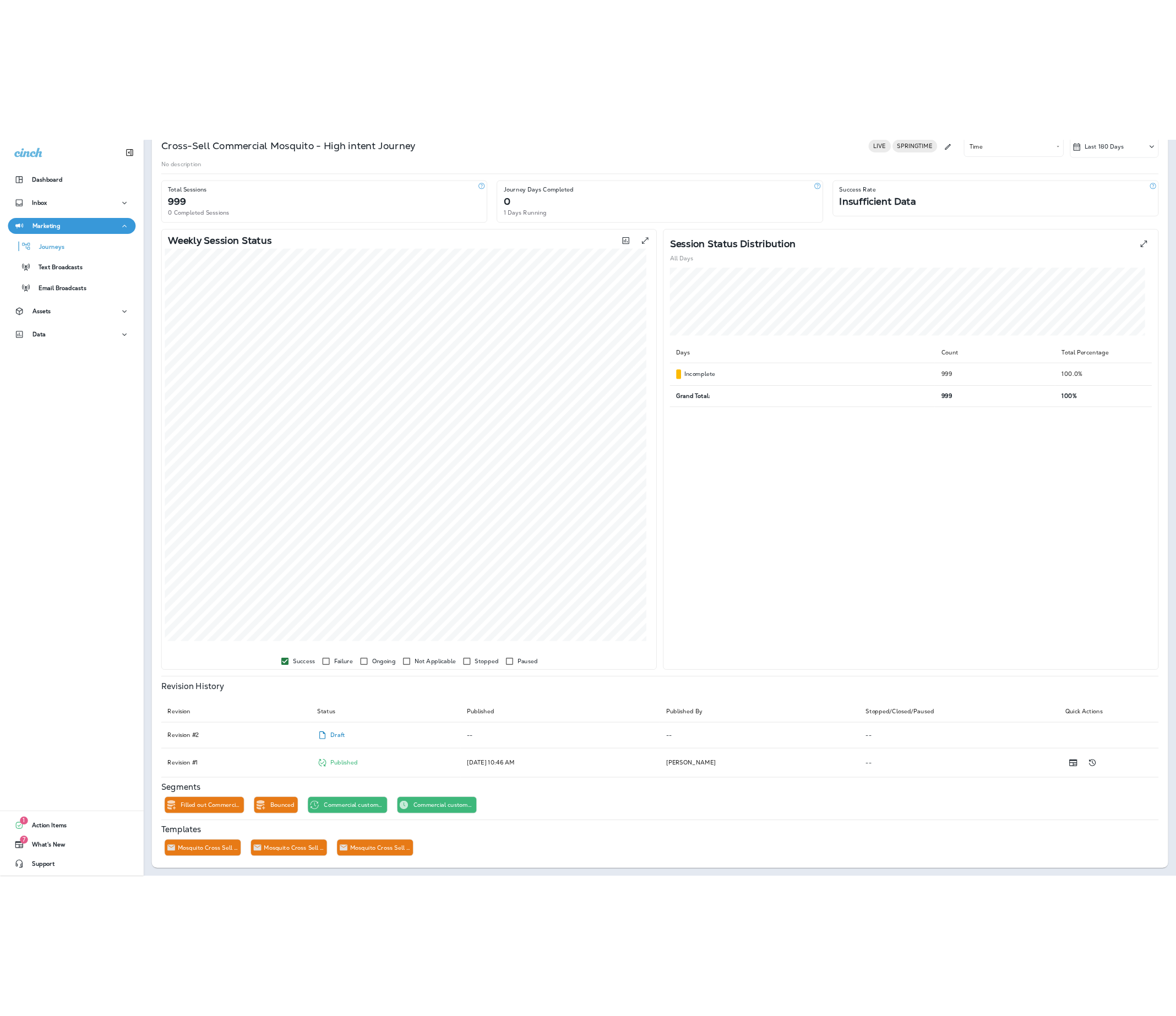
scroll to position [123, 0]
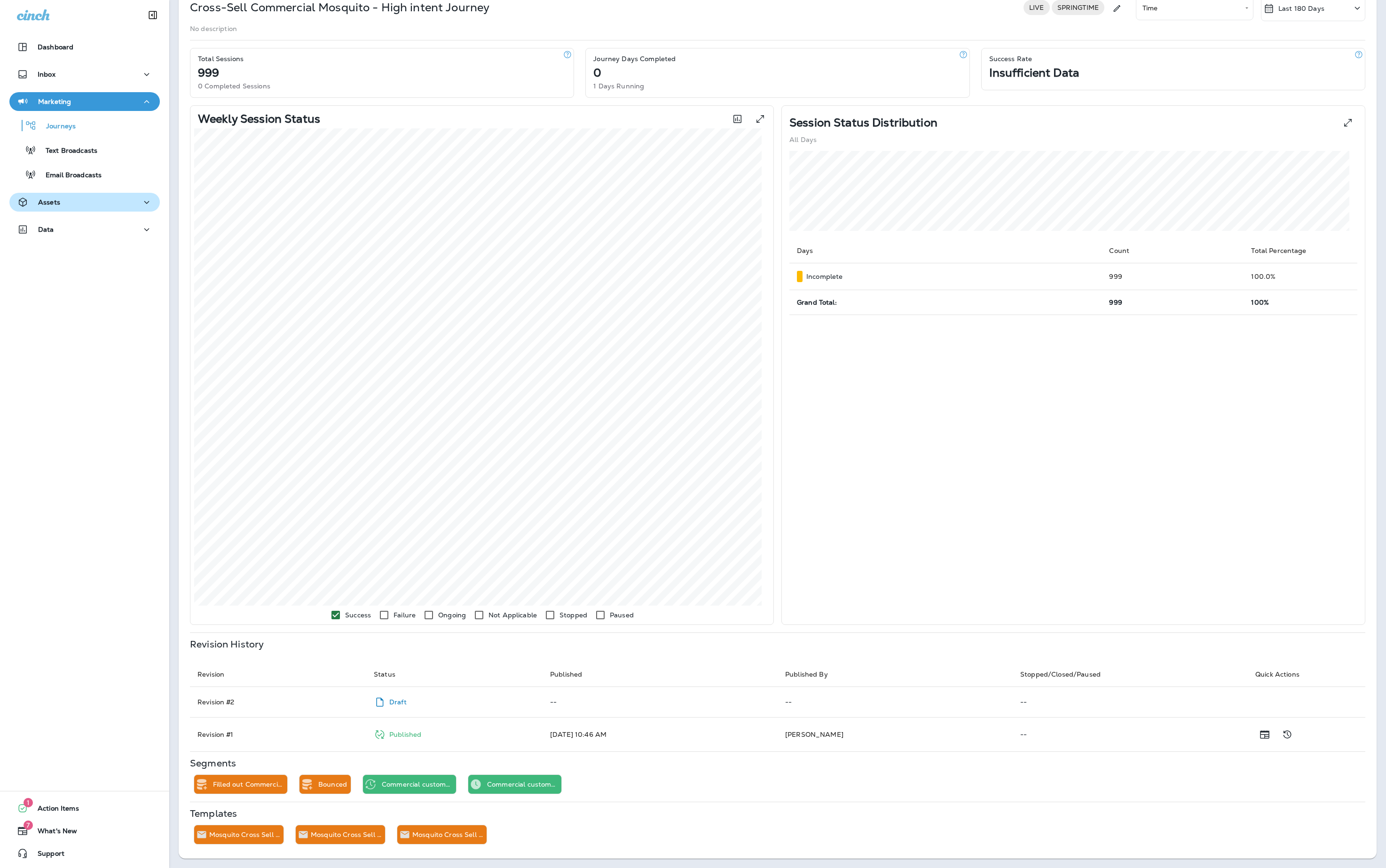
click at [124, 197] on div "Assets" at bounding box center [85, 202] width 135 height 12
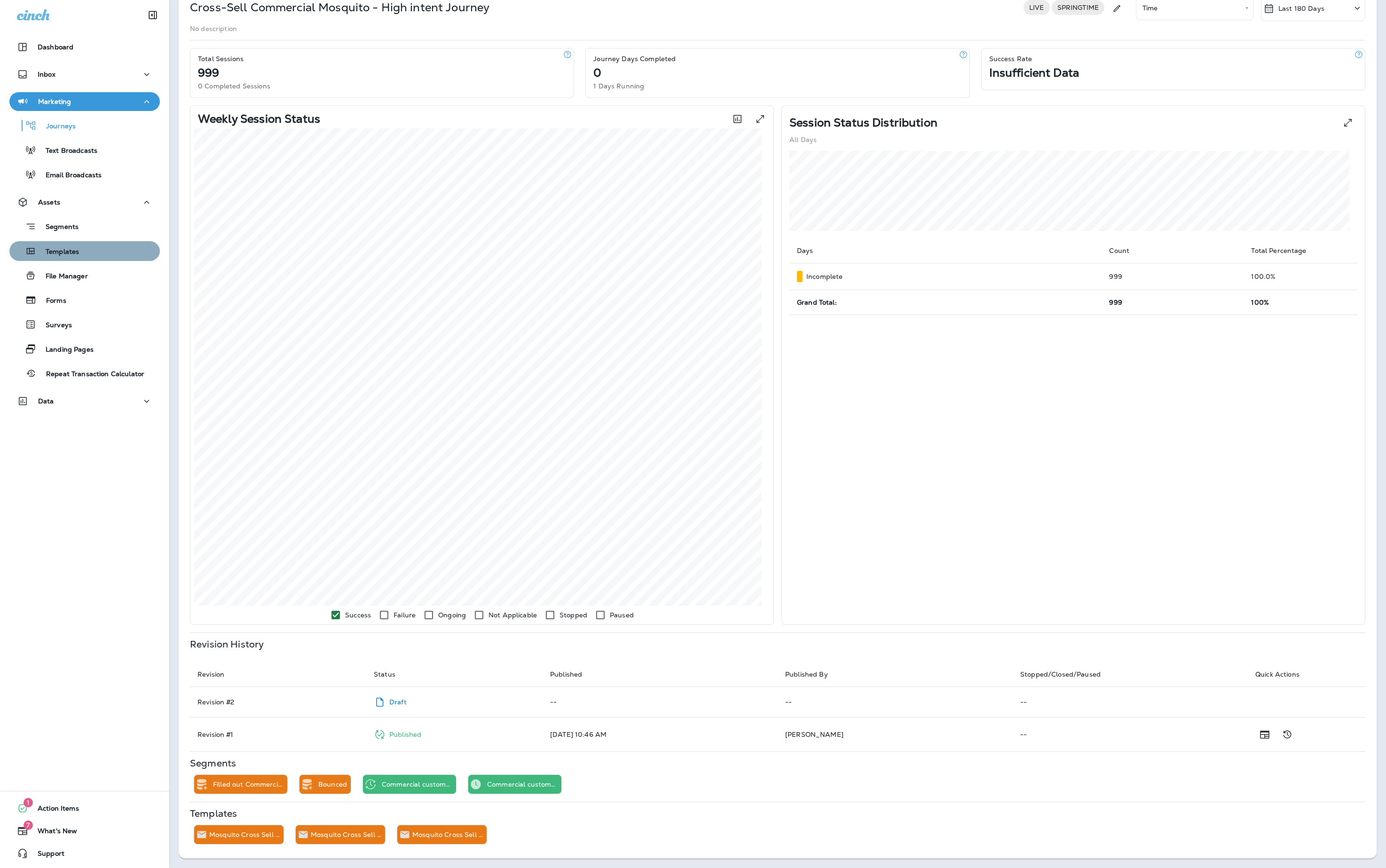
click at [79, 248] on p "Templates" at bounding box center [58, 252] width 43 height 9
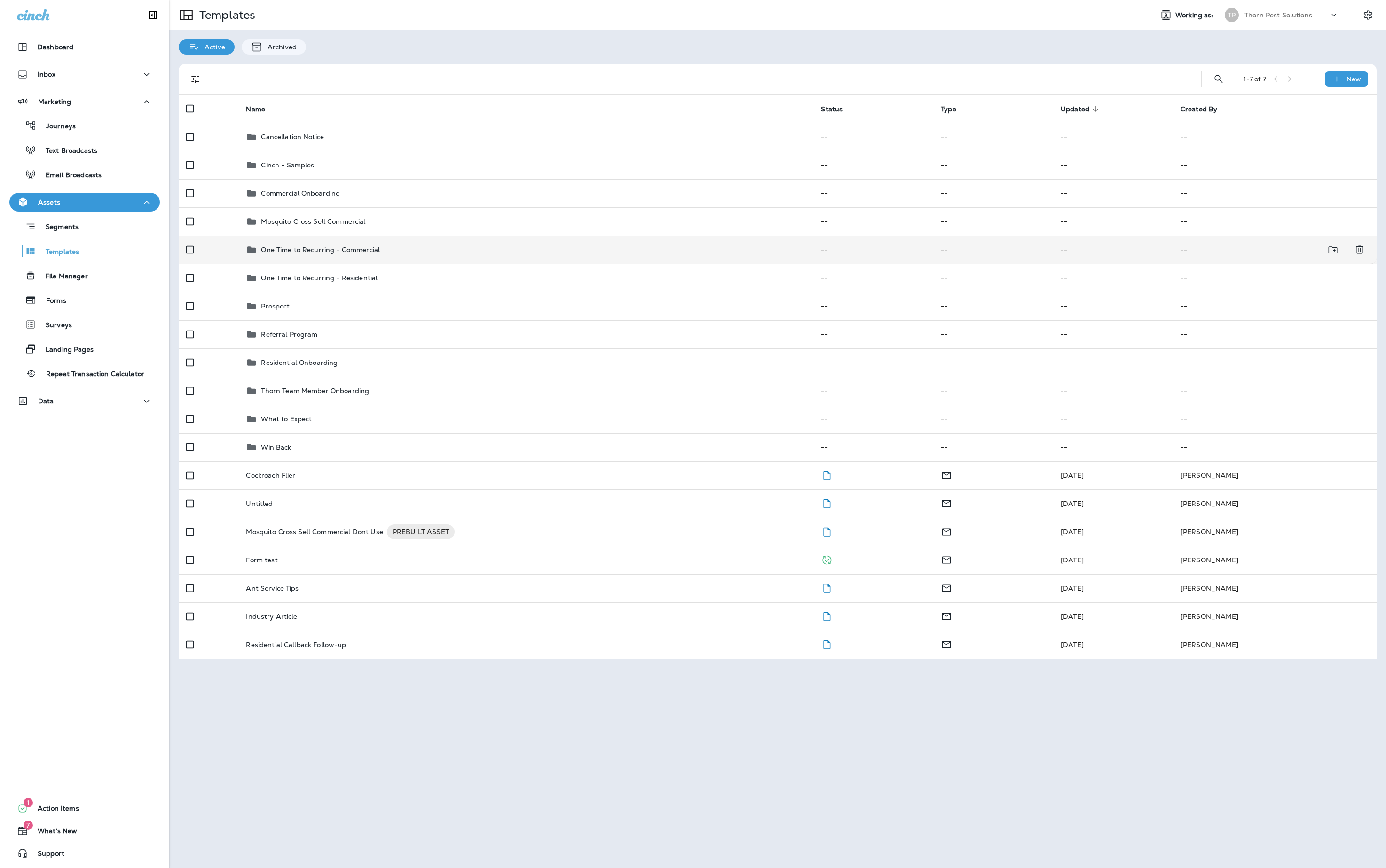
click at [417, 256] on div "One Time to Recurring - Commercial" at bounding box center [526, 250] width 560 height 11
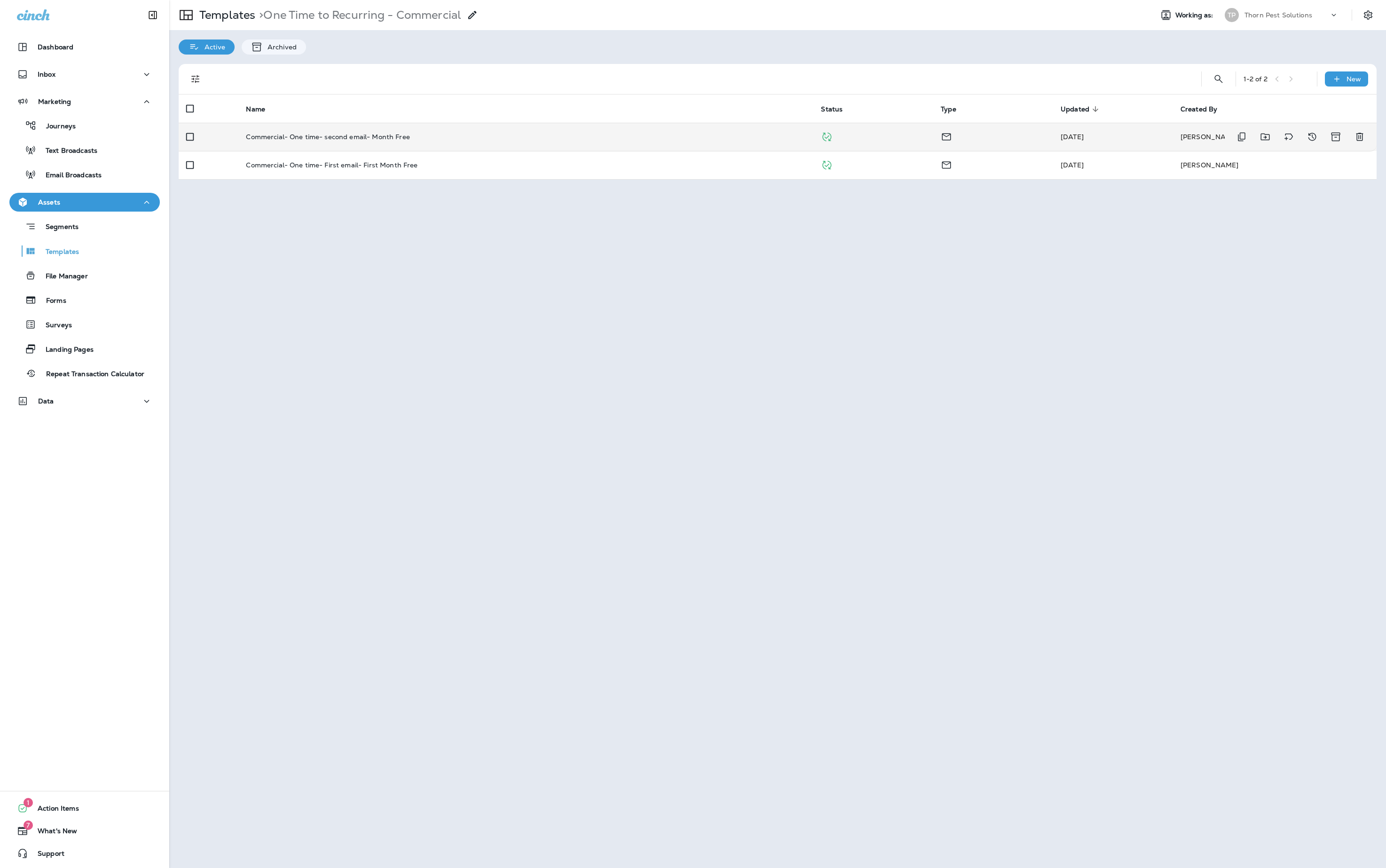
click at [500, 139] on div "Commercial- One time- second email- Month Free" at bounding box center [526, 137] width 560 height 8
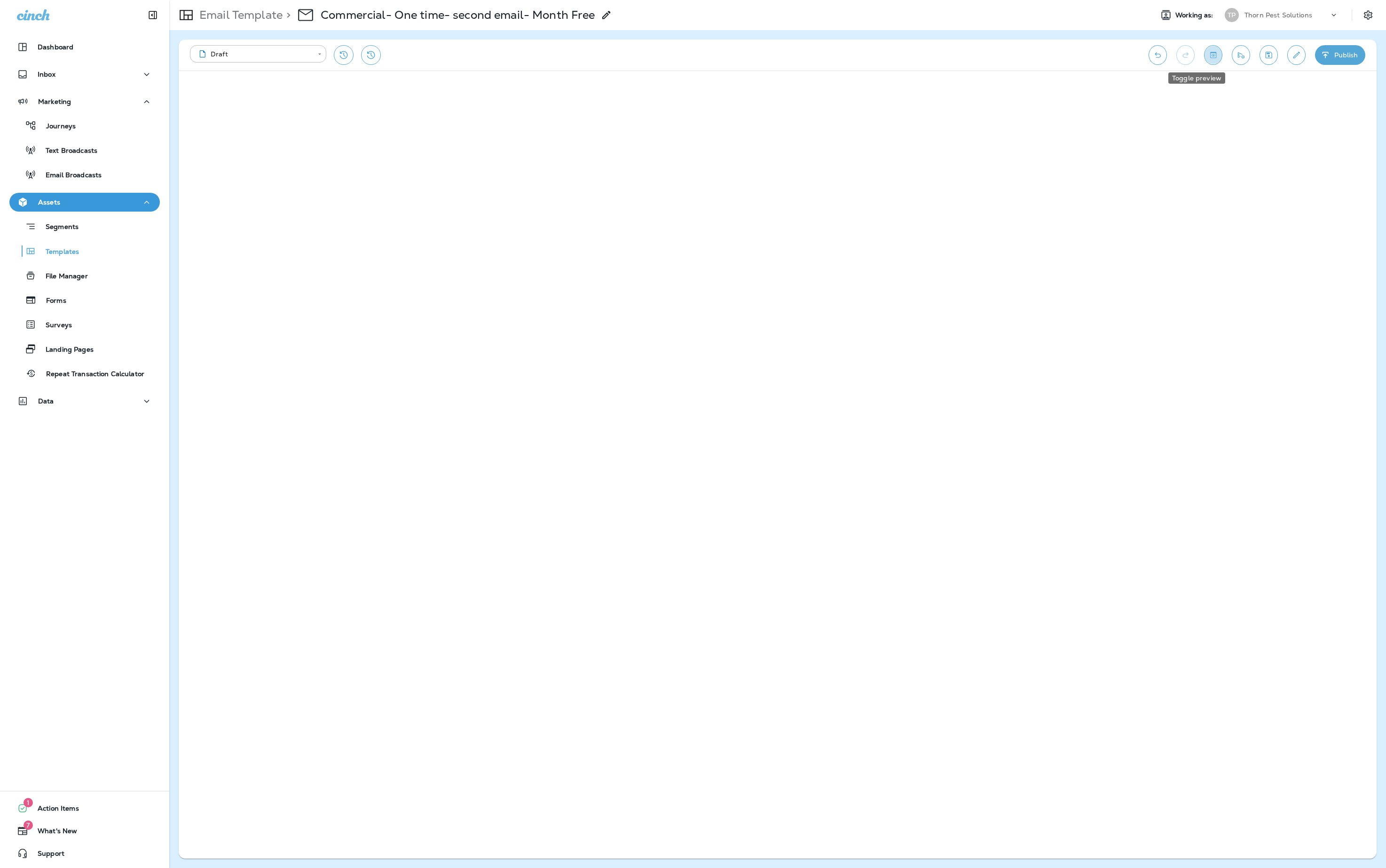
click at [1204, 61] on button "Toggle preview" at bounding box center [1213, 54] width 18 height 20
click at [92, 128] on div "Journeys" at bounding box center [85, 125] width 143 height 14
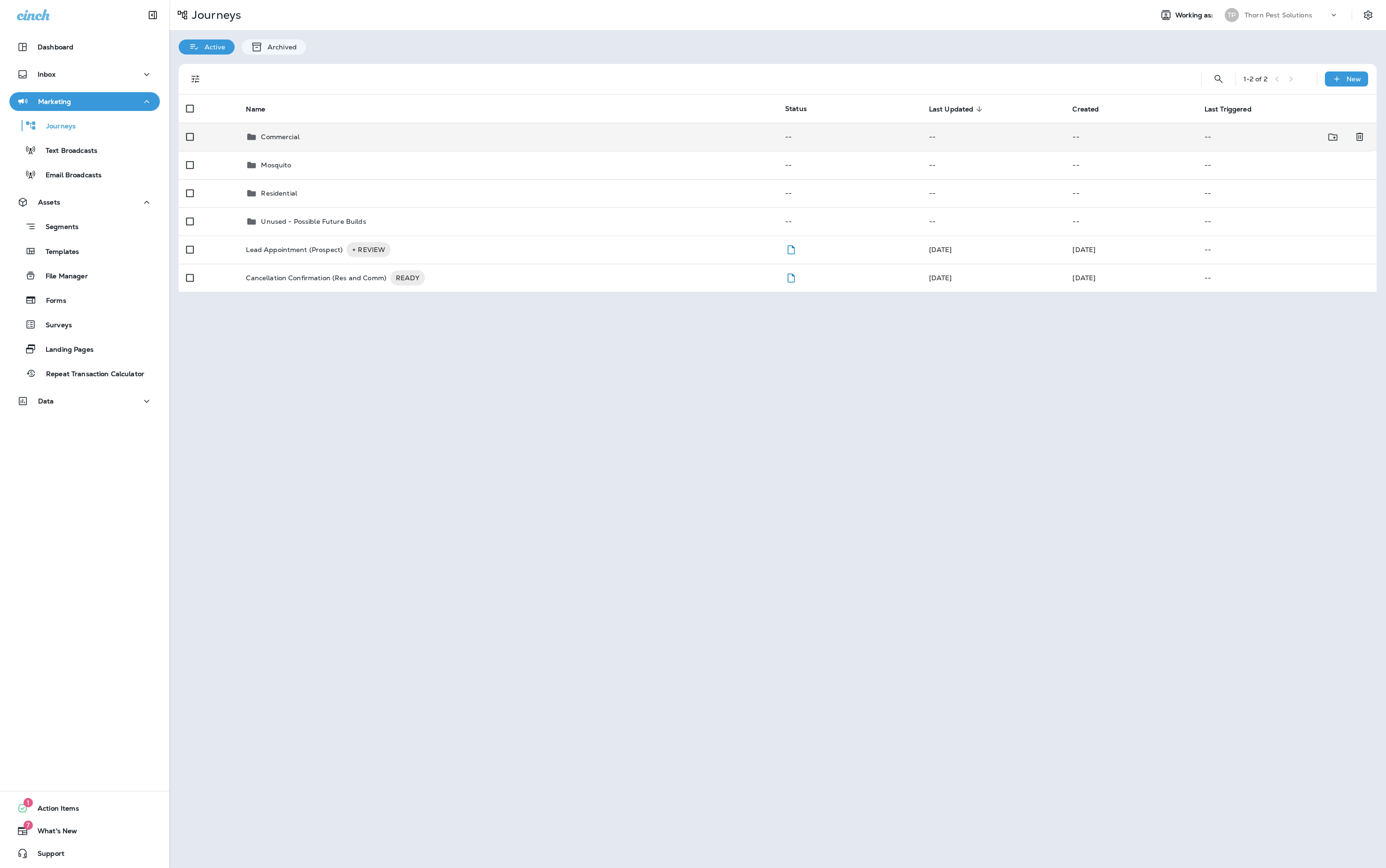
click at [286, 140] on p "Commercial" at bounding box center [280, 137] width 38 height 8
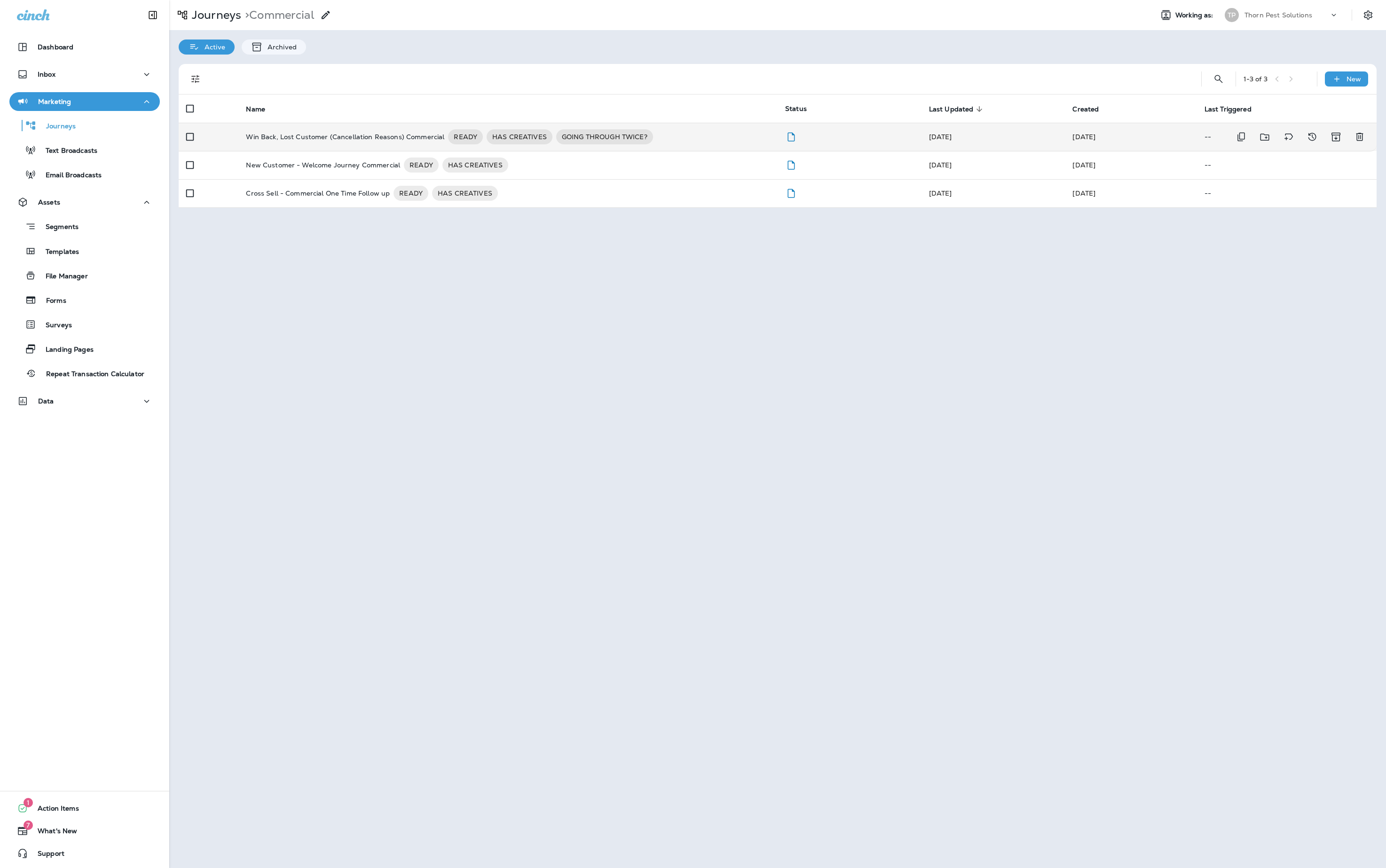
click at [292, 141] on p "Win Back, Lost Customer (Cancellation Reasons) Commercial" at bounding box center [345, 137] width 199 height 15
